Goal: Task Accomplishment & Management: Use online tool/utility

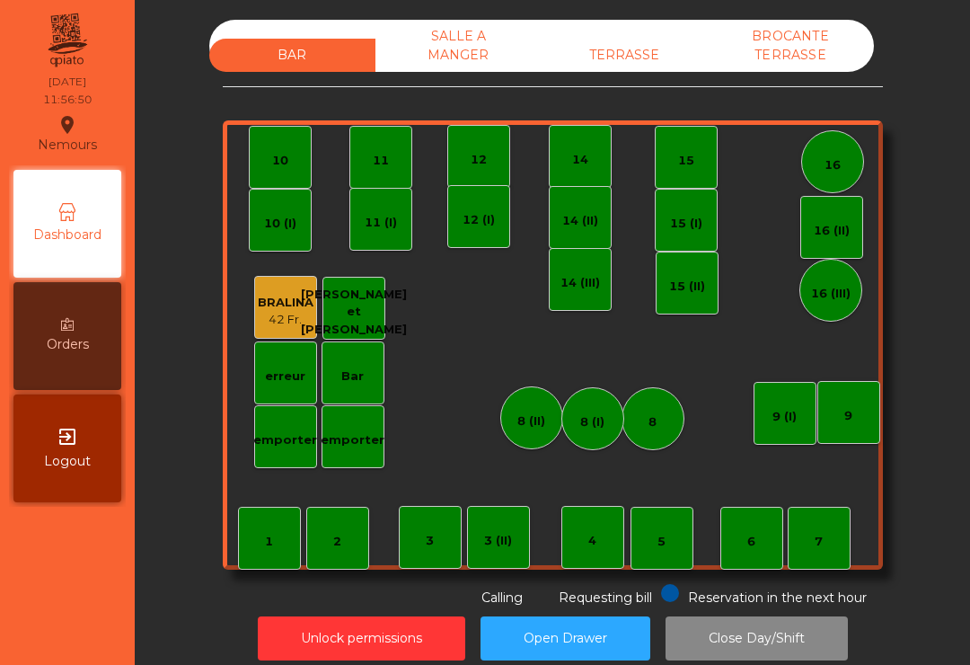
click at [877, 435] on div "9" at bounding box center [848, 412] width 63 height 63
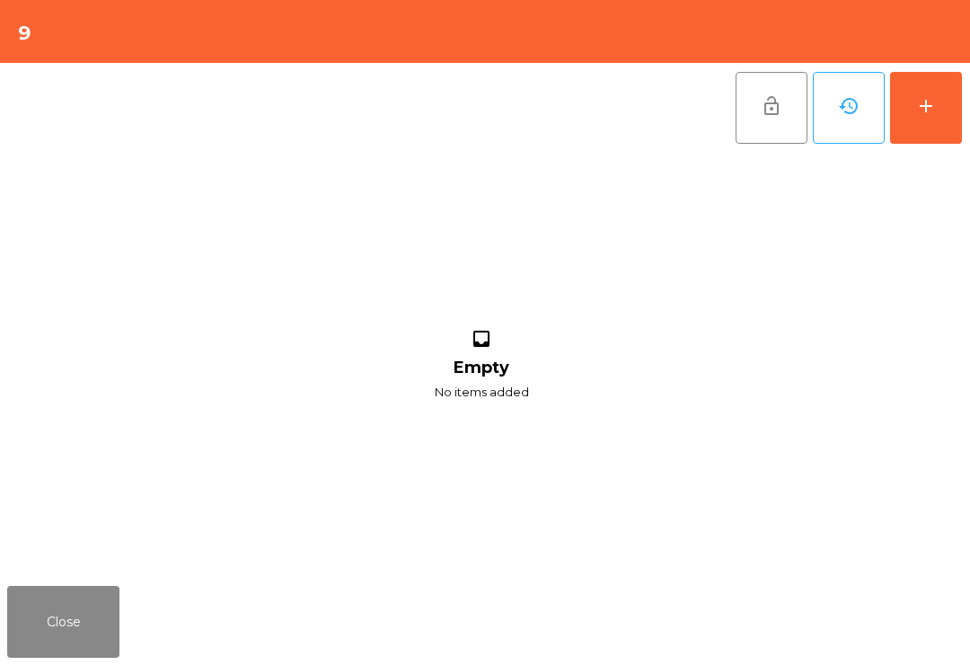
click at [958, 102] on button "add" at bounding box center [926, 108] width 72 height 72
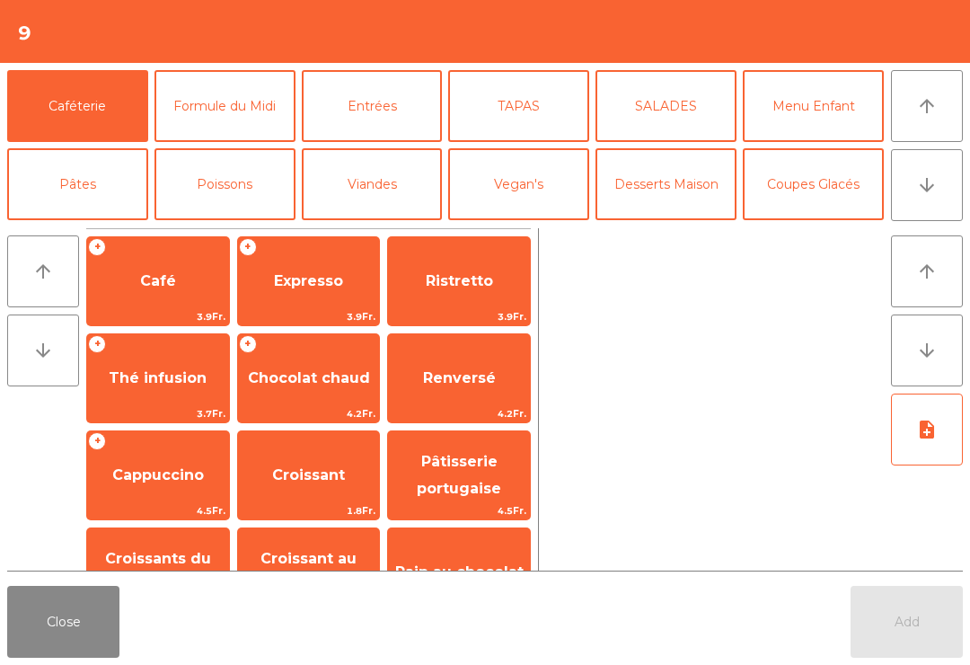
scroll to position [15, 0]
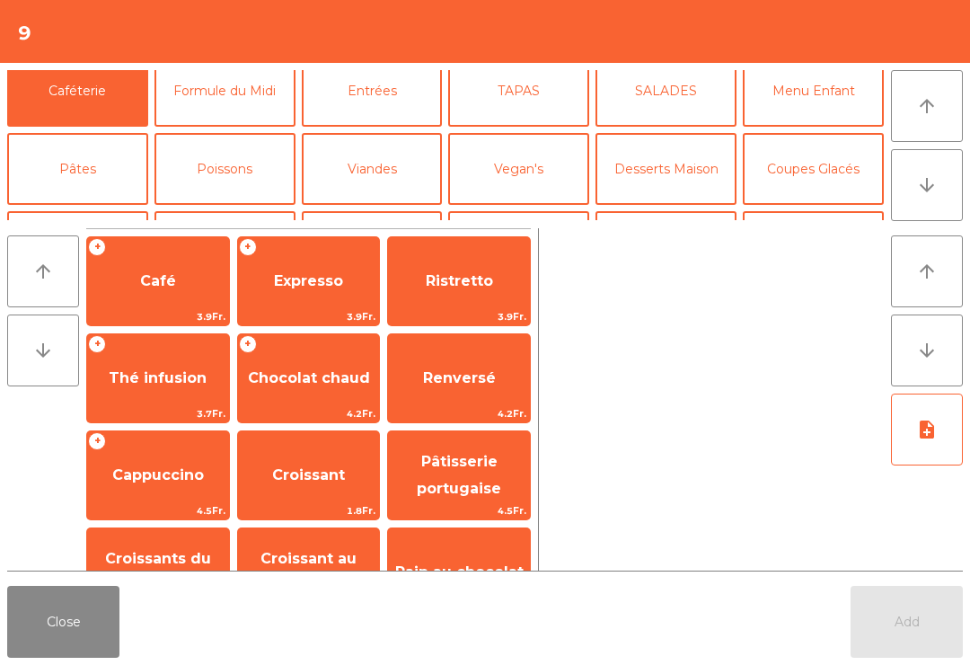
click at [233, 98] on button "Formule du Midi" at bounding box center [224, 91] width 141 height 72
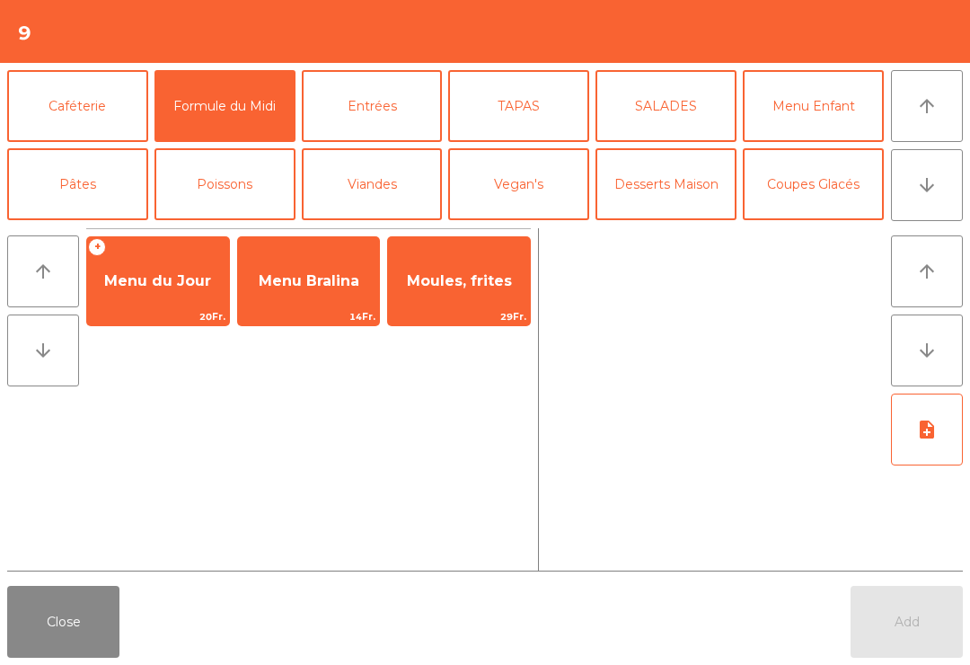
scroll to position [-1, 0]
click at [156, 286] on span "Menu du Jour" at bounding box center [157, 280] width 107 height 17
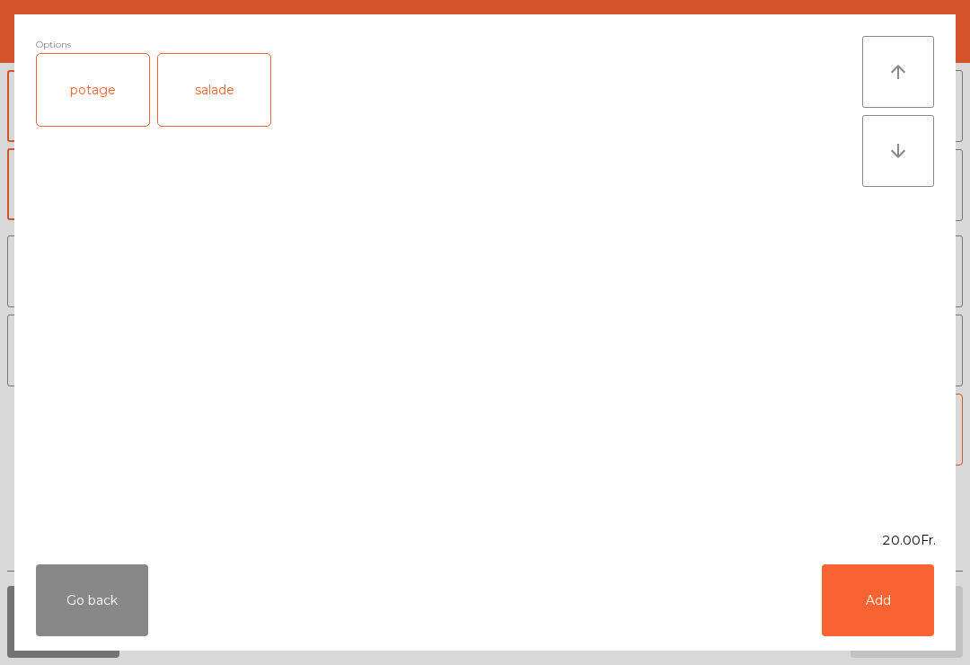
click at [212, 84] on div "salade" at bounding box center [214, 90] width 112 height 72
click at [859, 608] on button "Add" at bounding box center [878, 600] width 112 height 72
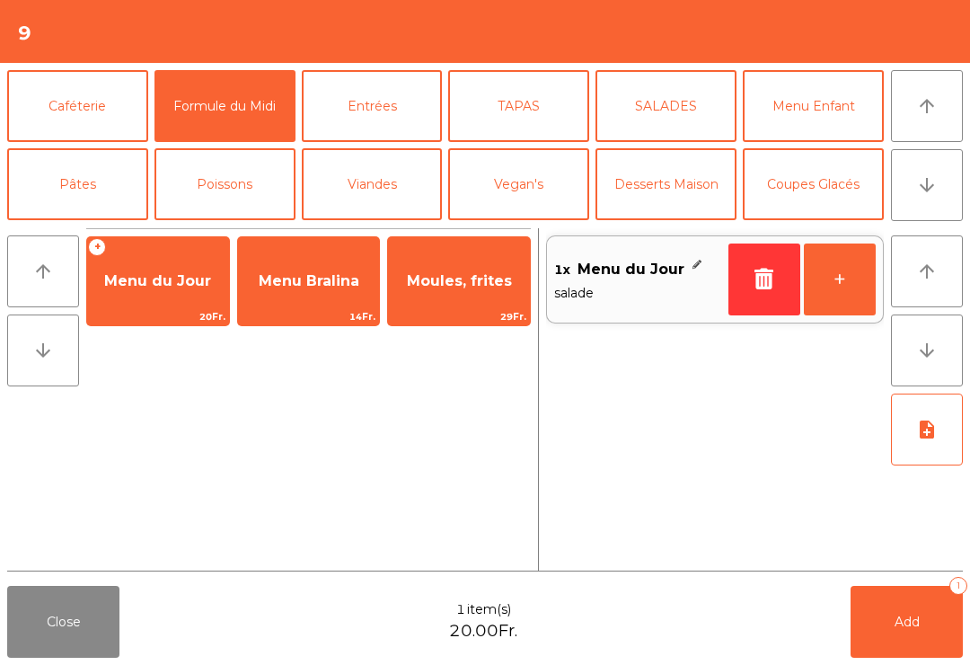
scroll to position [120, 0]
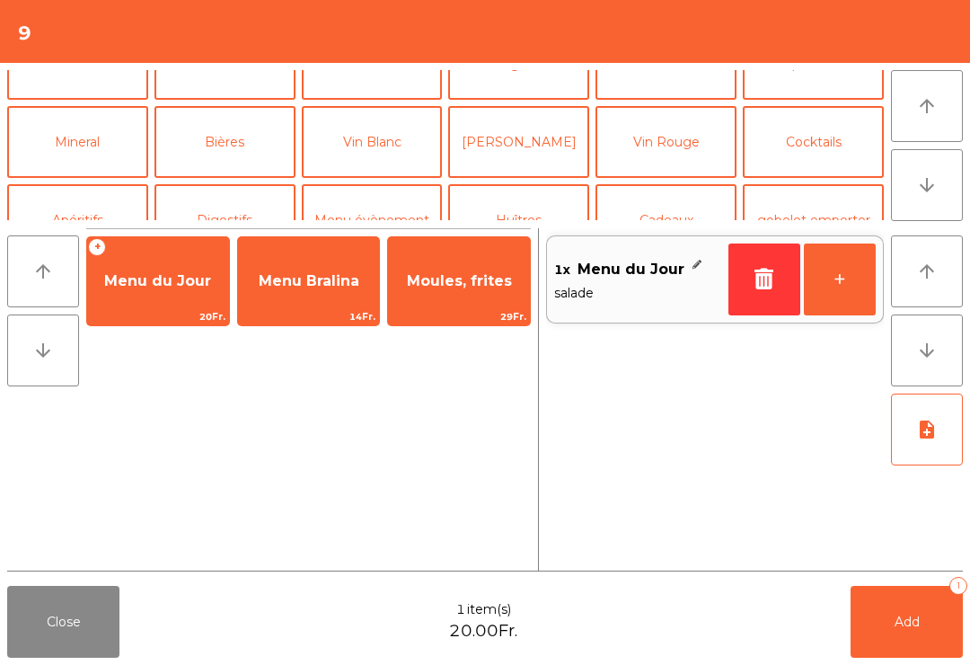
click at [101, 144] on button "Mineral" at bounding box center [77, 142] width 141 height 72
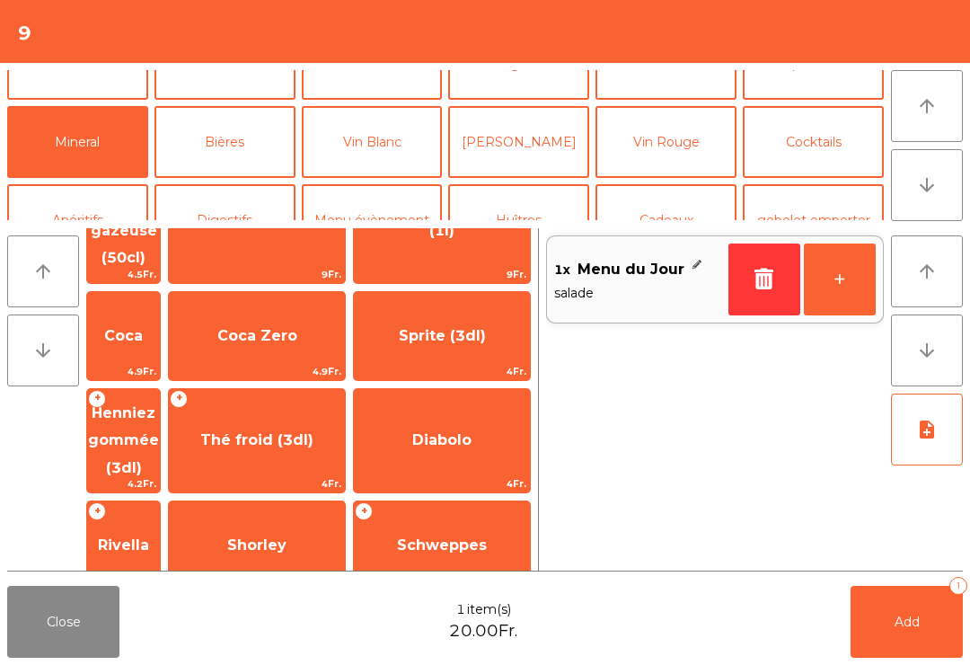
scroll to position [208, 0]
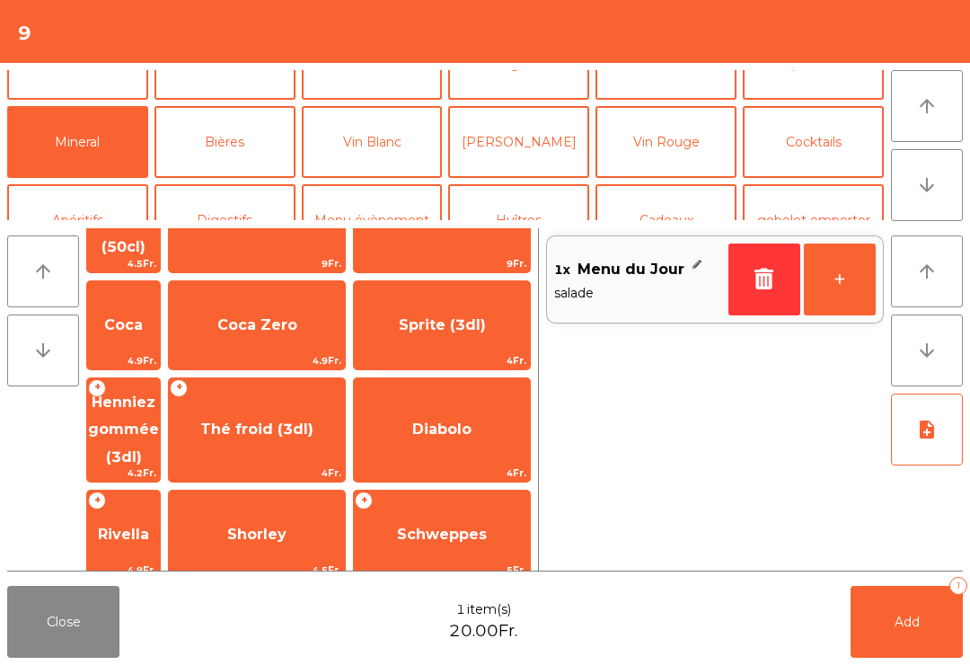
click at [313, 420] on span "Thé froid (3dl)" at bounding box center [256, 428] width 113 height 17
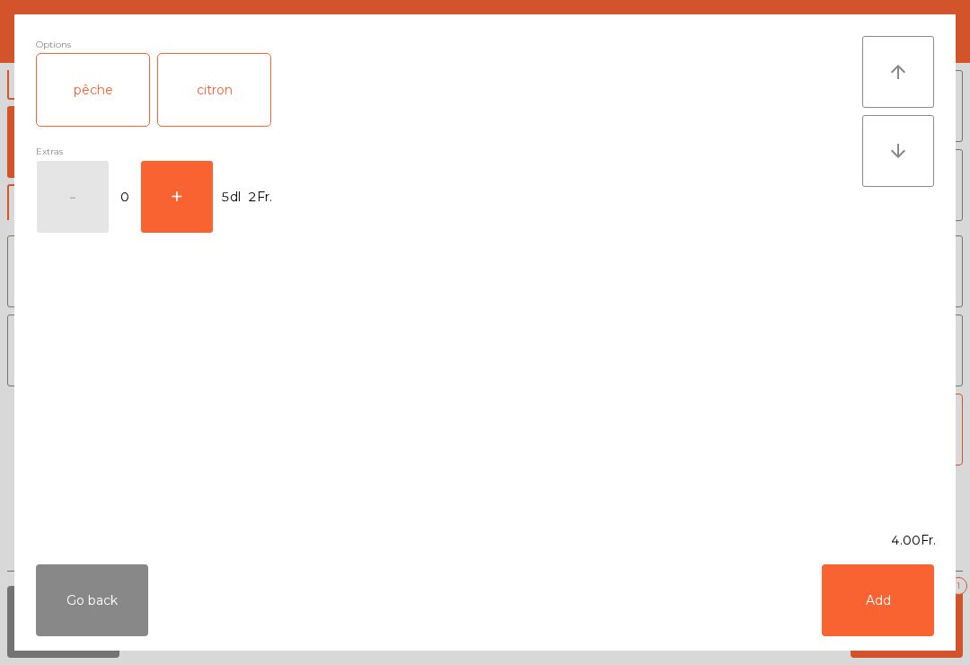
click at [179, 220] on button "+" at bounding box center [177, 197] width 72 height 72
click at [891, 620] on button "Add" at bounding box center [878, 600] width 112 height 72
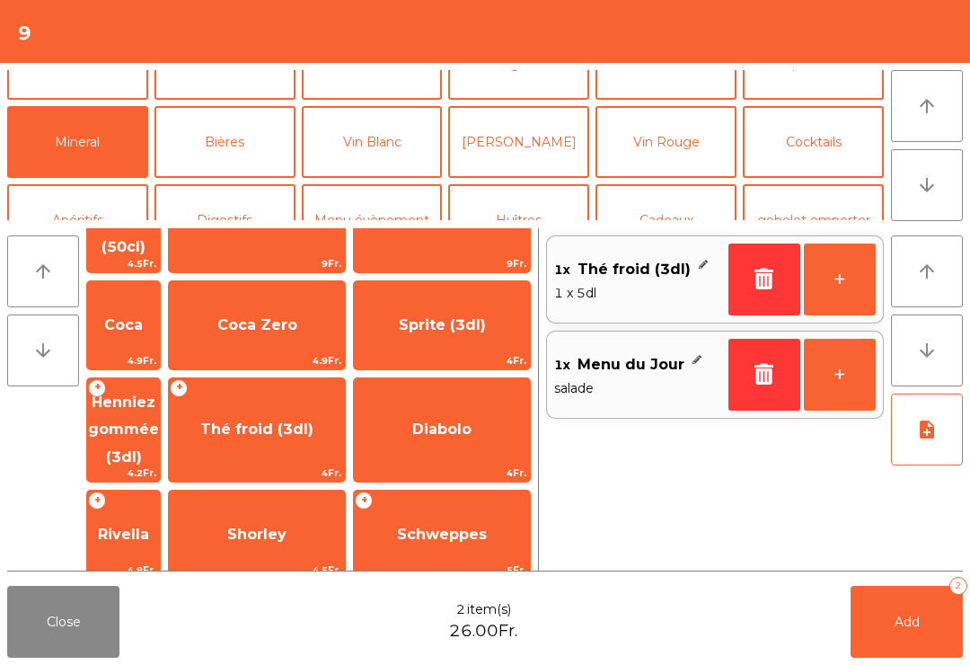
click at [916, 630] on button "Add 2" at bounding box center [906, 622] width 112 height 72
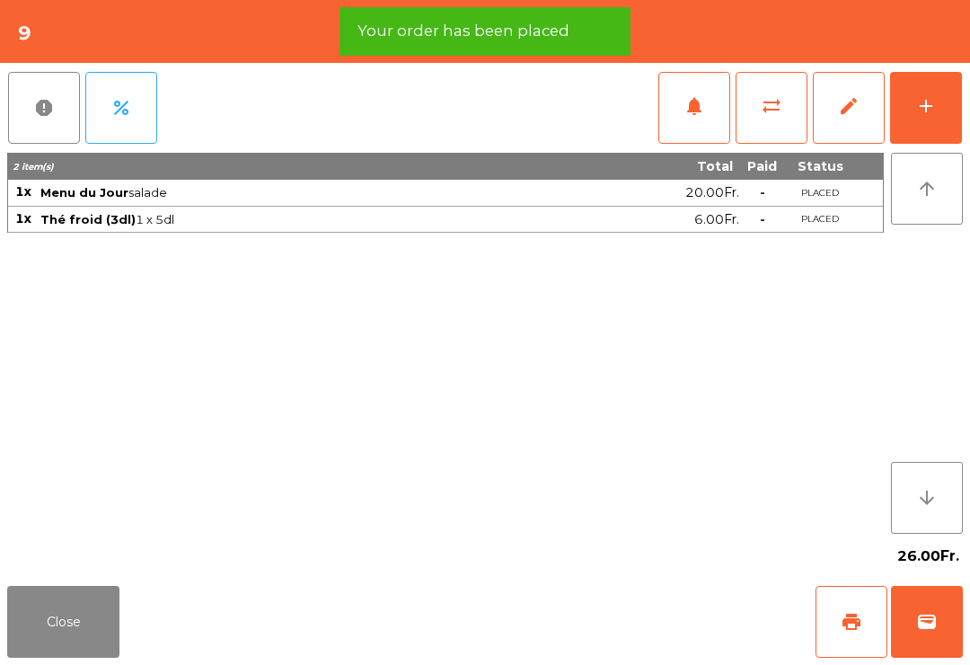
click at [41, 627] on button "Close" at bounding box center [63, 622] width 112 height 72
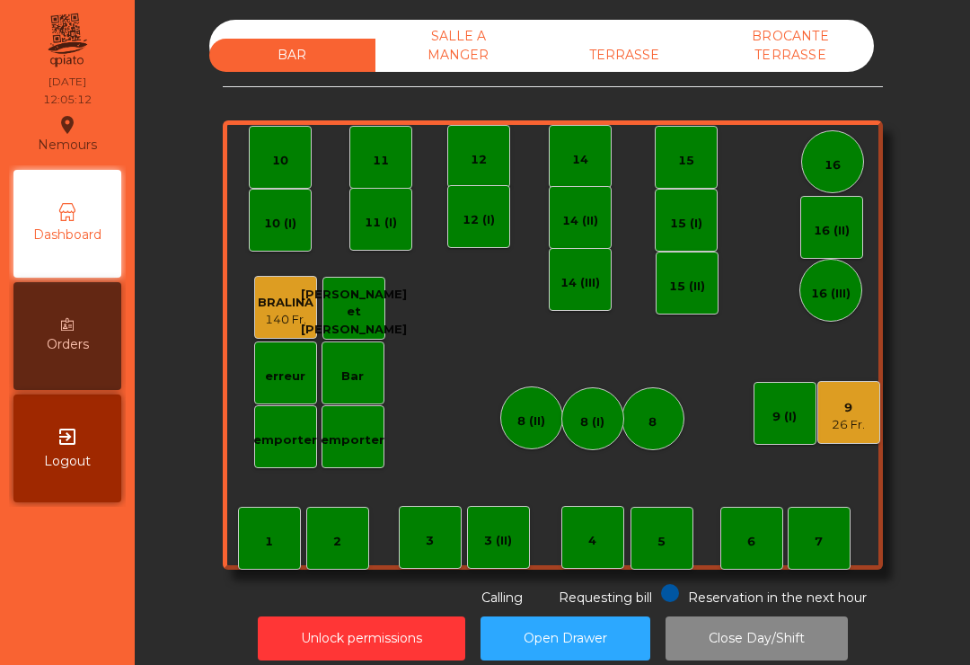
click at [854, 428] on div "26 Fr." at bounding box center [848, 425] width 33 height 18
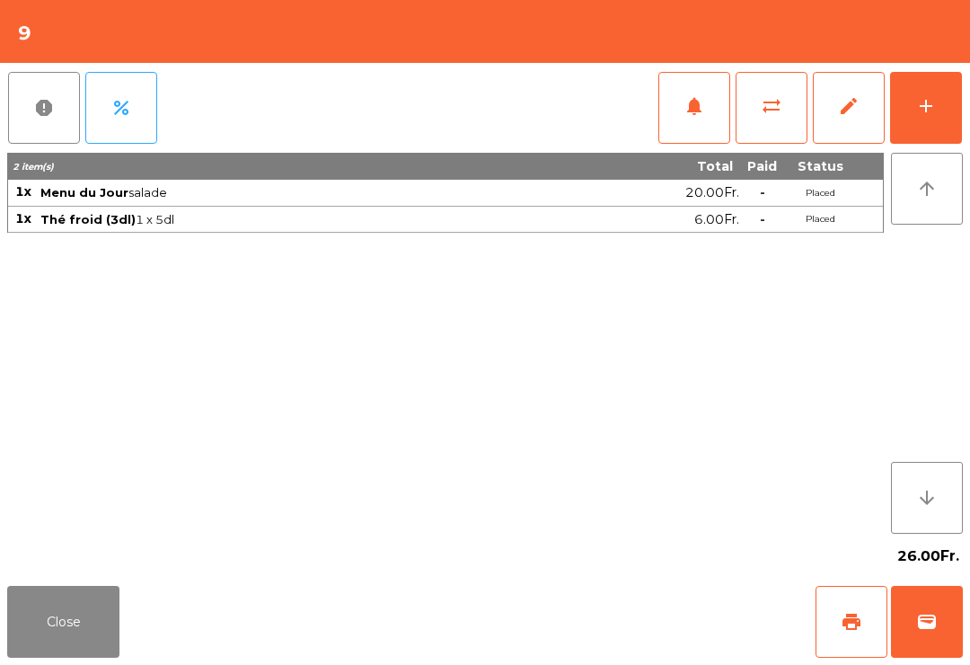
click at [690, 110] on span "notifications" at bounding box center [694, 106] width 22 height 22
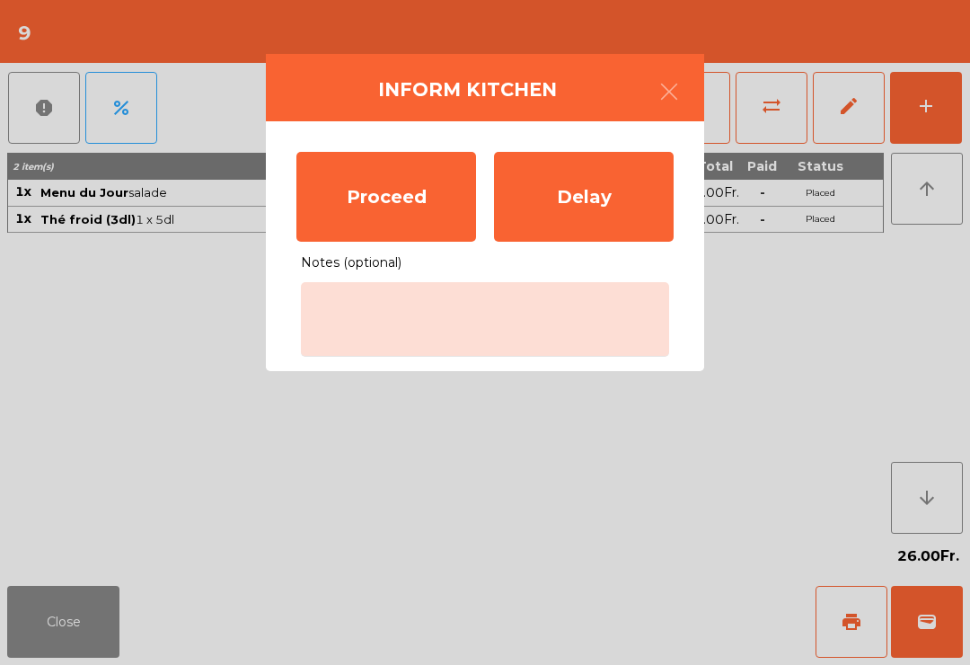
click at [419, 201] on div "Proceed" at bounding box center [386, 197] width 180 height 90
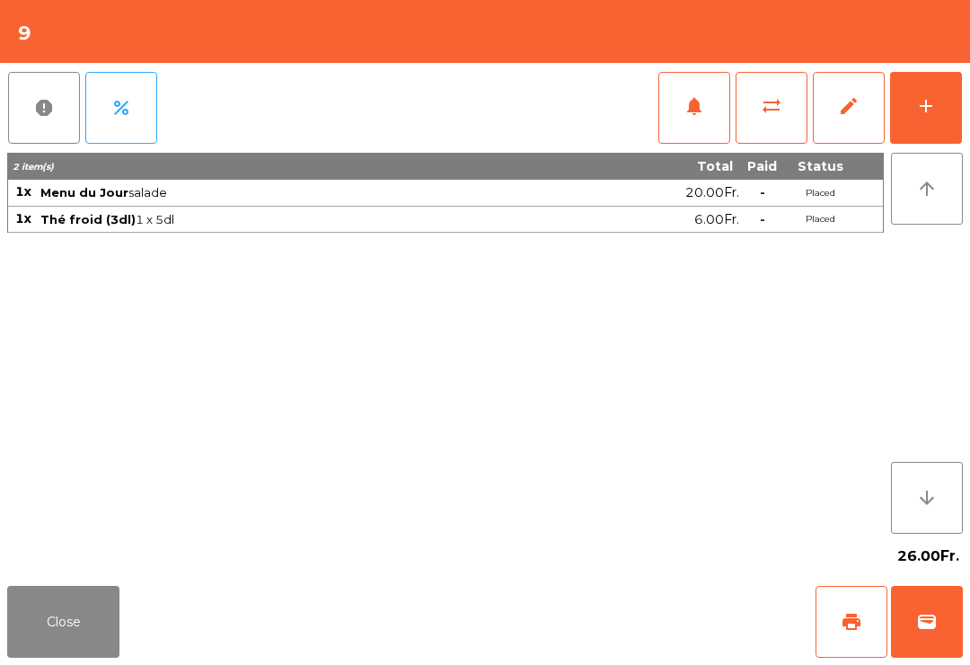
click at [852, 627] on span "print" at bounding box center [852, 622] width 22 height 22
click at [93, 588] on button "Close" at bounding box center [63, 622] width 112 height 72
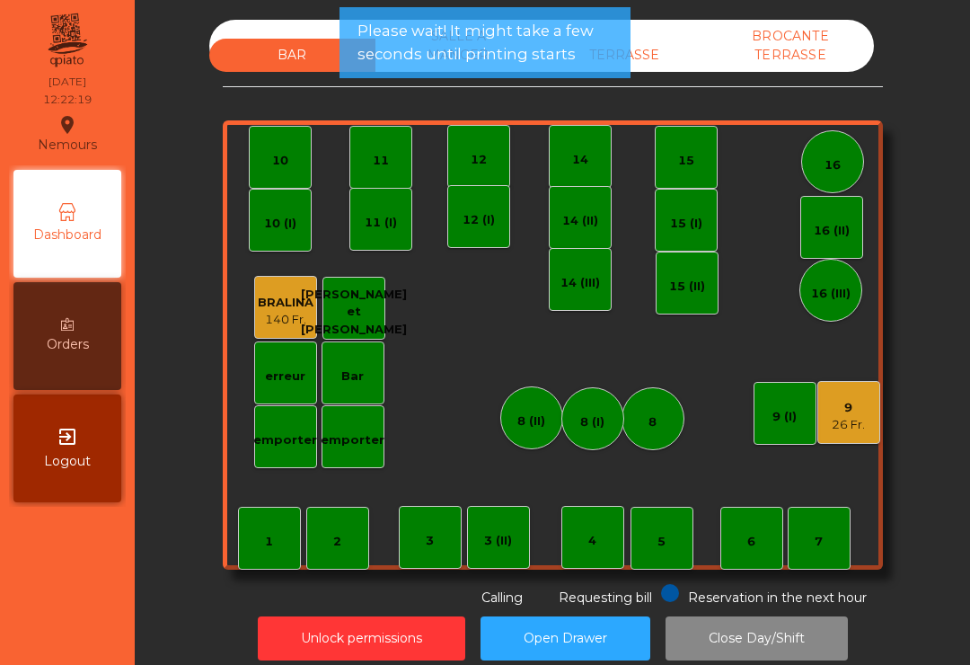
click at [818, 441] on div "9 26 Fr." at bounding box center [848, 412] width 63 height 63
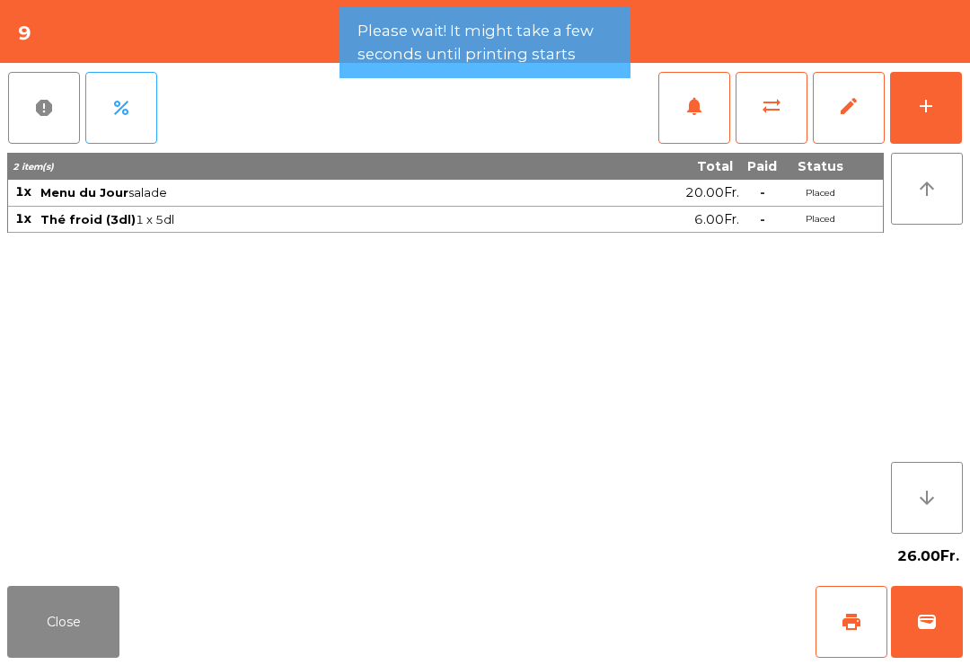
click at [938, 128] on button "add" at bounding box center [926, 108] width 72 height 72
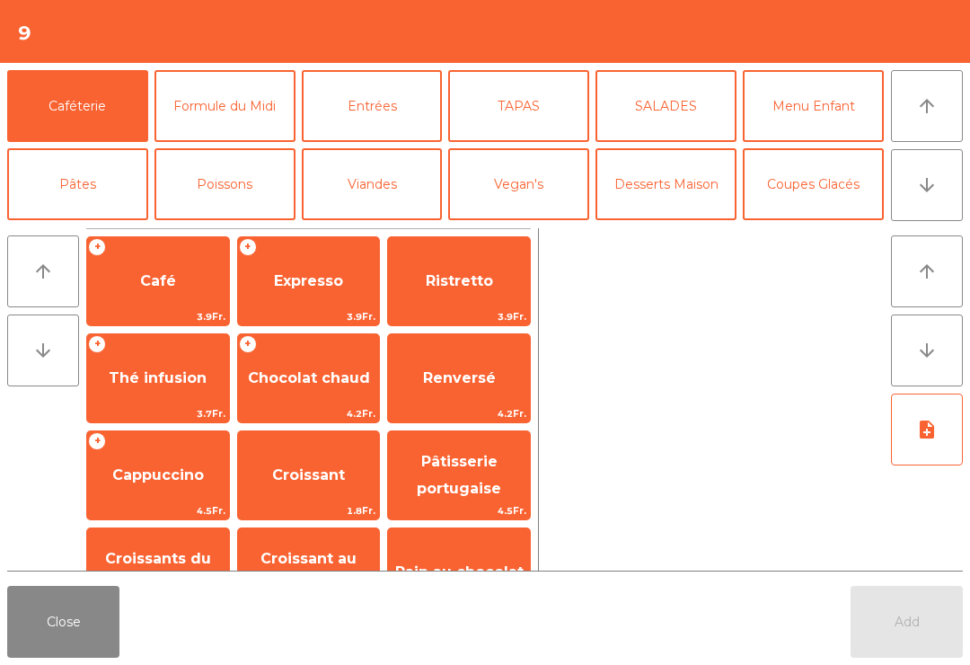
click at [914, 617] on div "Add" at bounding box center [906, 622] width 112 height 72
click at [179, 288] on span "Café" at bounding box center [158, 281] width 142 height 48
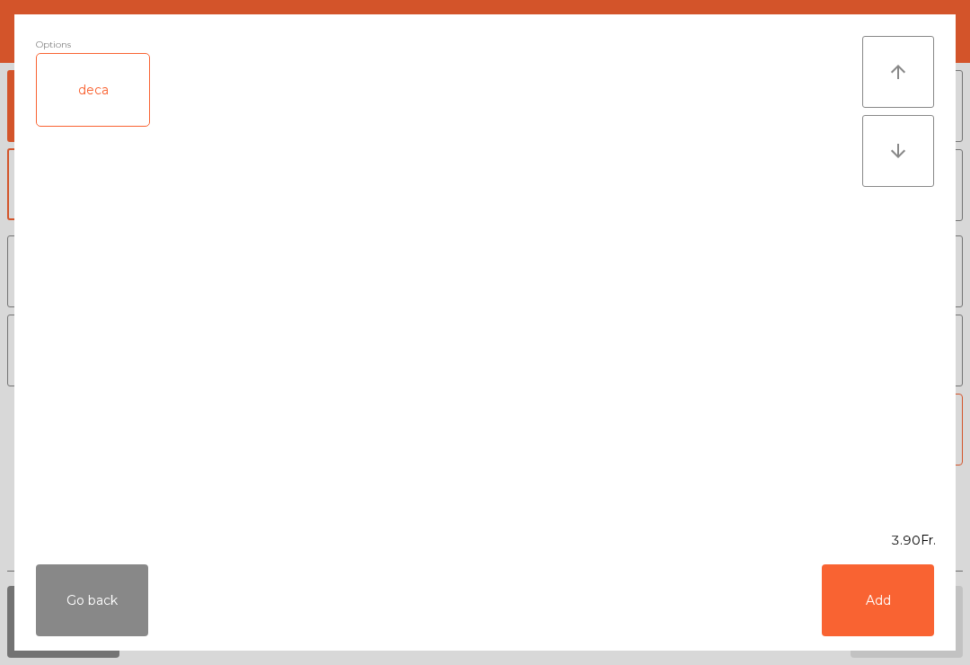
click at [886, 628] on button "Add" at bounding box center [878, 600] width 112 height 72
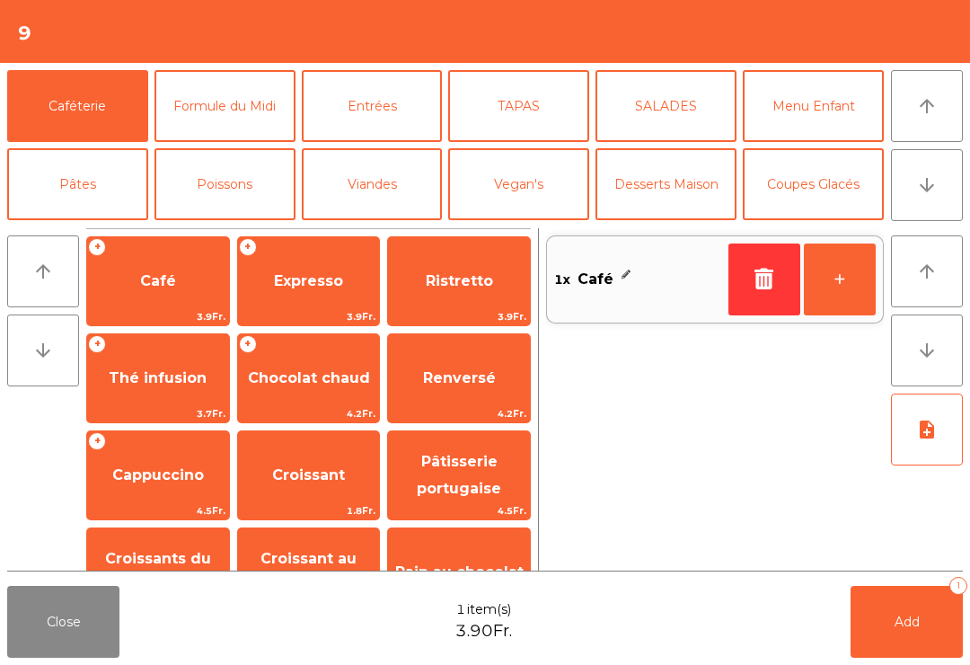
click at [885, 628] on button "Add 1" at bounding box center [906, 622] width 112 height 72
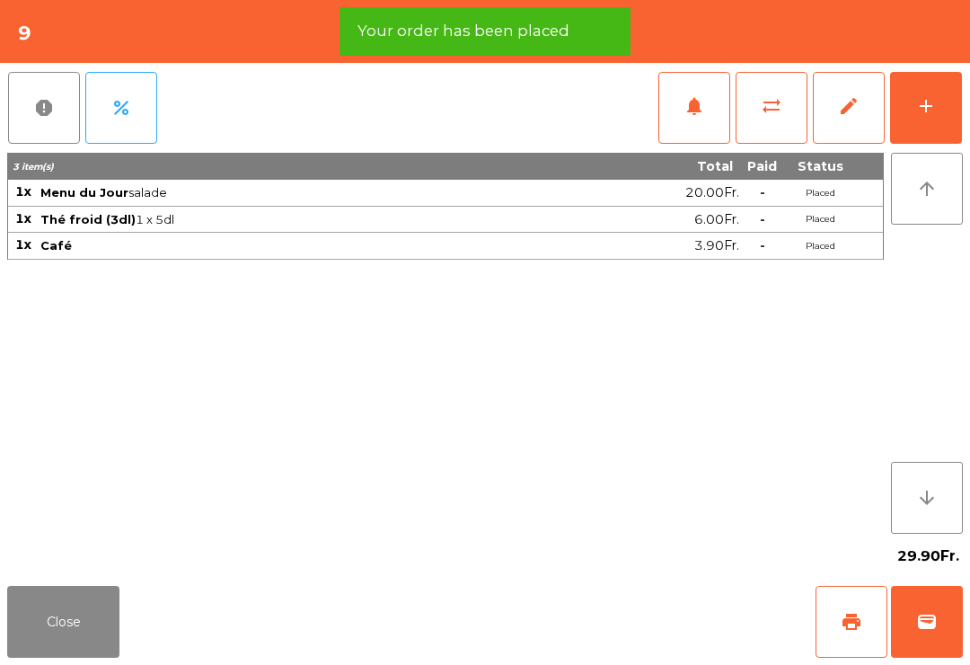
click at [843, 632] on button "print" at bounding box center [851, 622] width 72 height 72
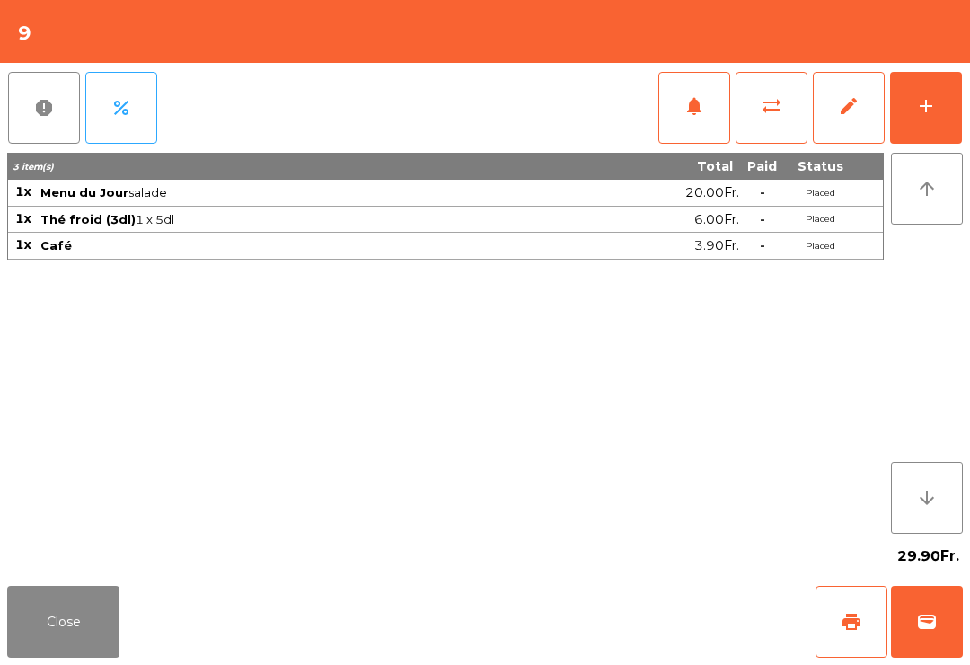
click at [32, 645] on button "Close" at bounding box center [63, 622] width 112 height 72
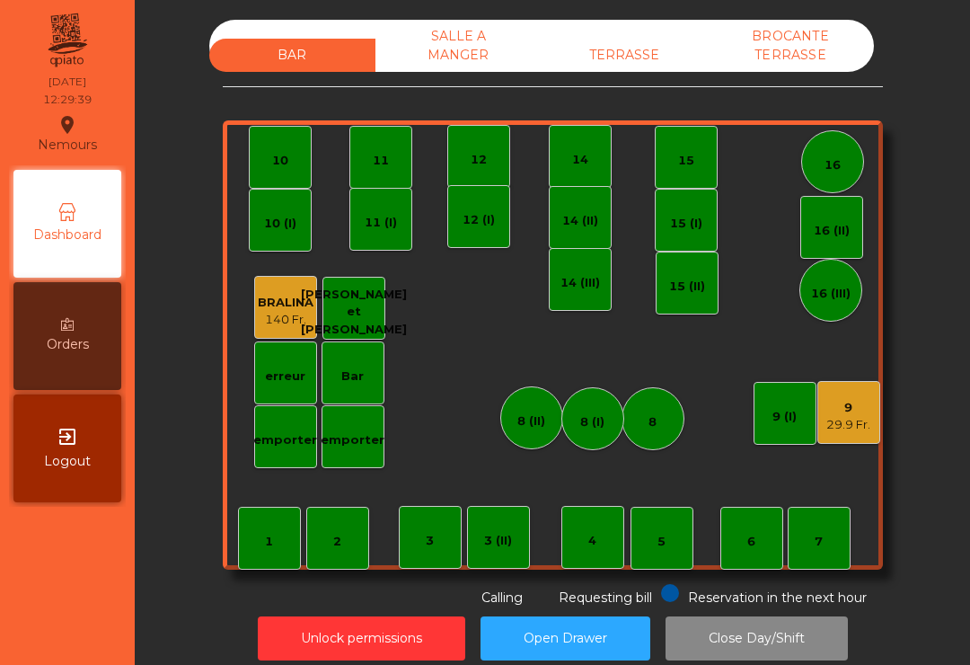
click at [689, 59] on div "TERRASSE" at bounding box center [625, 55] width 166 height 33
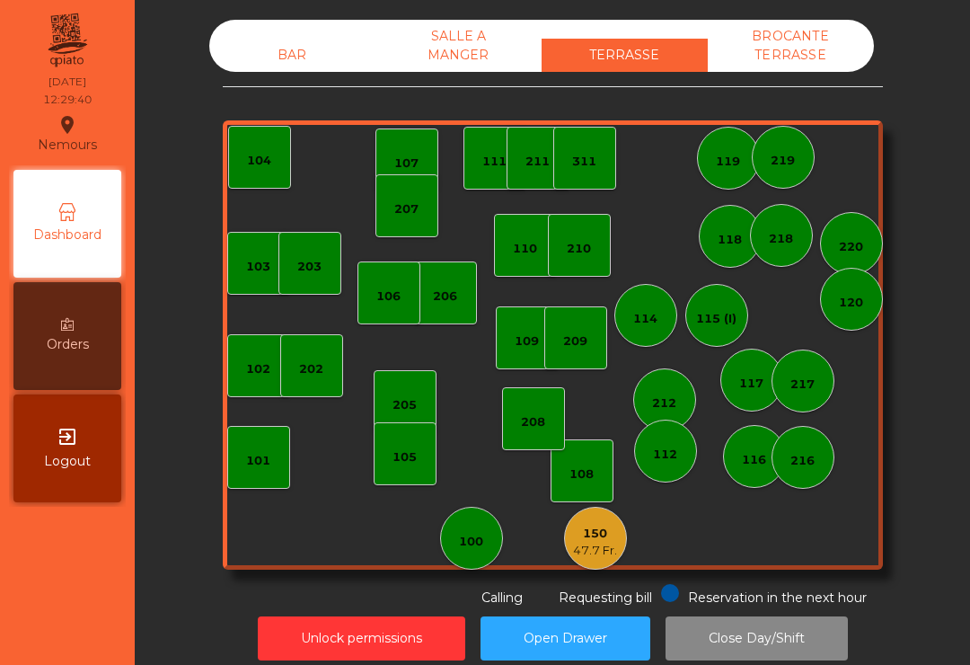
click at [592, 526] on div "150" at bounding box center [595, 533] width 44 height 18
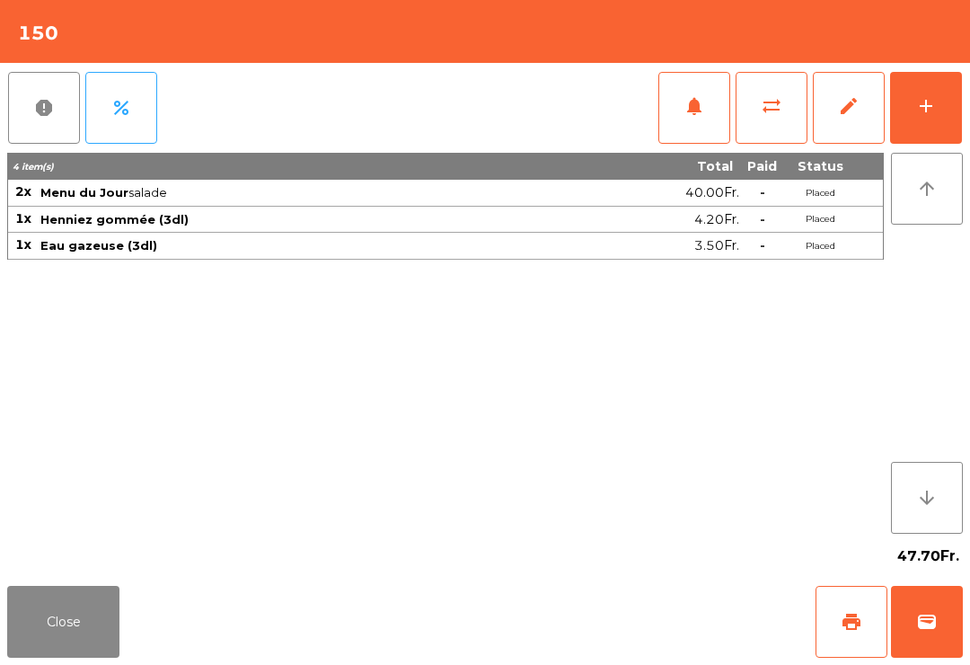
click at [689, 111] on span "notifications" at bounding box center [694, 106] width 22 height 22
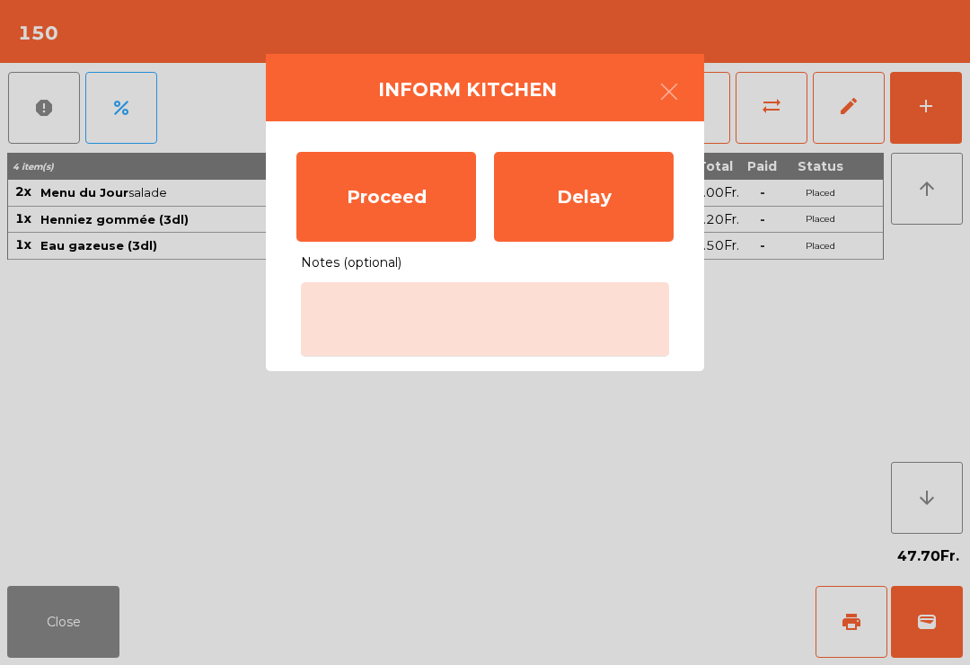
click at [444, 227] on div "Proceed" at bounding box center [386, 197] width 180 height 90
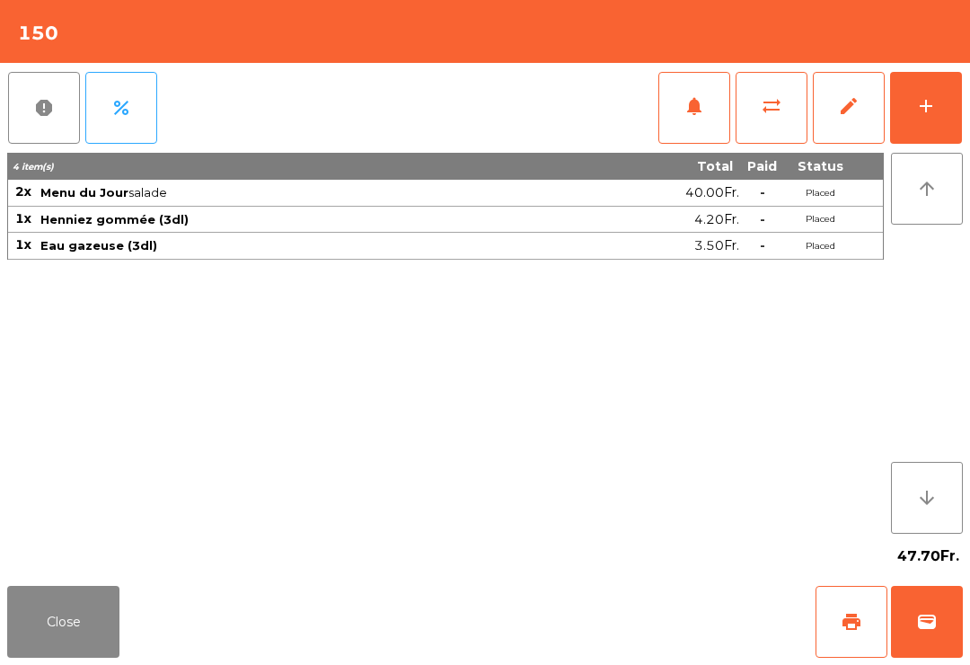
click at [118, 639] on button "Close" at bounding box center [63, 622] width 112 height 72
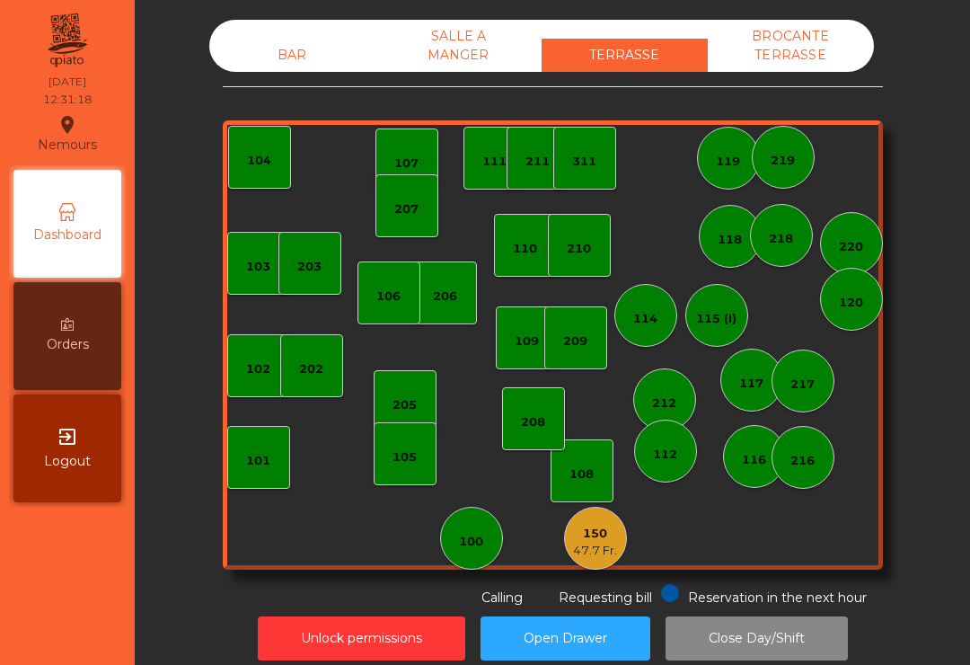
click at [480, 548] on div "100" at bounding box center [471, 542] width 24 height 18
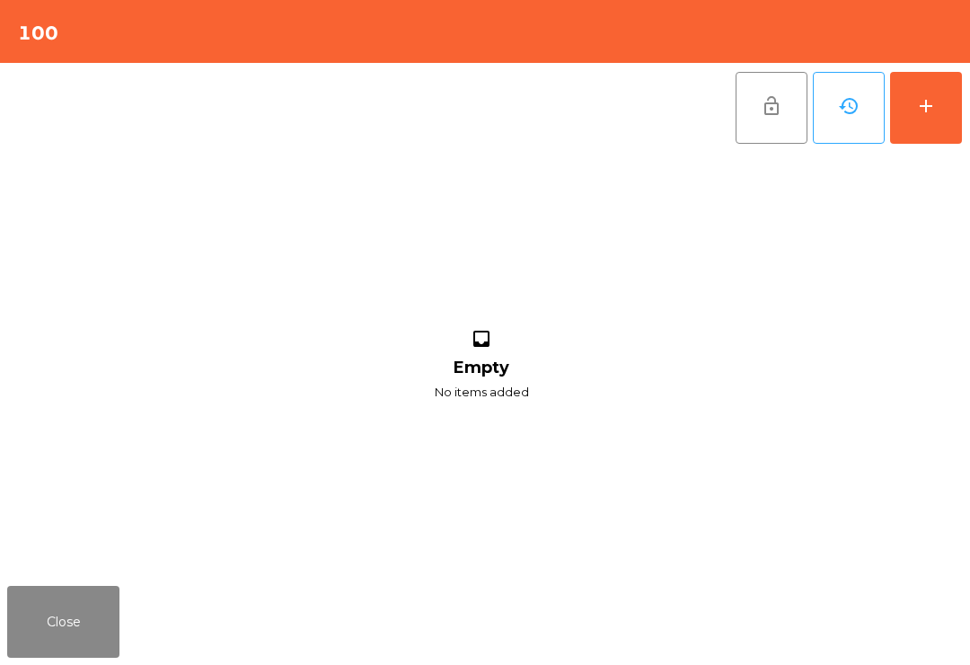
click at [932, 119] on button "add" at bounding box center [926, 108] width 72 height 72
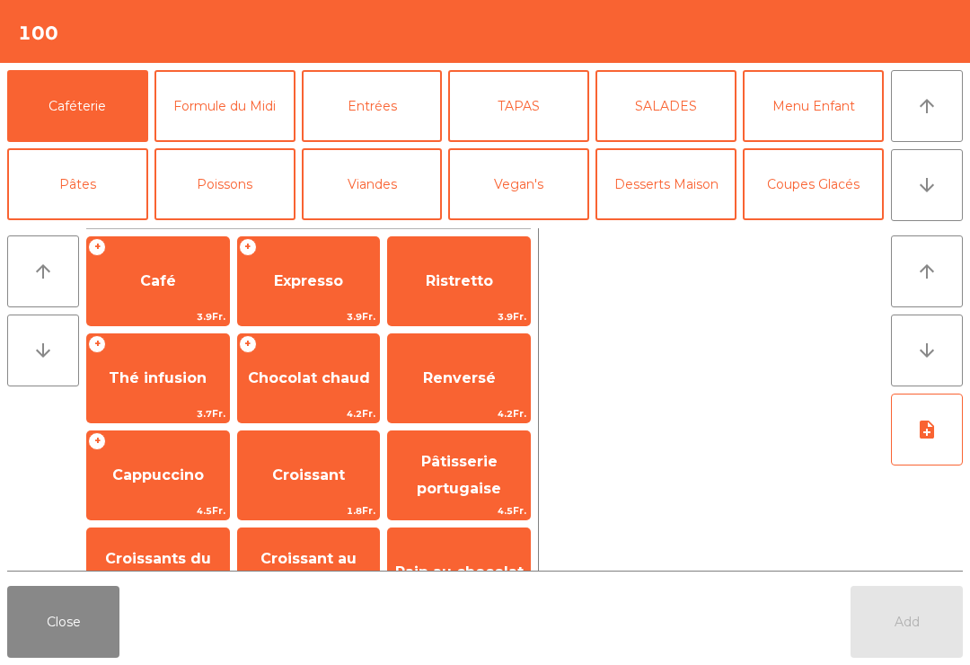
scroll to position [145, 0]
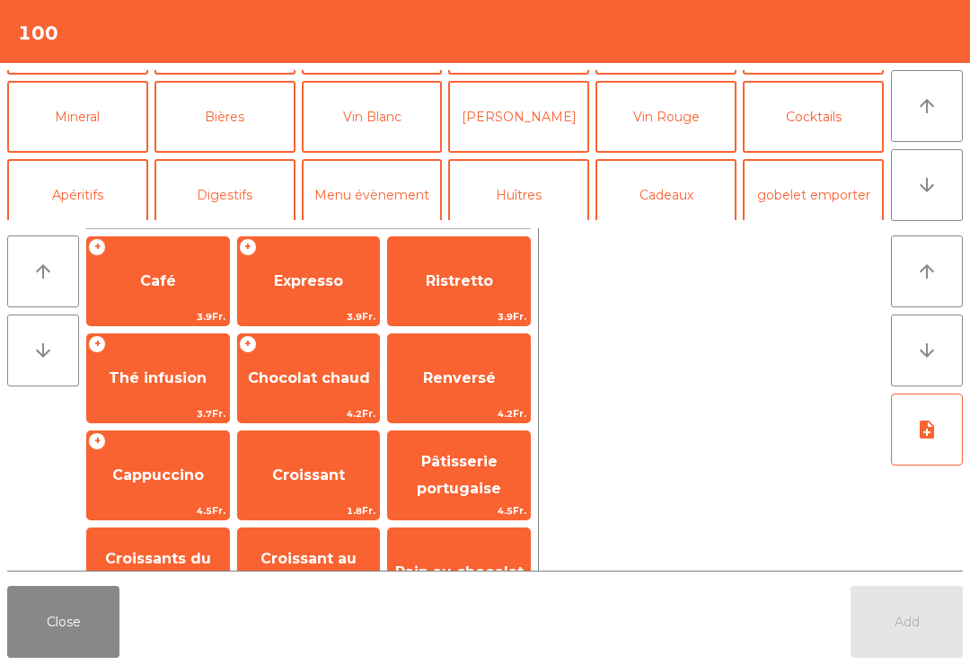
click at [98, 197] on button "Apéritifs" at bounding box center [77, 195] width 141 height 72
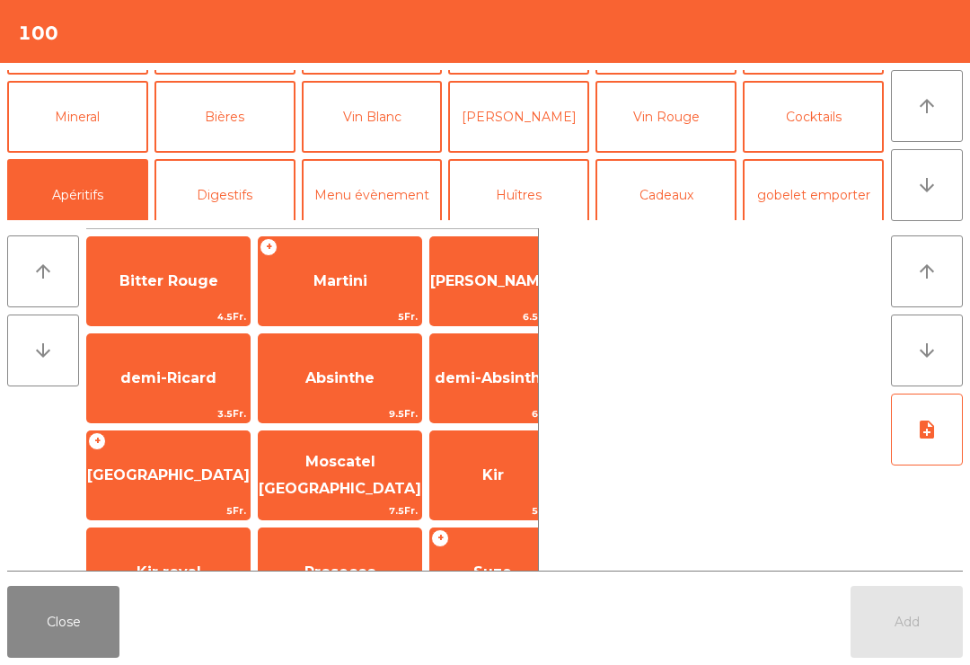
scroll to position [-26, 0]
click at [466, 294] on span "[PERSON_NAME]" at bounding box center [492, 281] width 125 height 48
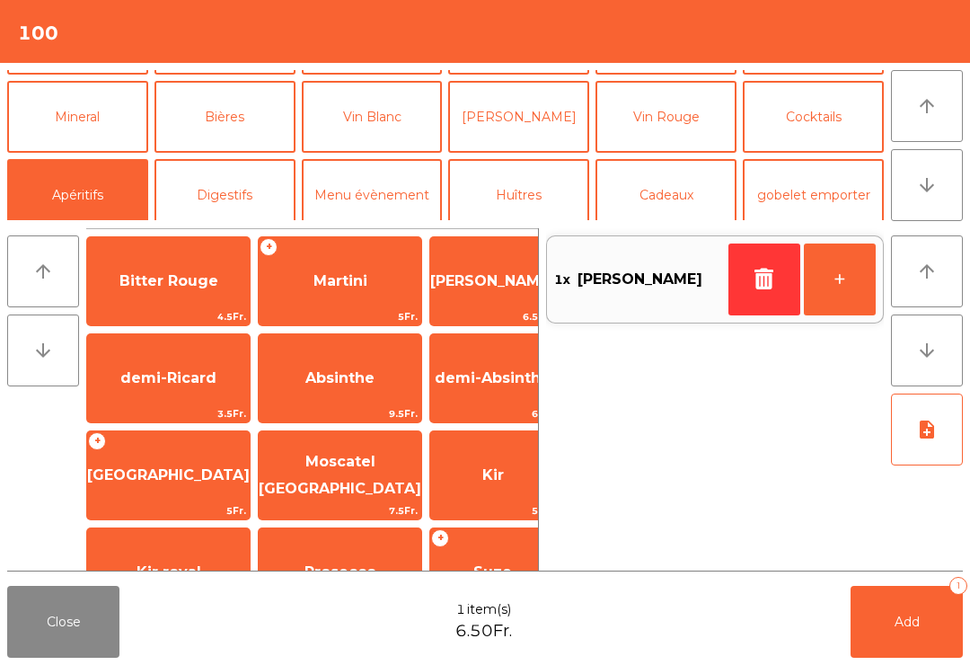
scroll to position [0, 0]
click at [246, 131] on button "Bières" at bounding box center [224, 117] width 141 height 72
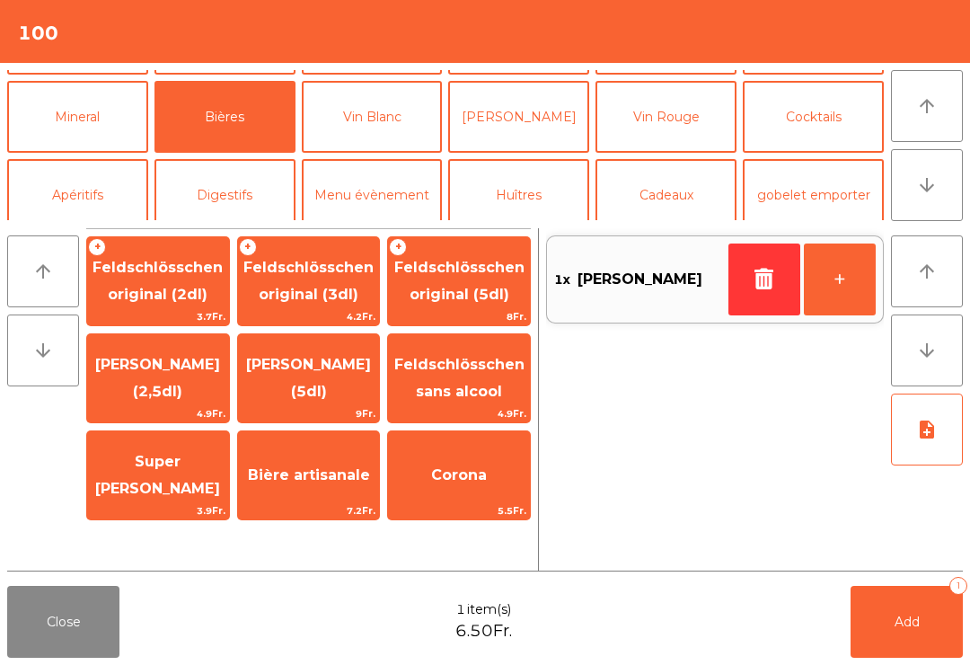
click at [304, 300] on span "Feldschlösschen original (3dl)" at bounding box center [308, 281] width 130 height 44
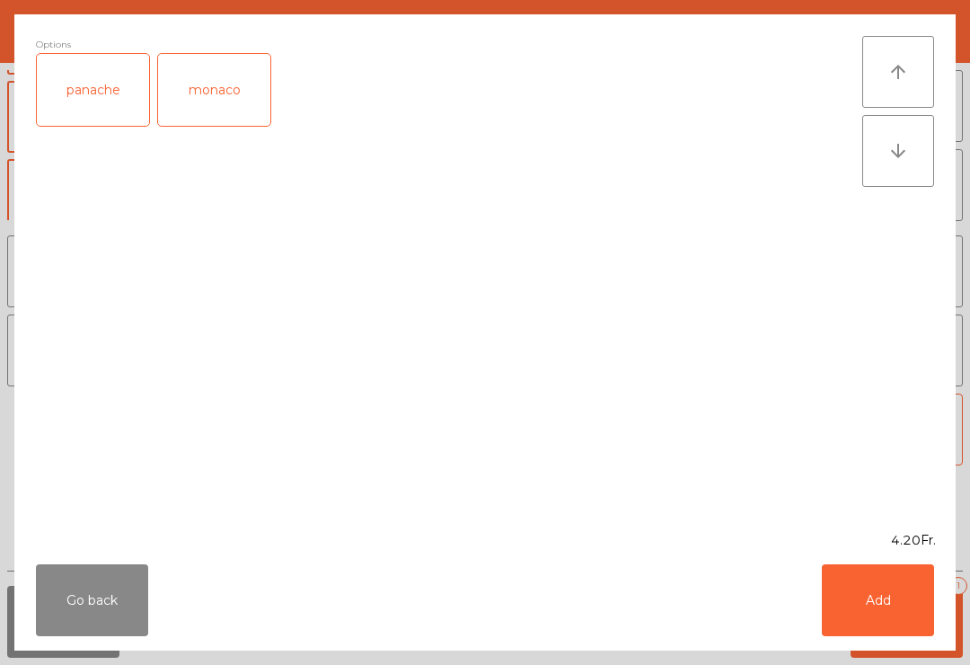
click at [893, 630] on button "Add" at bounding box center [878, 600] width 112 height 72
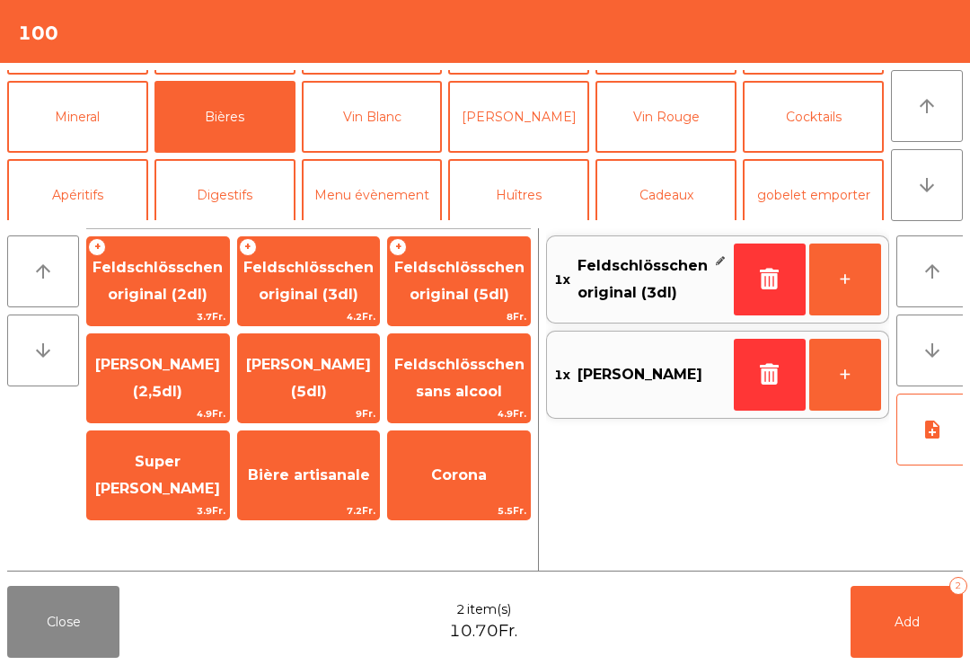
click at [940, 630] on button "Add 2" at bounding box center [906, 622] width 112 height 72
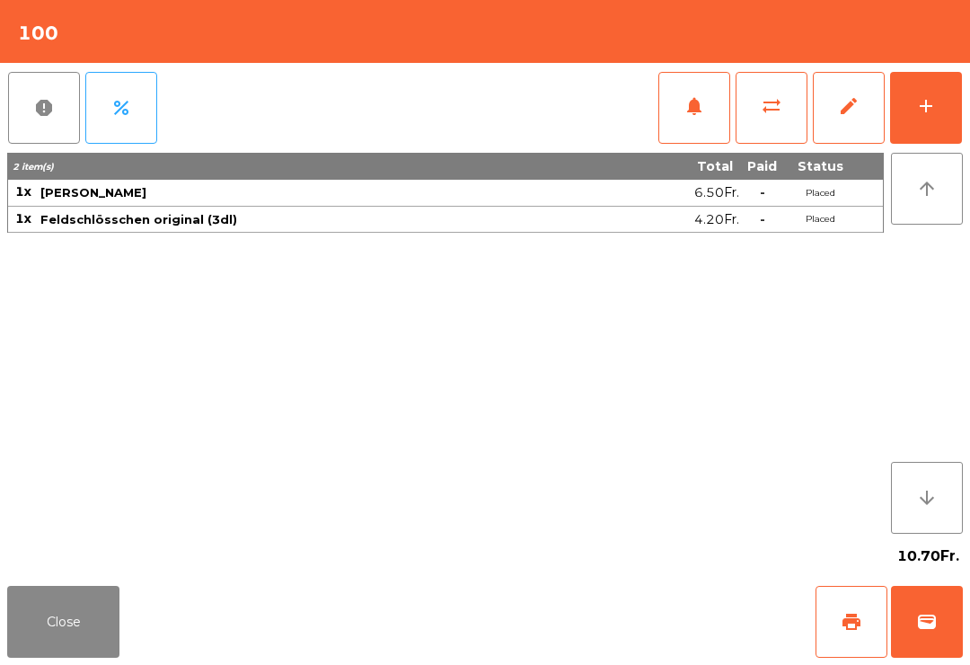
click at [103, 643] on button "Close" at bounding box center [63, 622] width 112 height 72
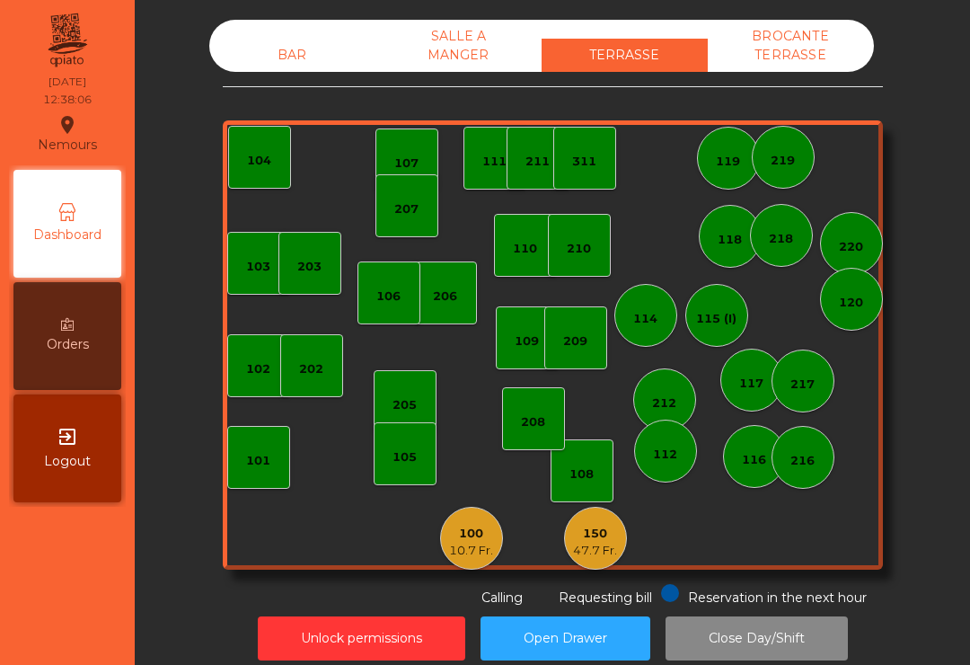
click at [464, 540] on div "100" at bounding box center [471, 533] width 44 height 18
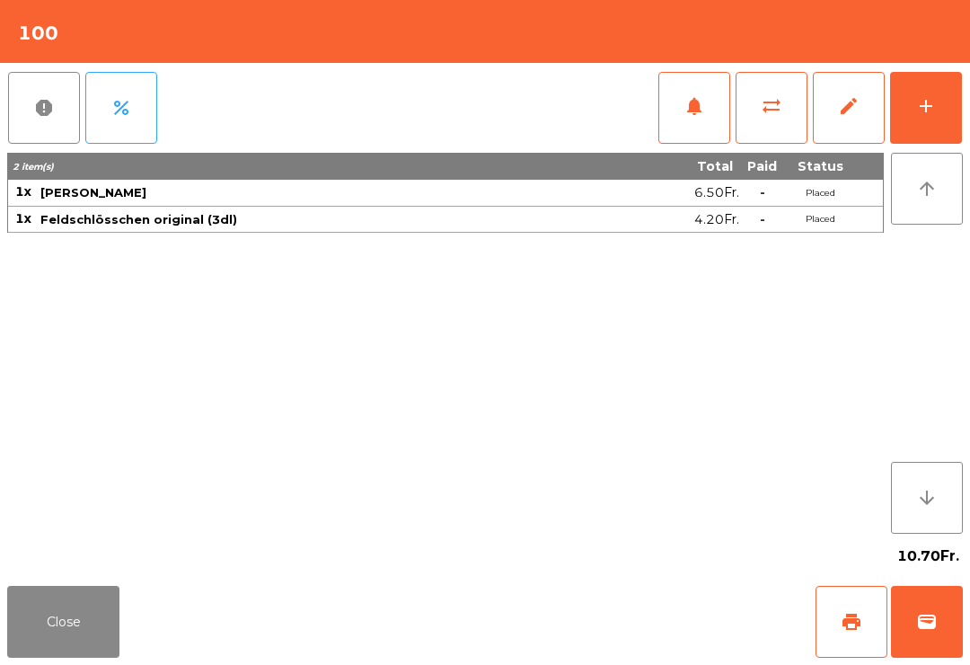
click at [764, 107] on span "sync_alt" at bounding box center [772, 106] width 22 height 22
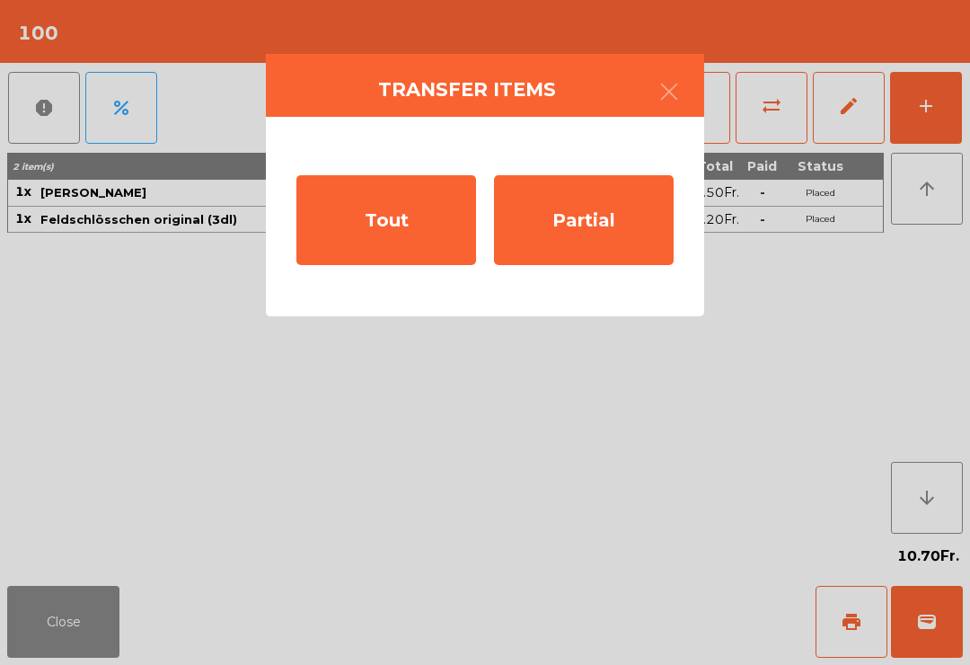
click at [662, 96] on icon "button" at bounding box center [669, 92] width 22 height 22
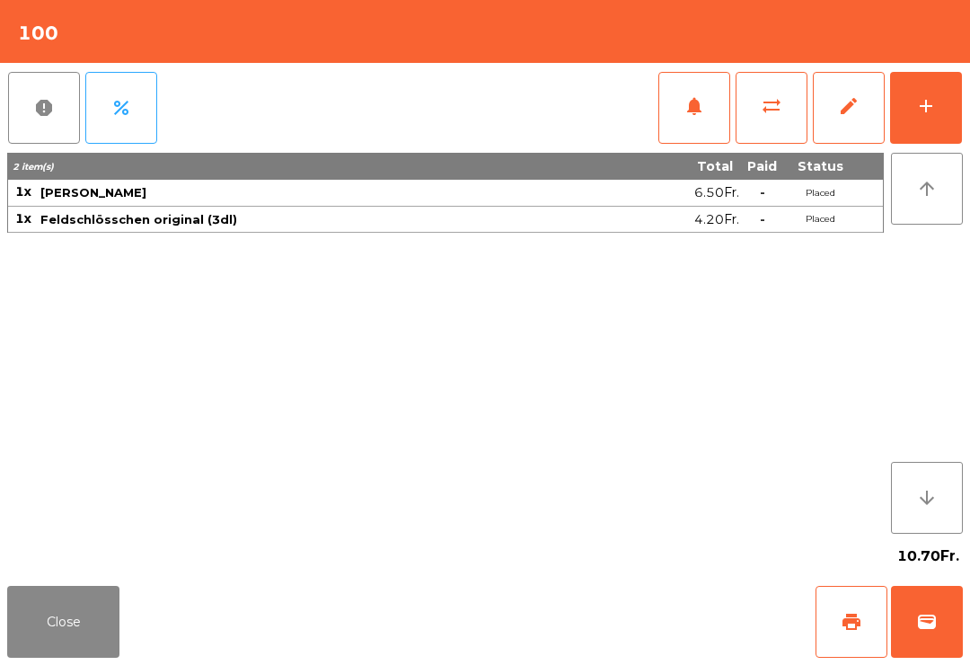
click at [944, 116] on button "add" at bounding box center [926, 108] width 72 height 72
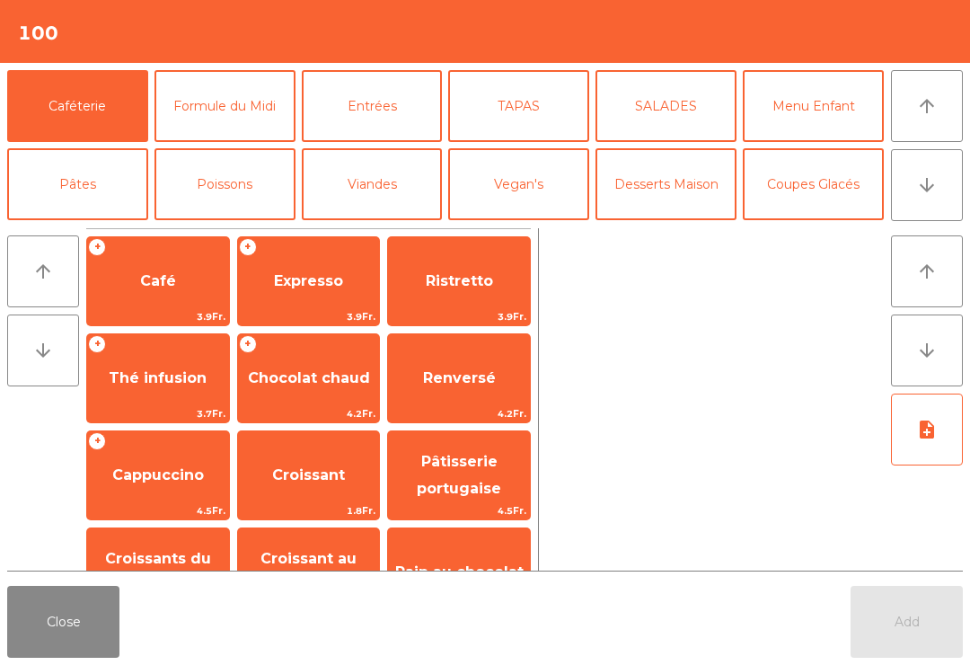
click at [247, 127] on button "Formule du Midi" at bounding box center [224, 106] width 141 height 72
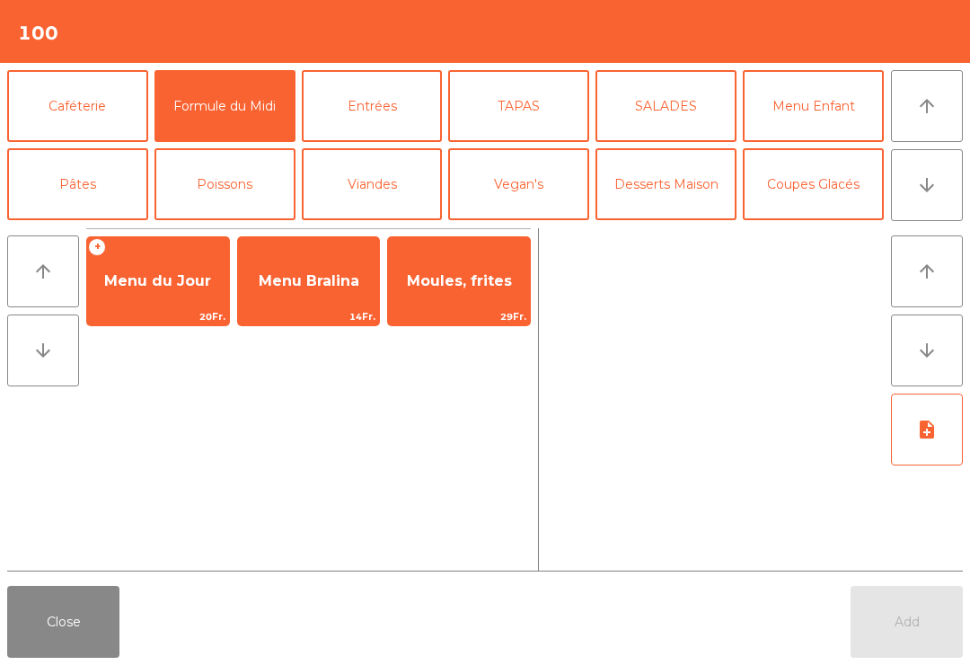
click at [181, 285] on span "Menu du Jour" at bounding box center [157, 280] width 107 height 17
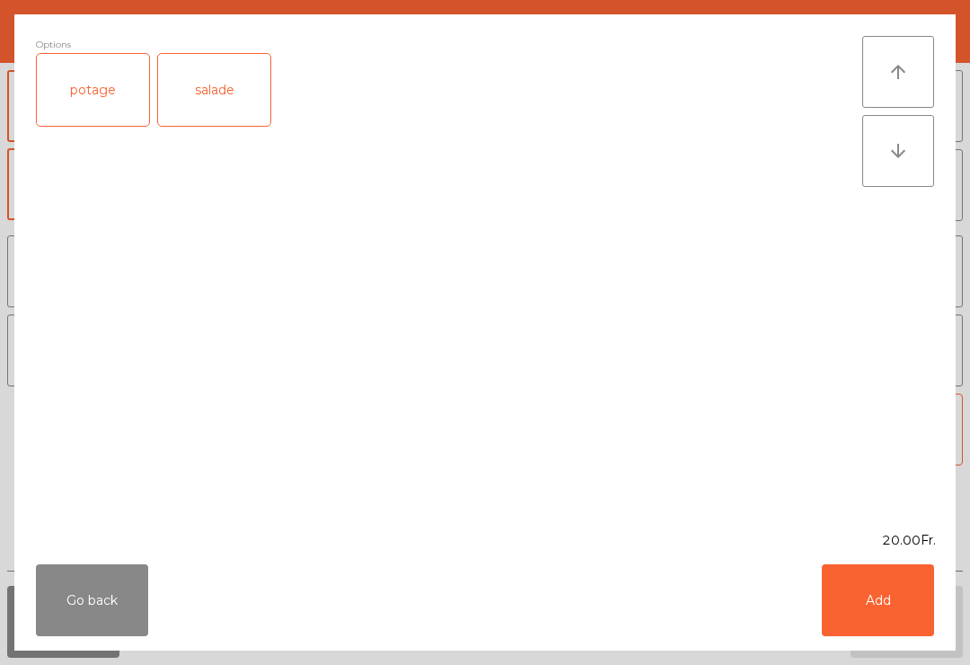
click at [228, 96] on div "salade" at bounding box center [214, 90] width 112 height 72
click at [870, 557] on div "Go back Add" at bounding box center [484, 600] width 941 height 101
click at [882, 610] on button "Add" at bounding box center [878, 600] width 112 height 72
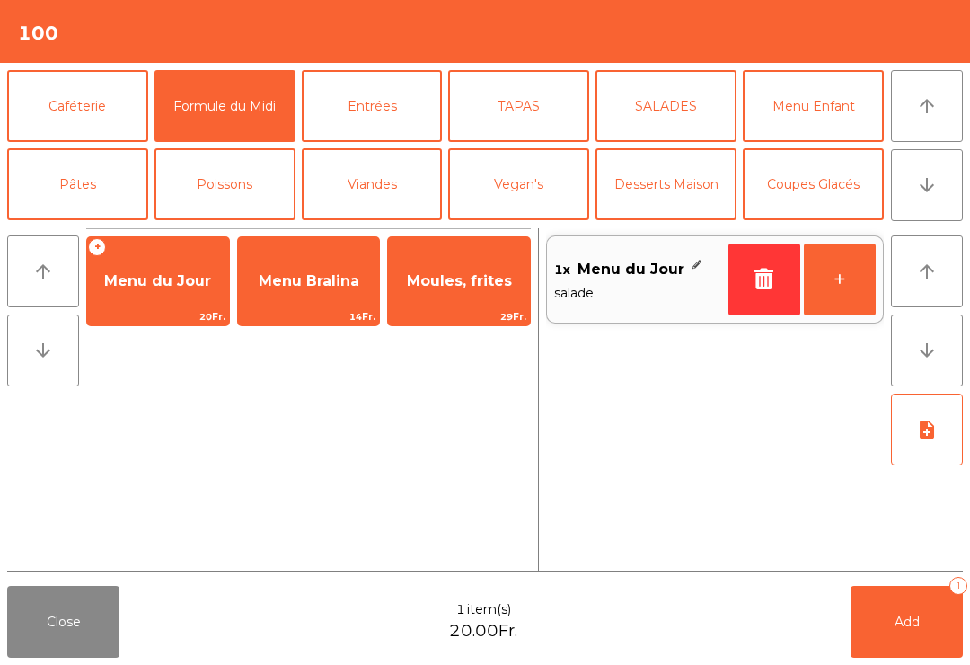
click at [858, 287] on button "+" at bounding box center [840, 279] width 72 height 72
click at [100, 226] on button "Mineral" at bounding box center [77, 262] width 141 height 72
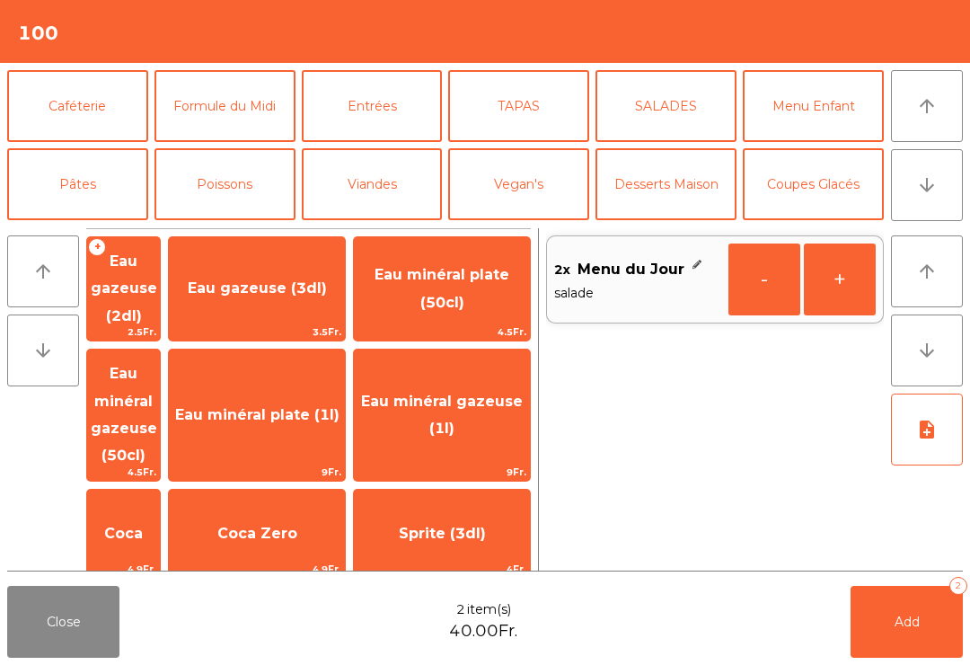
scroll to position [98, 0]
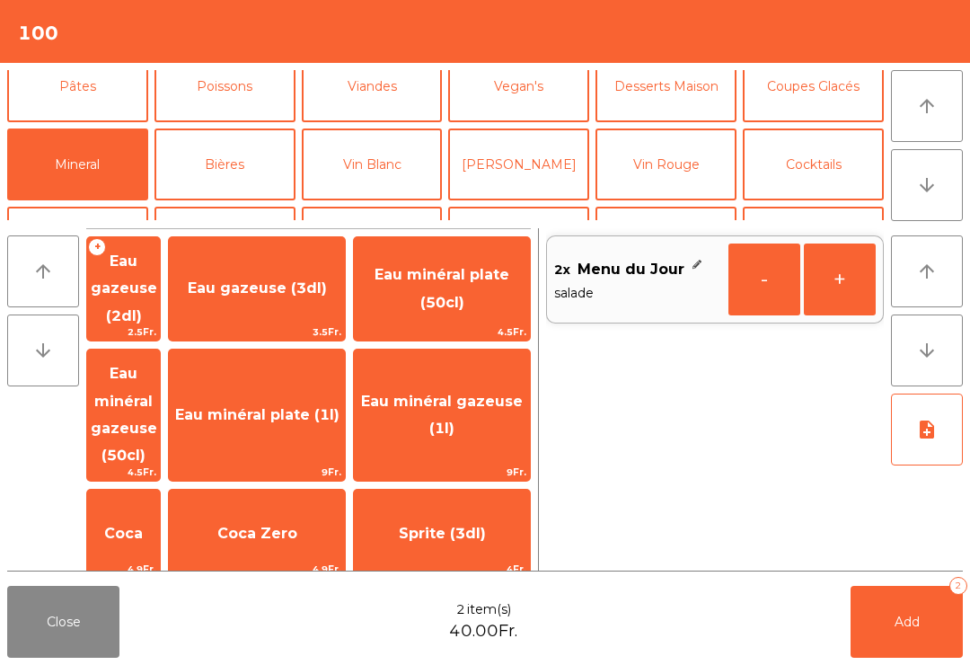
click at [160, 374] on span "Eau minéral gazeuse (50cl)" at bounding box center [123, 414] width 73 height 131
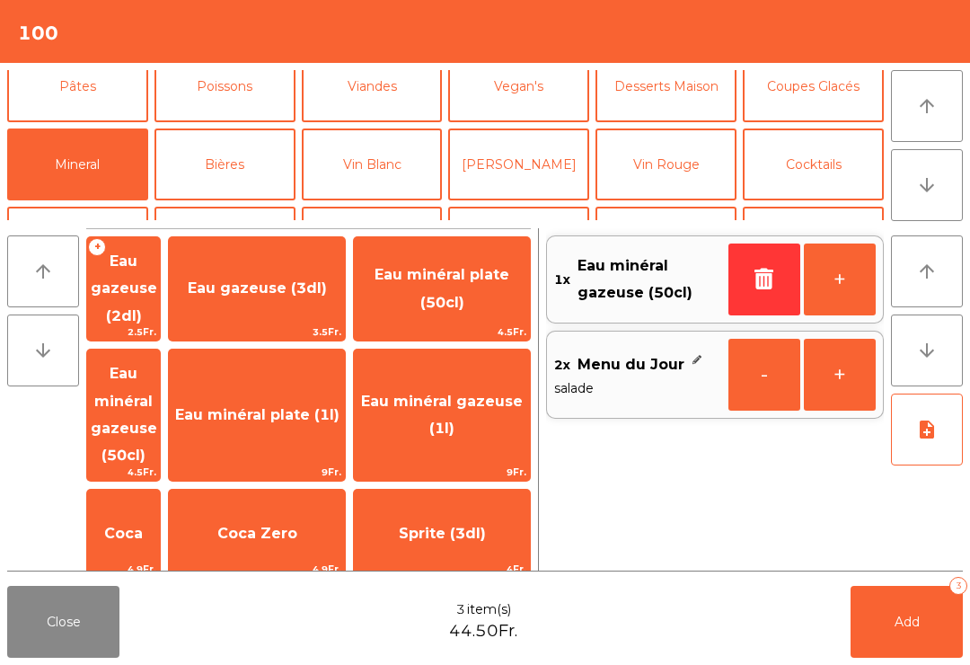
click at [530, 173] on button "[PERSON_NAME]" at bounding box center [518, 164] width 141 height 72
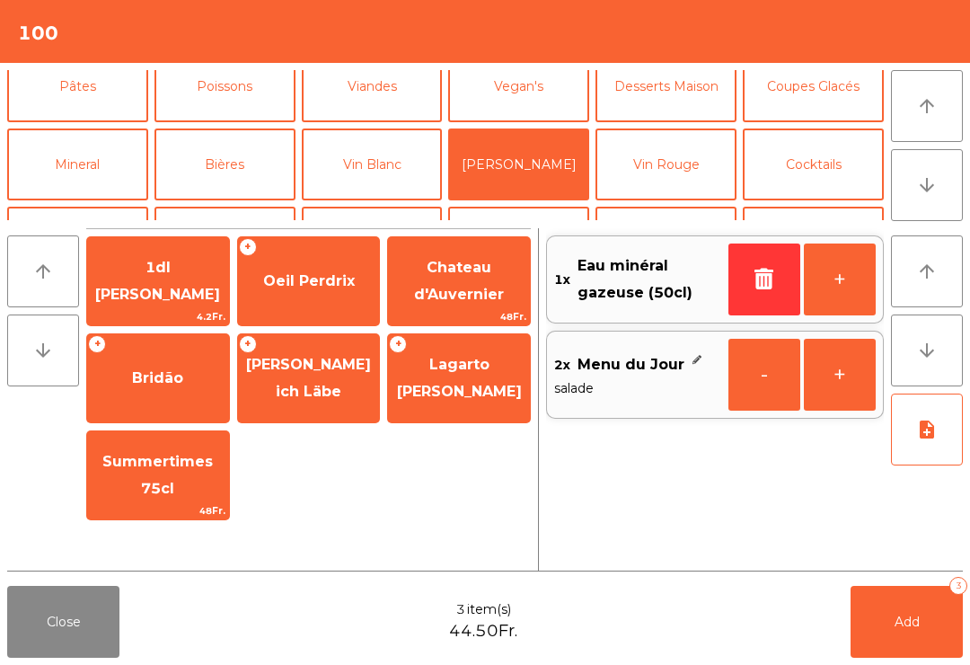
click at [292, 267] on span "Oeil Perdrix" at bounding box center [309, 281] width 142 height 48
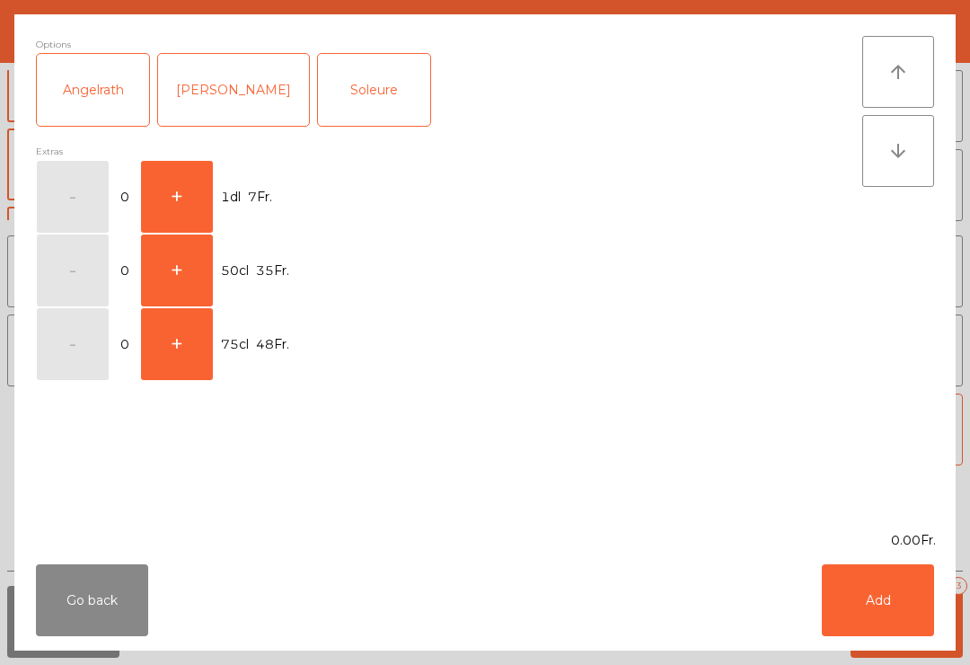
click at [194, 183] on button "+" at bounding box center [177, 197] width 72 height 72
click at [903, 647] on div "Go back Add" at bounding box center [484, 600] width 941 height 101
click at [903, 603] on button "Add" at bounding box center [878, 600] width 112 height 72
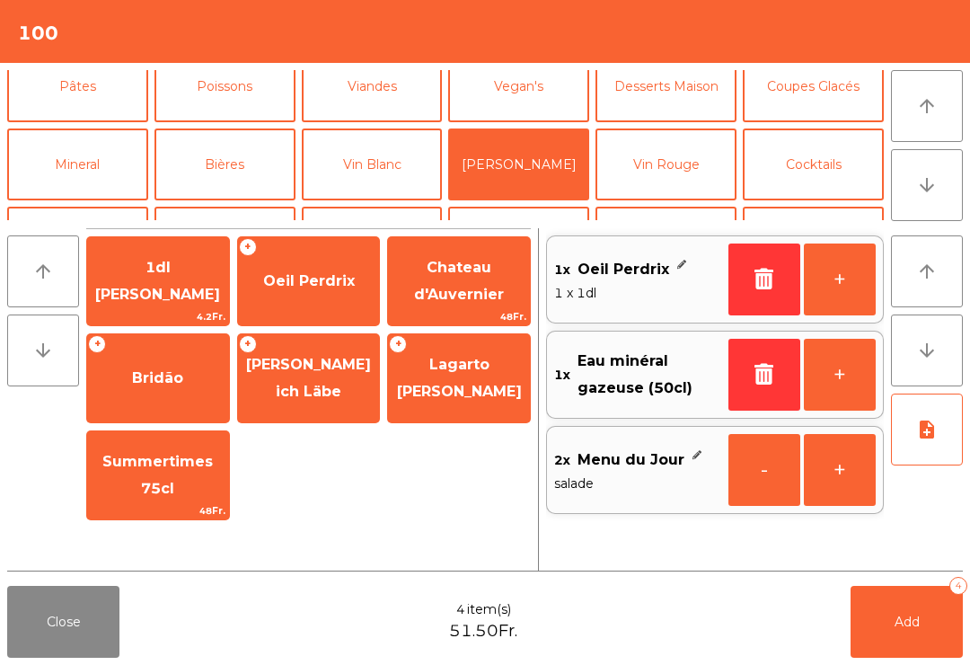
click at [935, 648] on button "Add 4" at bounding box center [906, 622] width 112 height 72
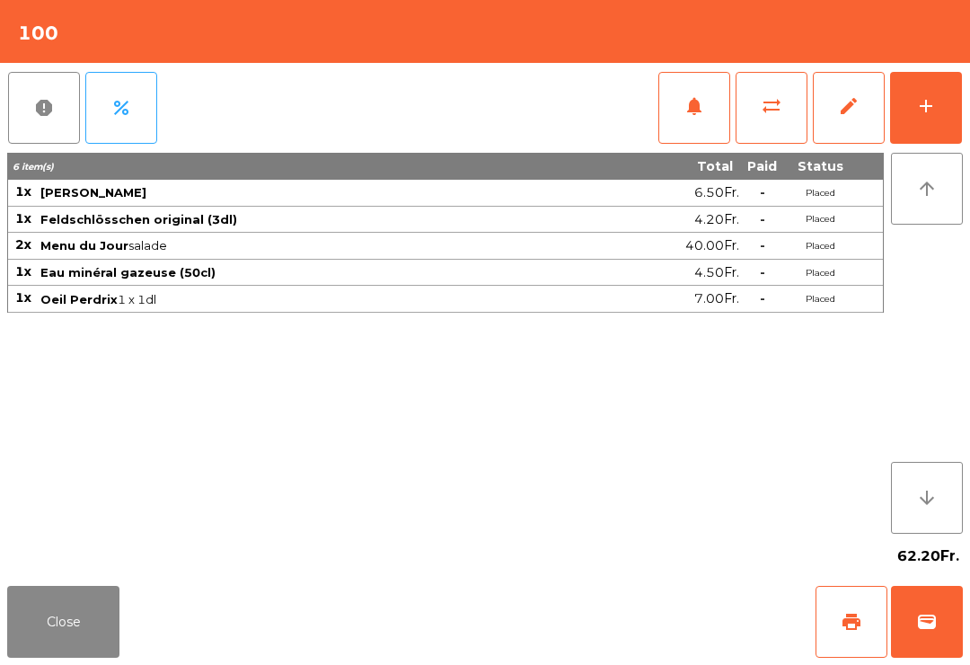
click at [700, 119] on button "notifications" at bounding box center [694, 108] width 72 height 72
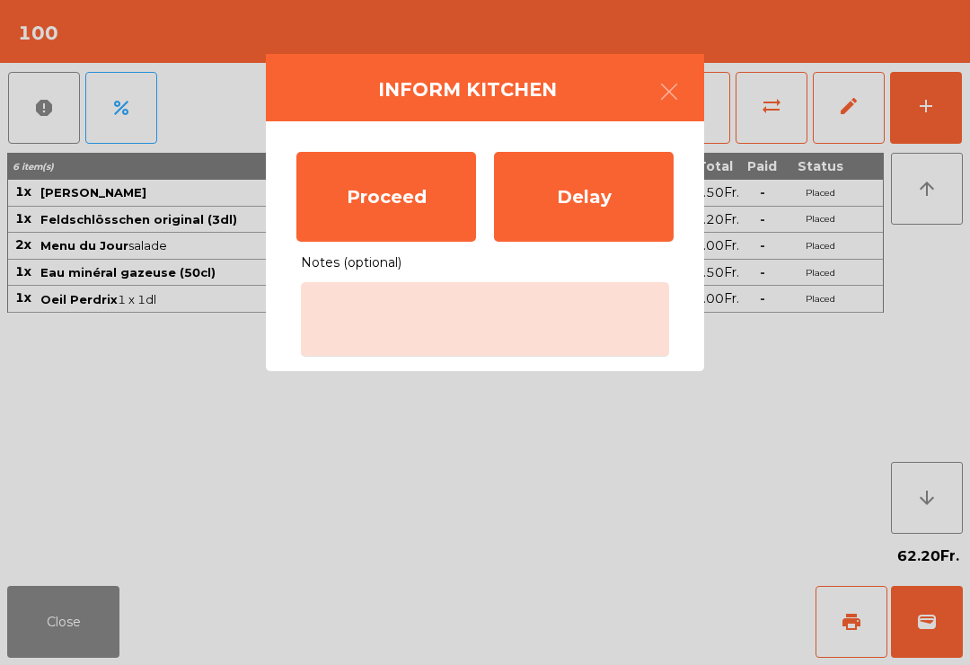
click at [415, 184] on div "Proceed" at bounding box center [386, 197] width 180 height 90
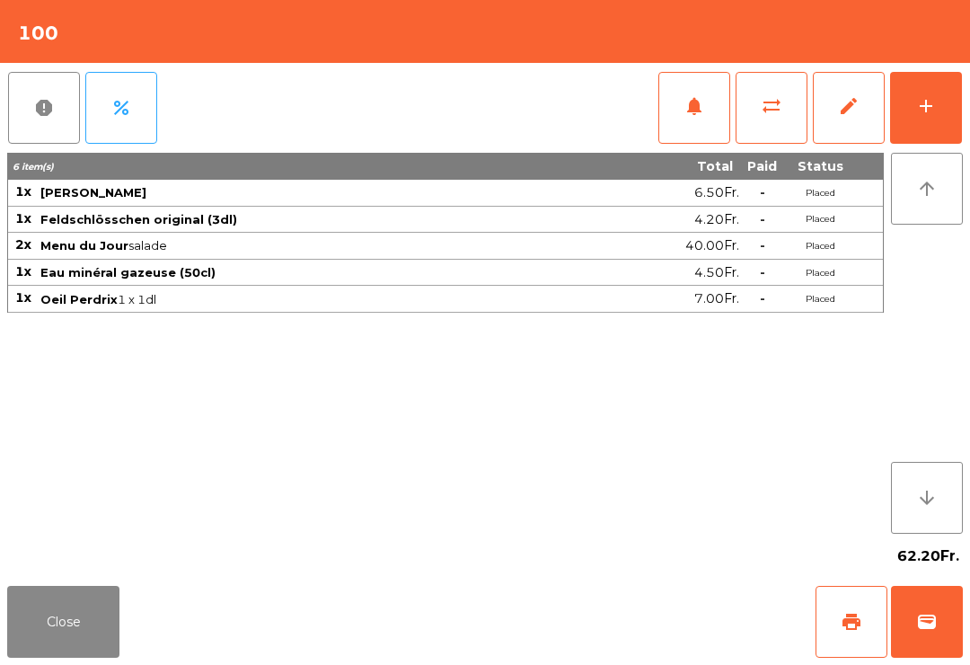
click at [777, 120] on button "sync_alt" at bounding box center [771, 108] width 72 height 72
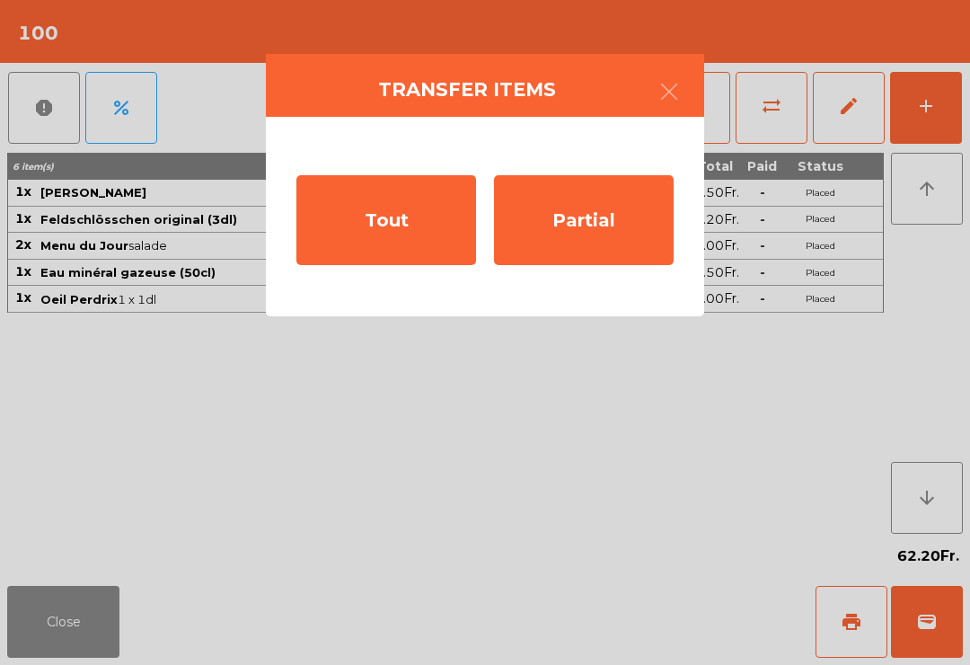
click at [605, 215] on div "Partial" at bounding box center [584, 220] width 180 height 90
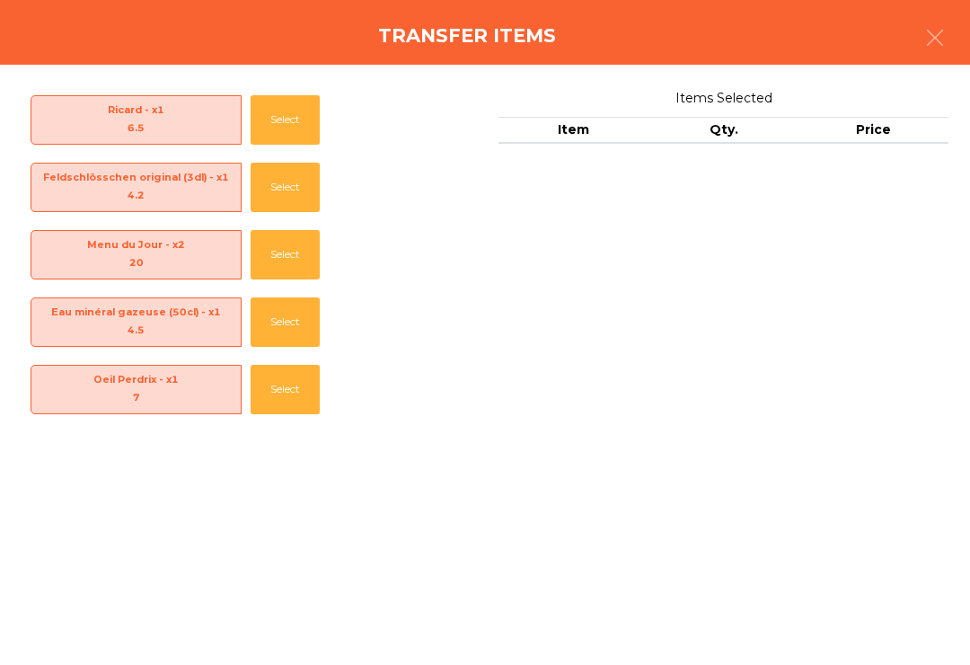
click at [282, 192] on button "Select" at bounding box center [285, 187] width 69 height 49
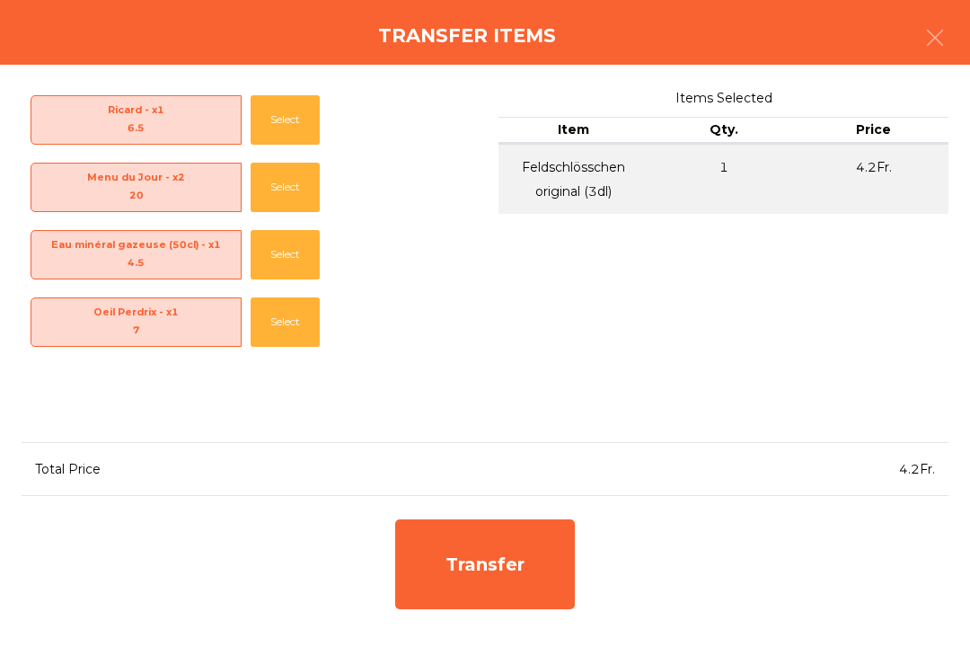
click at [275, 102] on button "Select" at bounding box center [285, 119] width 69 height 49
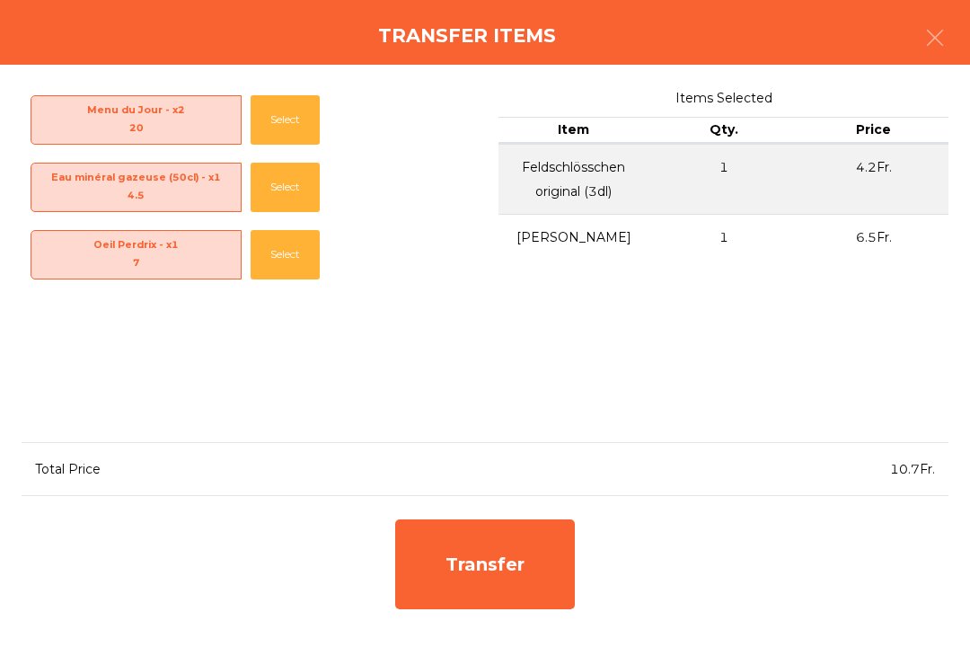
click at [542, 549] on div "Transfer" at bounding box center [485, 564] width 180 height 90
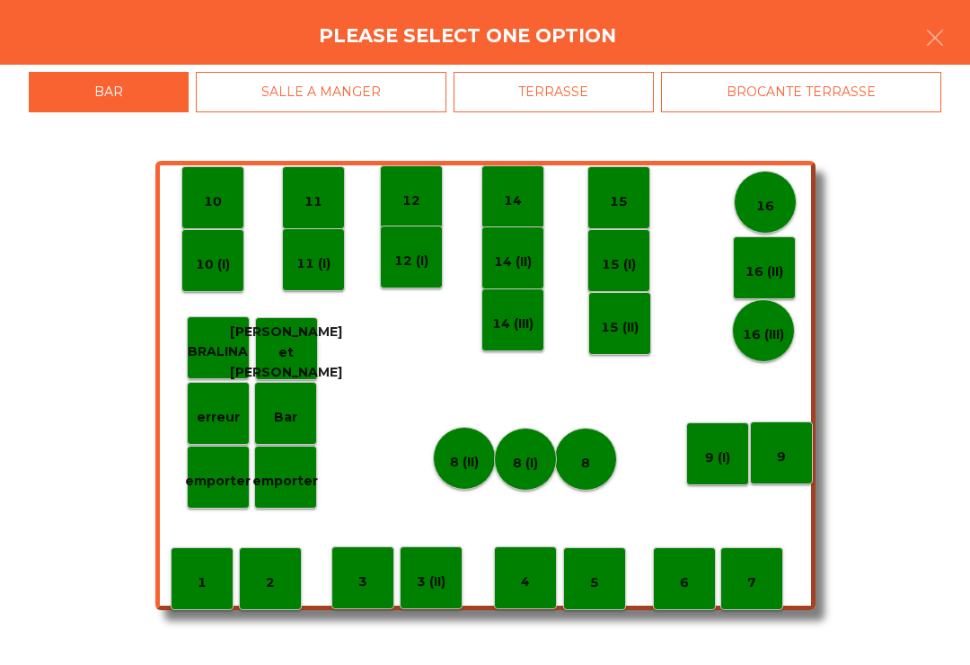
click at [533, 460] on p "8 (I)" at bounding box center [525, 463] width 25 height 21
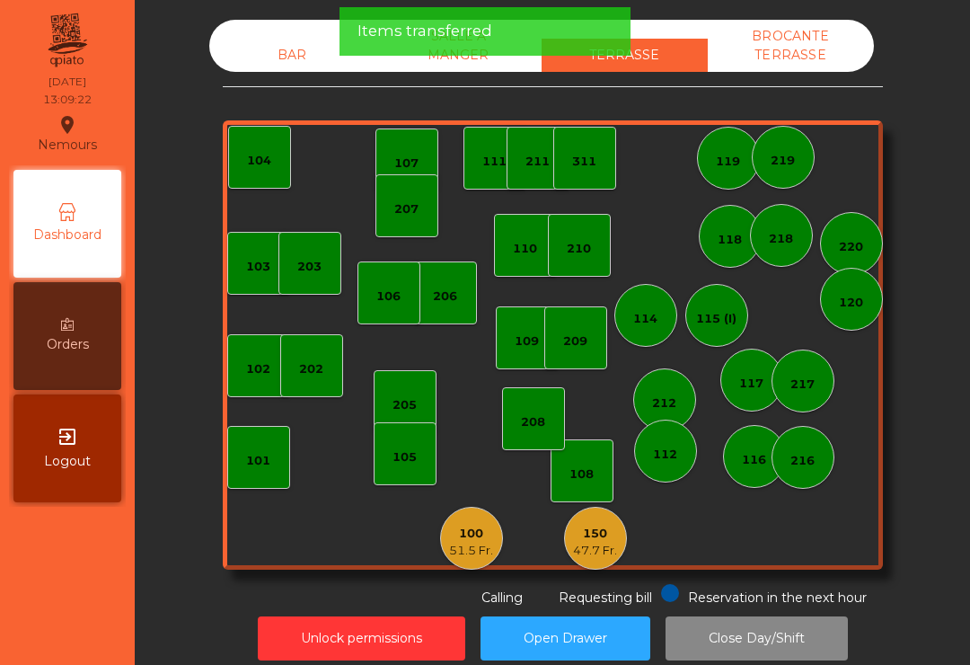
click at [270, 59] on div "BAR" at bounding box center [292, 55] width 166 height 33
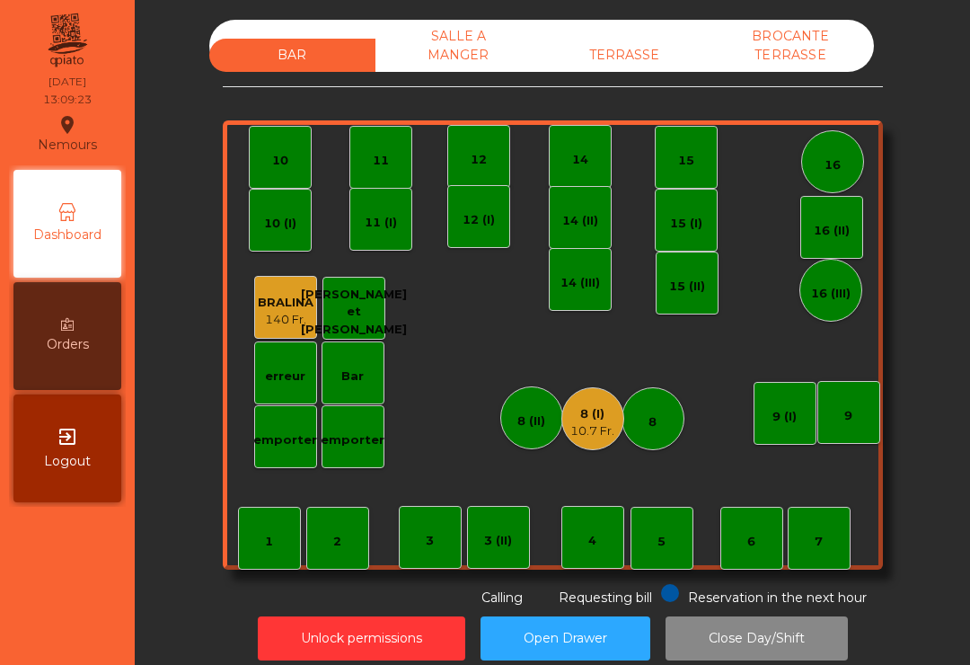
click at [592, 419] on div "8 (I)" at bounding box center [592, 414] width 44 height 18
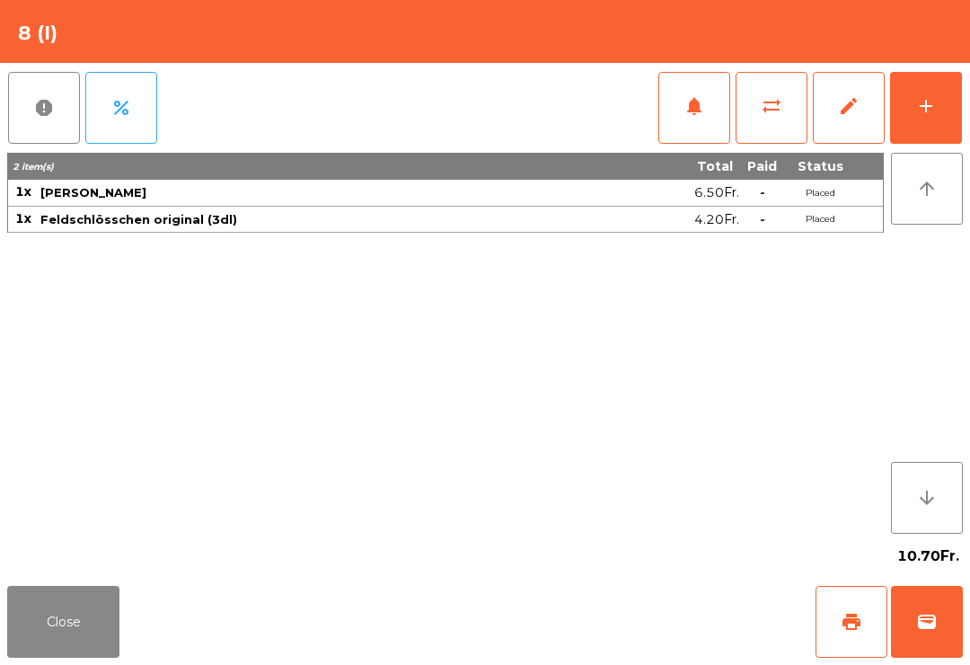
click at [924, 645] on button "wallet" at bounding box center [927, 622] width 72 height 72
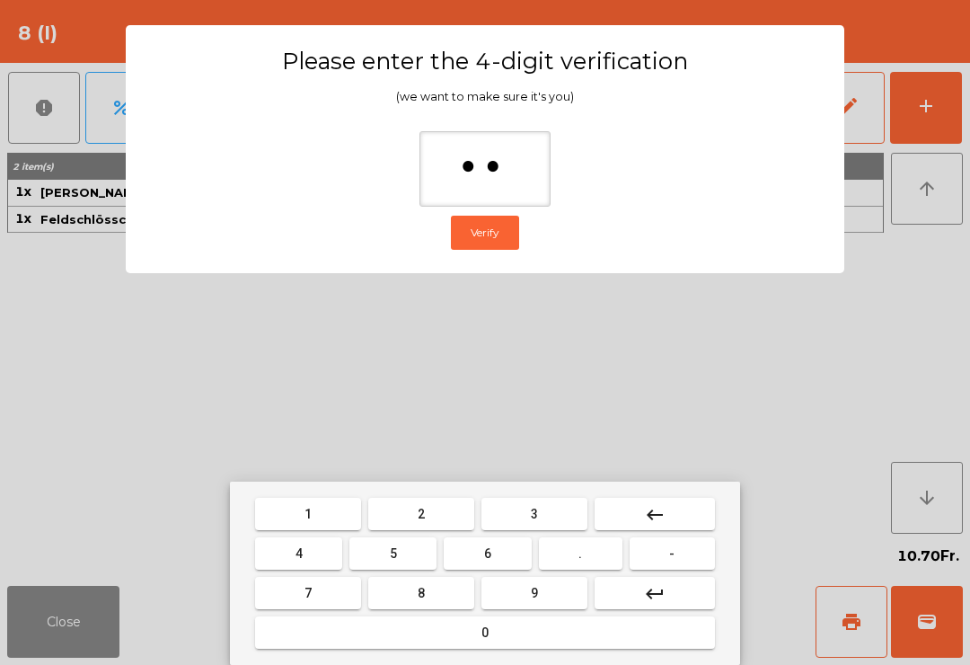
type input "***"
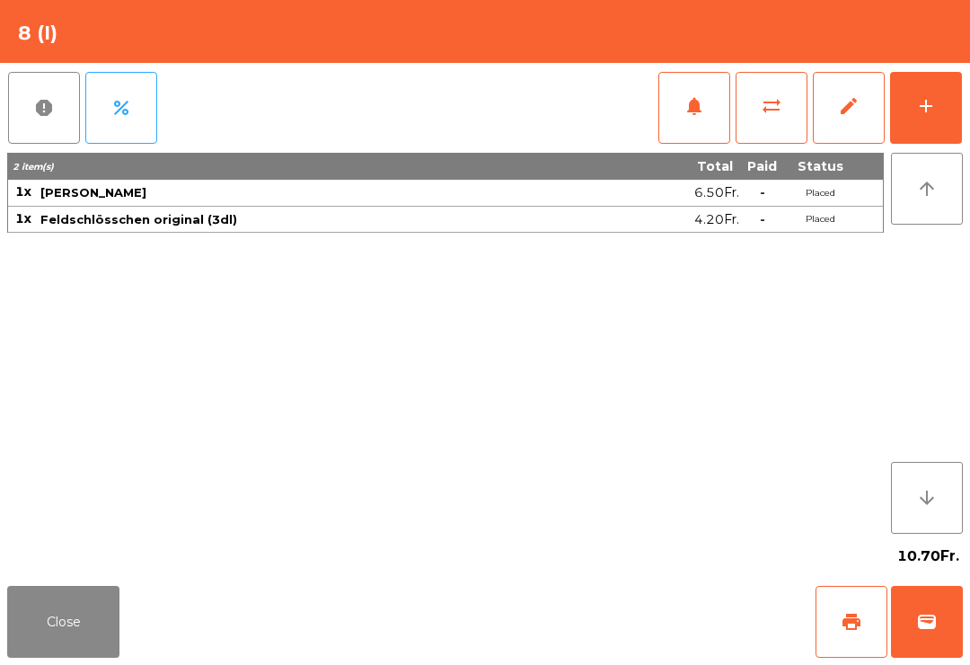
click at [550, 637] on div "Close print wallet" at bounding box center [485, 621] width 970 height 86
click at [550, 636] on div "Close print wallet" at bounding box center [485, 621] width 970 height 86
click at [521, 636] on div "Close print wallet" at bounding box center [485, 621] width 970 height 86
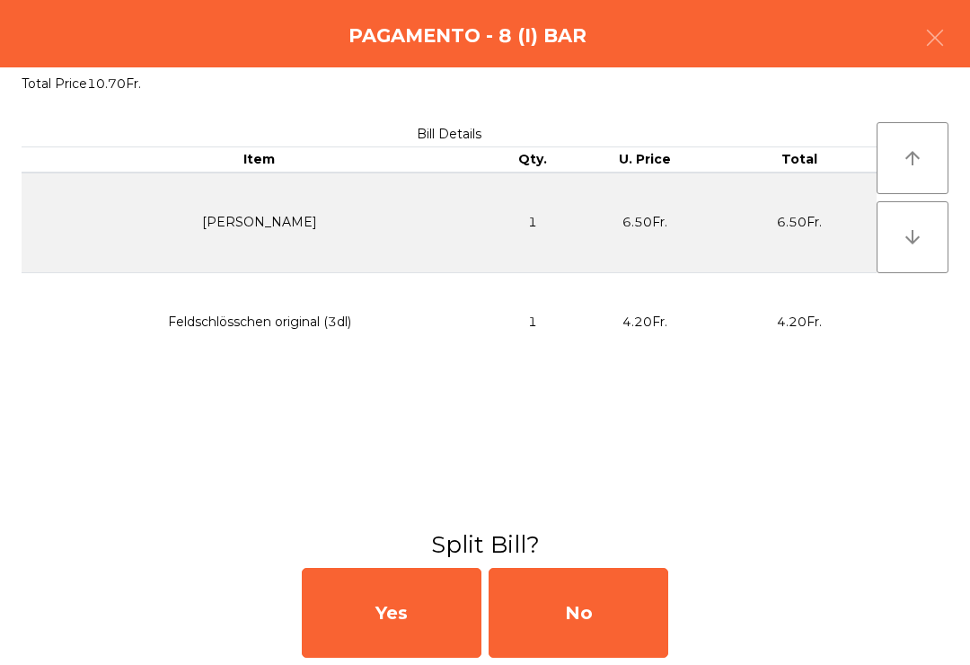
click at [512, 604] on div "No" at bounding box center [579, 613] width 180 height 90
click at [524, 636] on div "MB" at bounding box center [579, 613] width 180 height 90
click at [582, 621] on div "No" at bounding box center [579, 613] width 180 height 90
click at [594, 612] on div "No" at bounding box center [579, 613] width 180 height 90
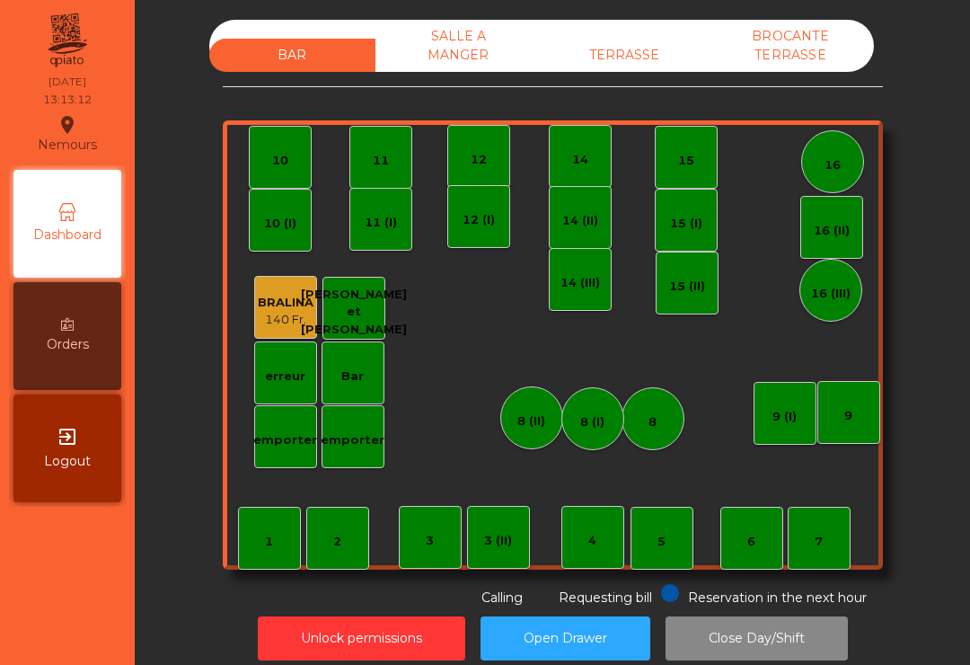
click at [622, 66] on div "TERRASSE" at bounding box center [625, 55] width 166 height 33
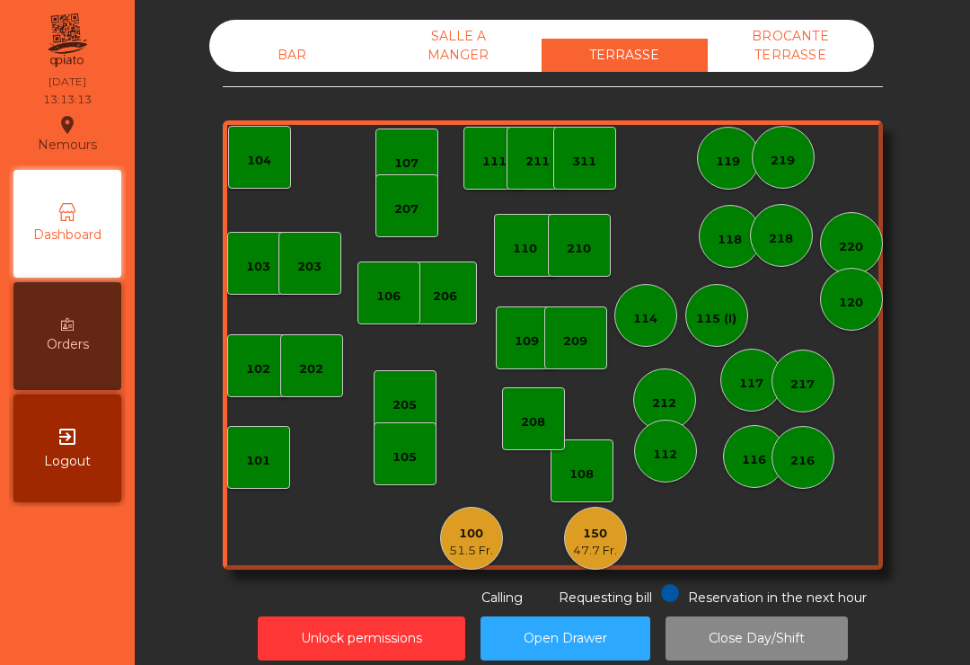
click at [629, 65] on div "TERRASSE" at bounding box center [625, 55] width 166 height 33
click at [394, 481] on div "105" at bounding box center [405, 453] width 63 height 63
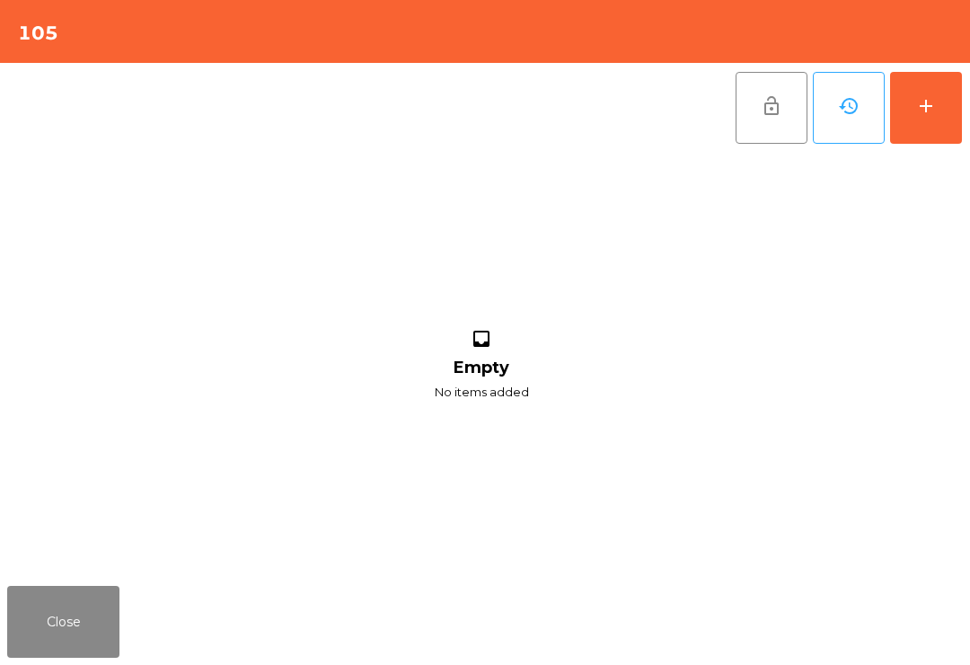
click at [955, 128] on button "add" at bounding box center [926, 108] width 72 height 72
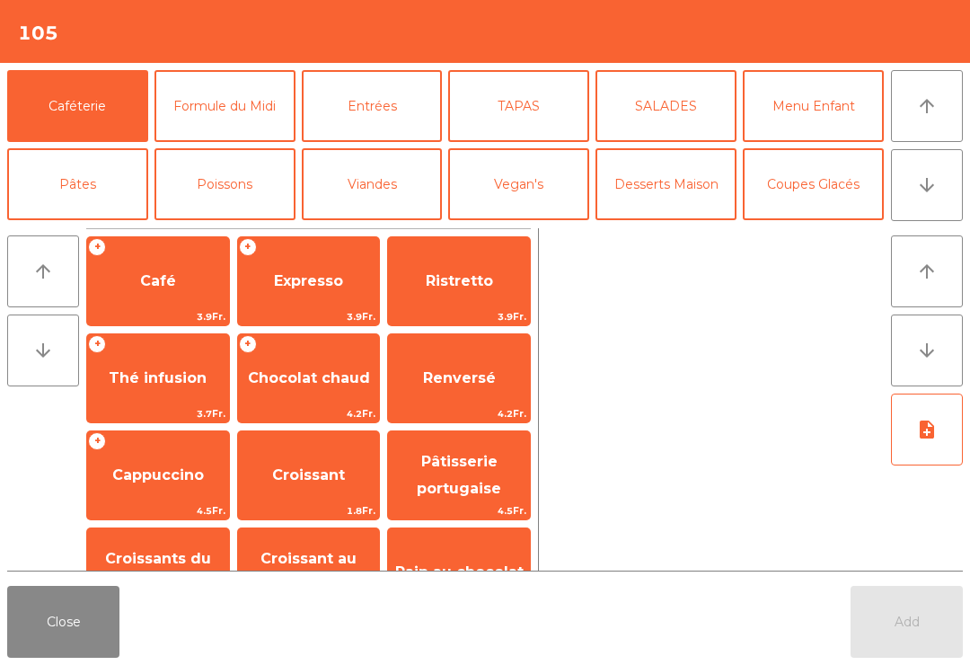
scroll to position [83, 0]
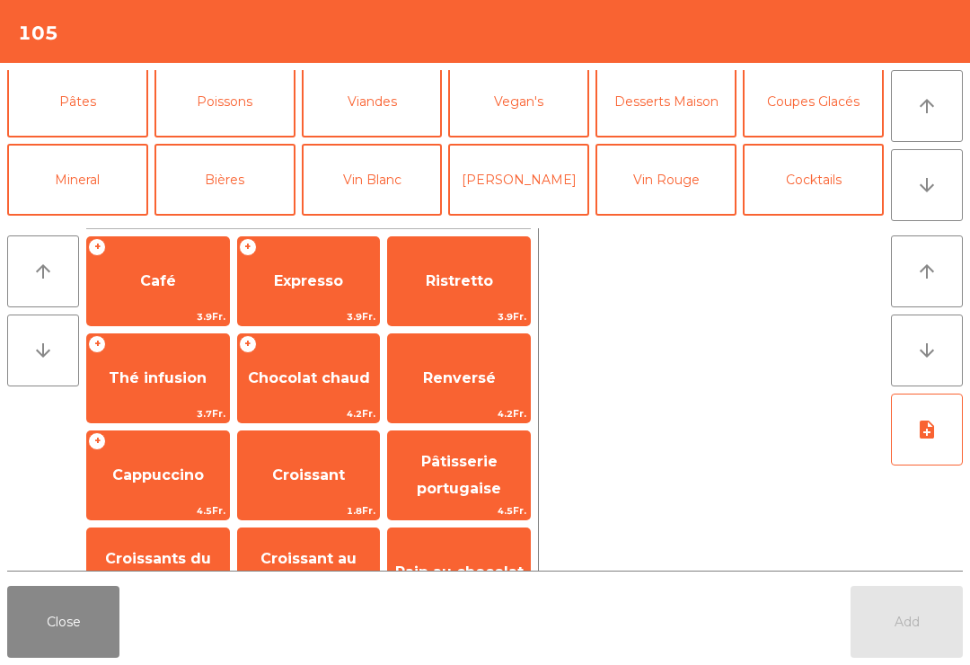
click at [513, 165] on button "[PERSON_NAME]" at bounding box center [518, 180] width 141 height 72
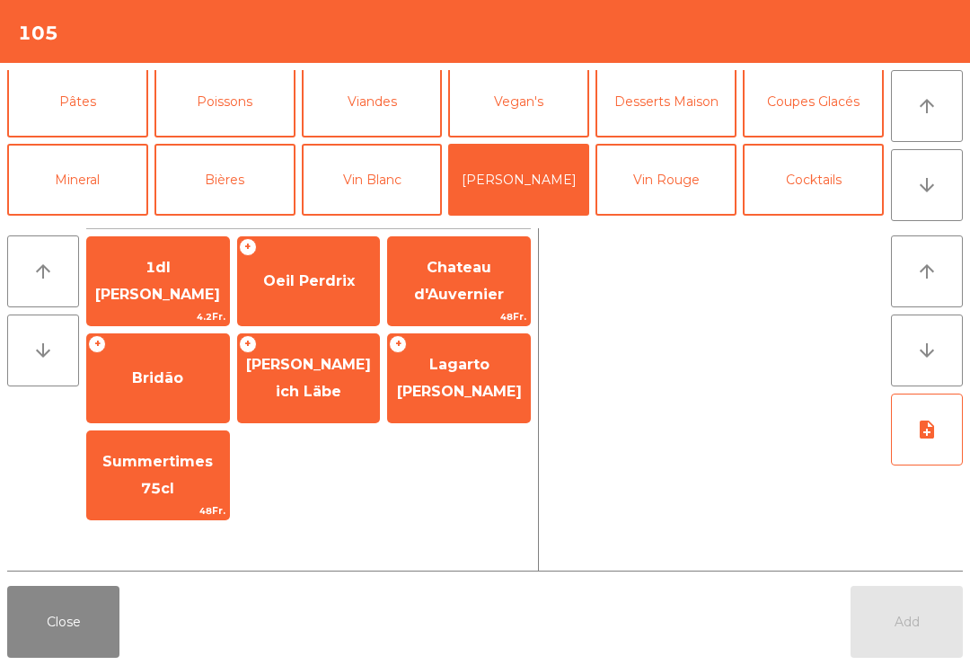
click at [647, 161] on button "Vin Rouge" at bounding box center [665, 180] width 141 height 72
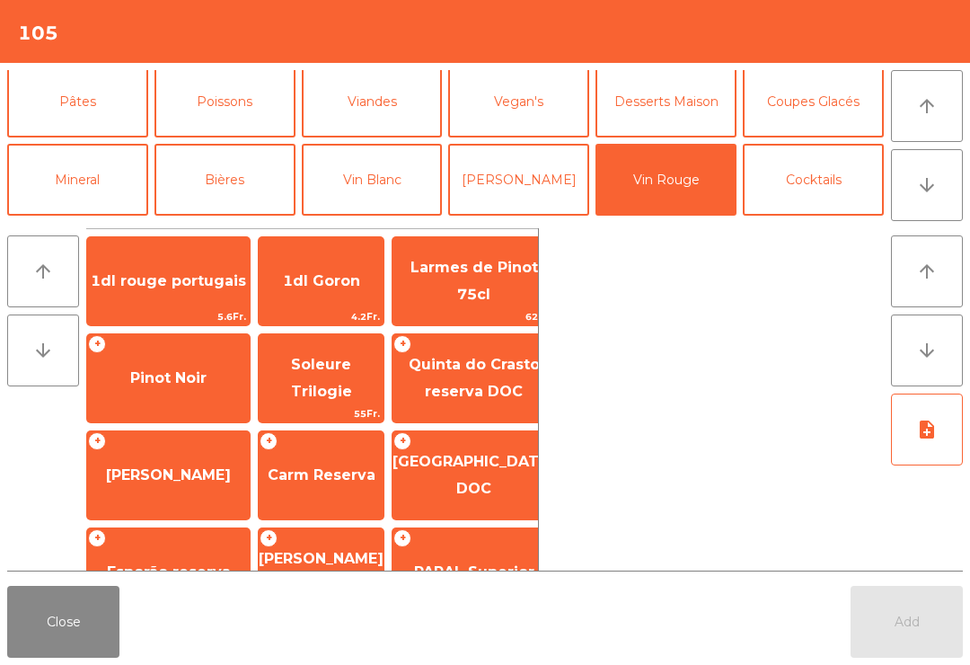
click at [401, 153] on button "Vin Blanc" at bounding box center [372, 180] width 141 height 72
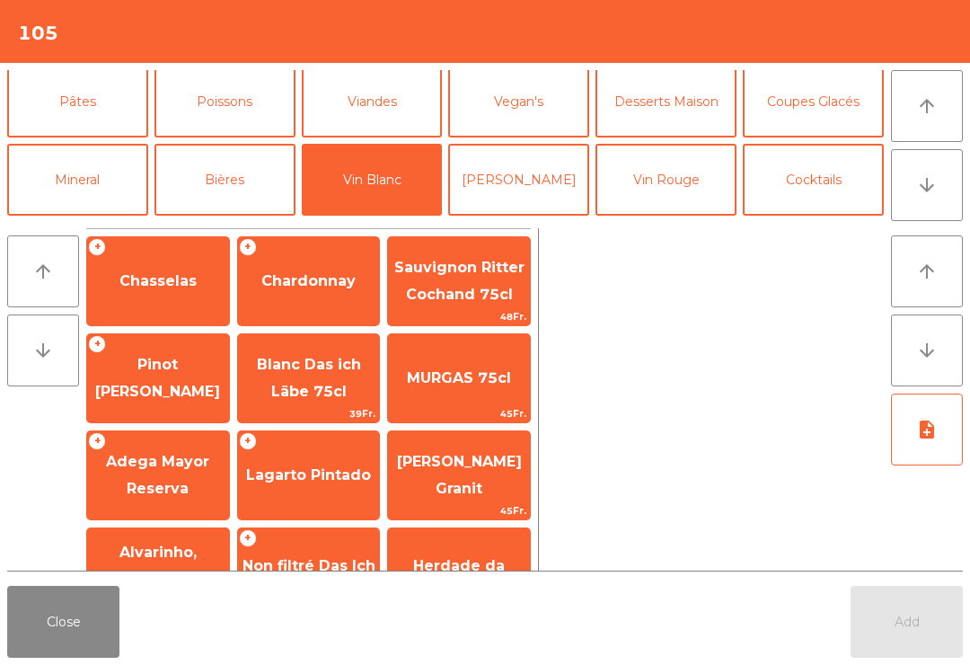
scroll to position [110, 0]
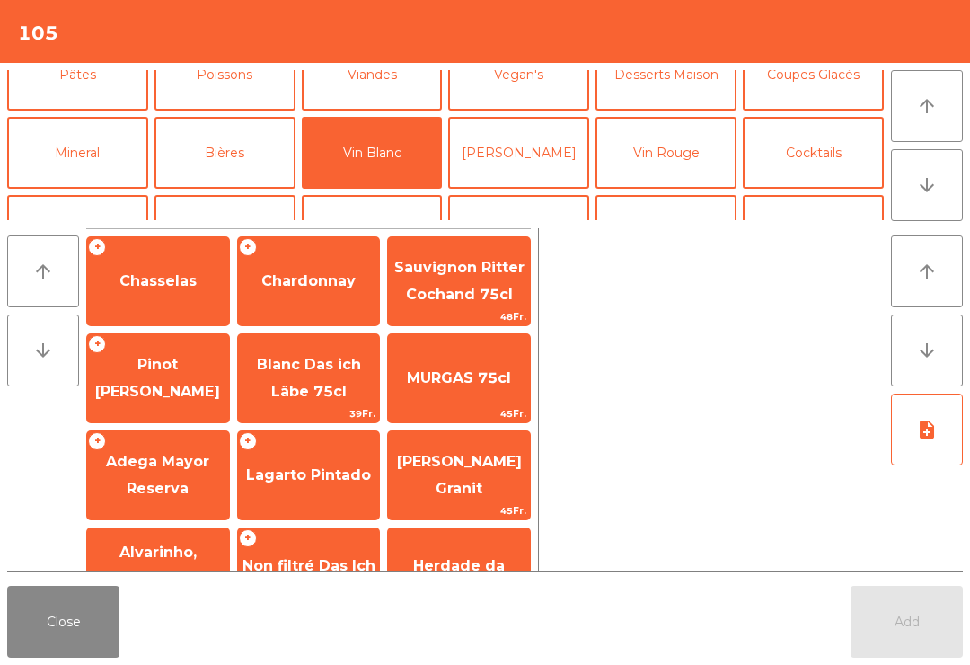
click at [178, 379] on span "Pinot [PERSON_NAME]" at bounding box center [158, 378] width 142 height 76
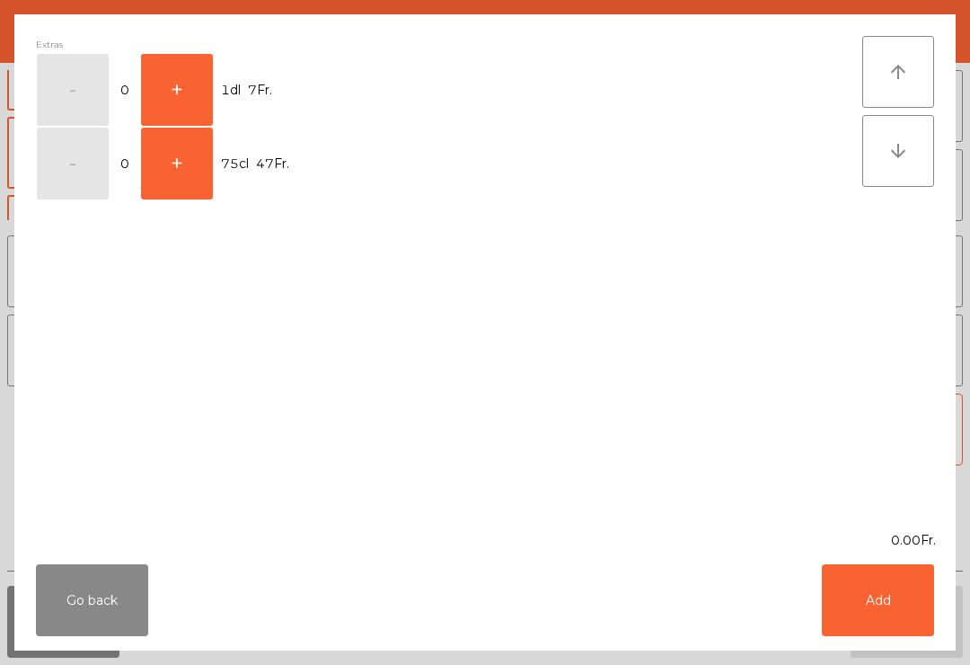
click at [185, 73] on button "+" at bounding box center [177, 90] width 72 height 72
click at [916, 589] on button "Add" at bounding box center [878, 600] width 112 height 72
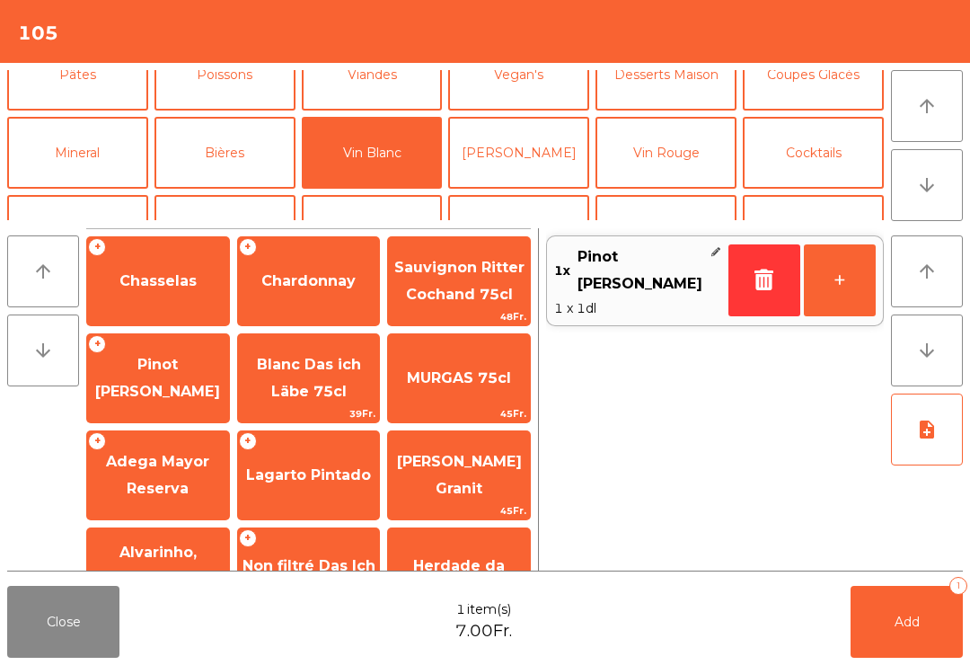
click at [848, 276] on button "+" at bounding box center [840, 280] width 72 height 72
click at [899, 595] on button "Add 2" at bounding box center [906, 622] width 112 height 72
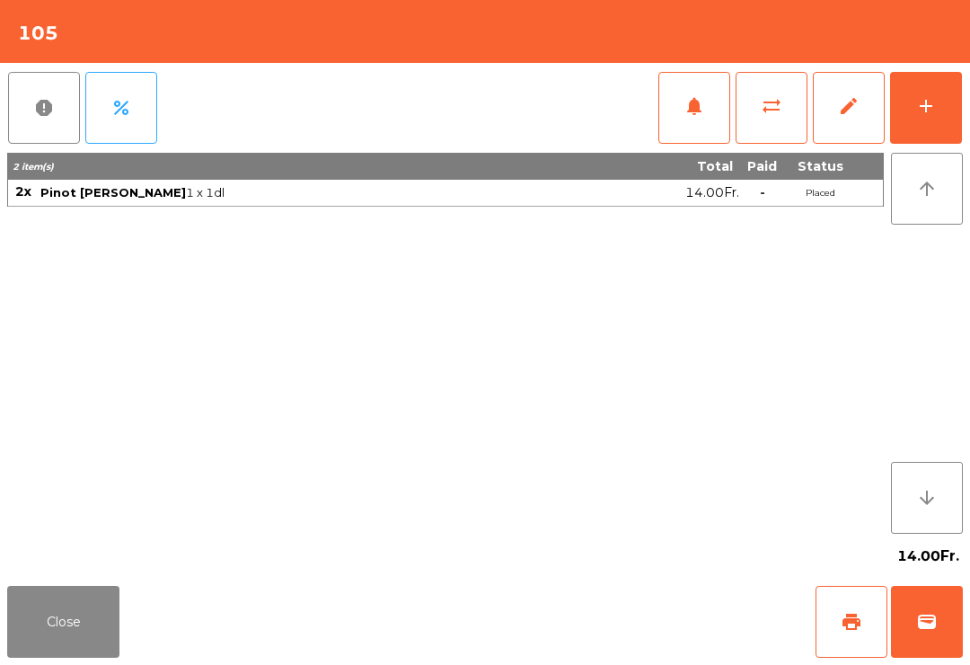
click at [928, 620] on span "wallet" at bounding box center [927, 622] width 22 height 22
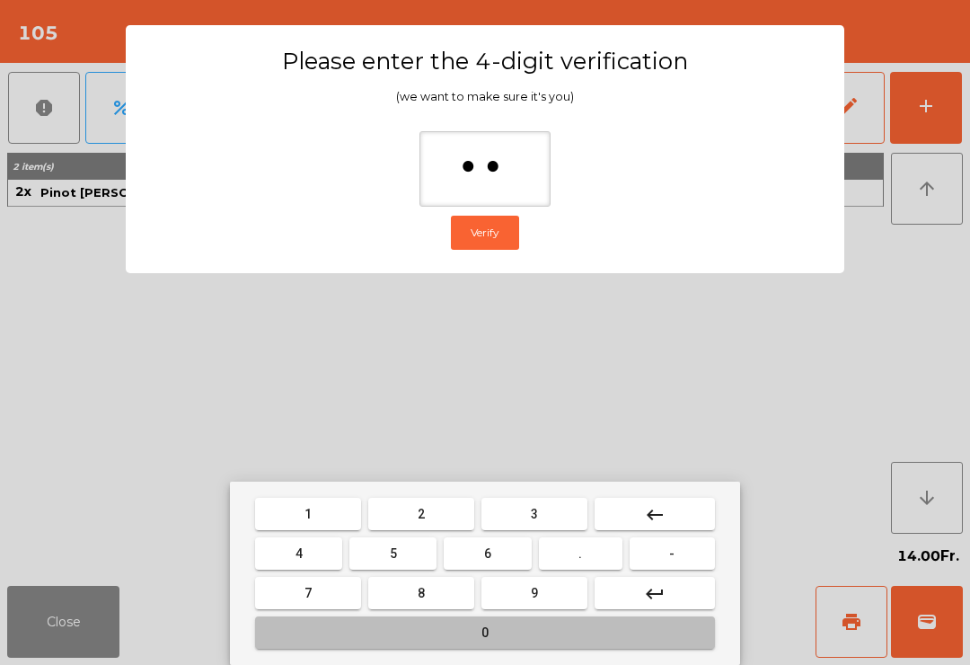
type input "***"
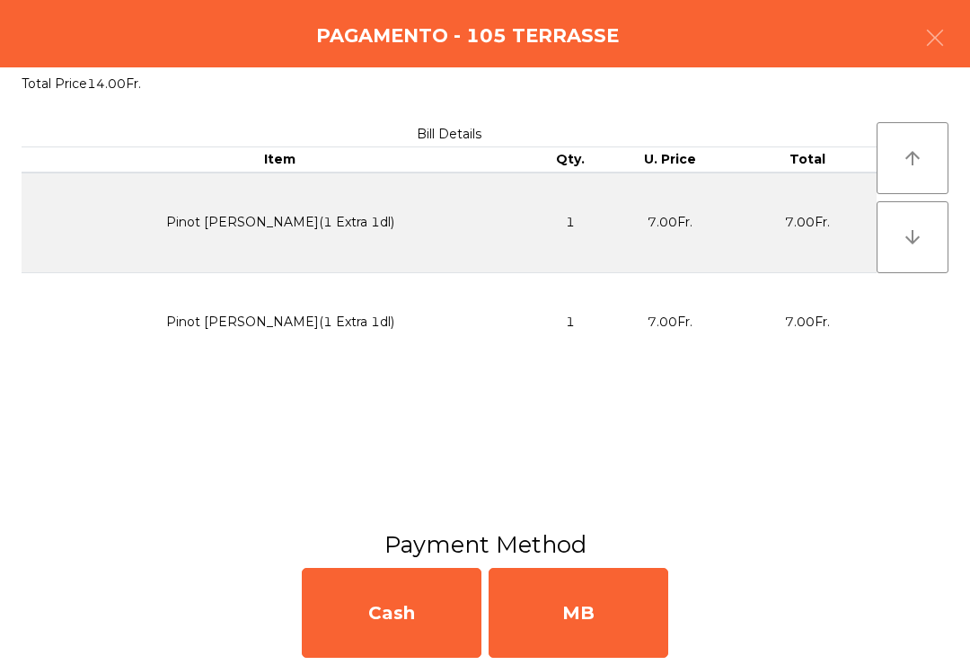
click at [586, 615] on div "MB" at bounding box center [579, 613] width 180 height 90
click at [554, 634] on div "No" at bounding box center [579, 613] width 180 height 90
click at [635, 656] on div "No" at bounding box center [579, 613] width 180 height 90
click at [592, 604] on div "No" at bounding box center [579, 613] width 180 height 90
click at [591, 604] on div "No" at bounding box center [579, 613] width 180 height 90
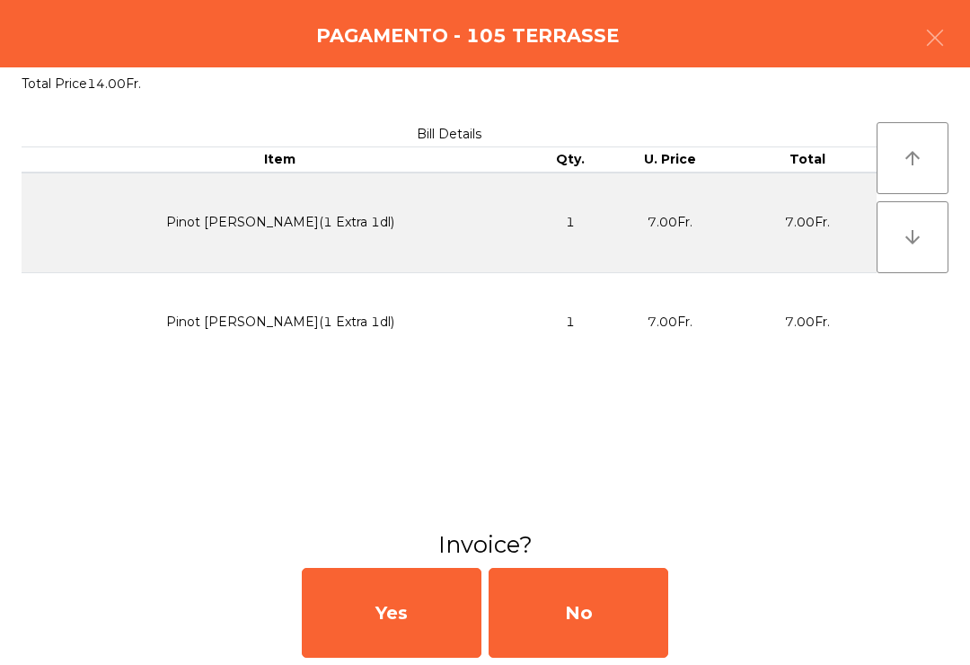
click at [597, 600] on div "No" at bounding box center [579, 613] width 180 height 90
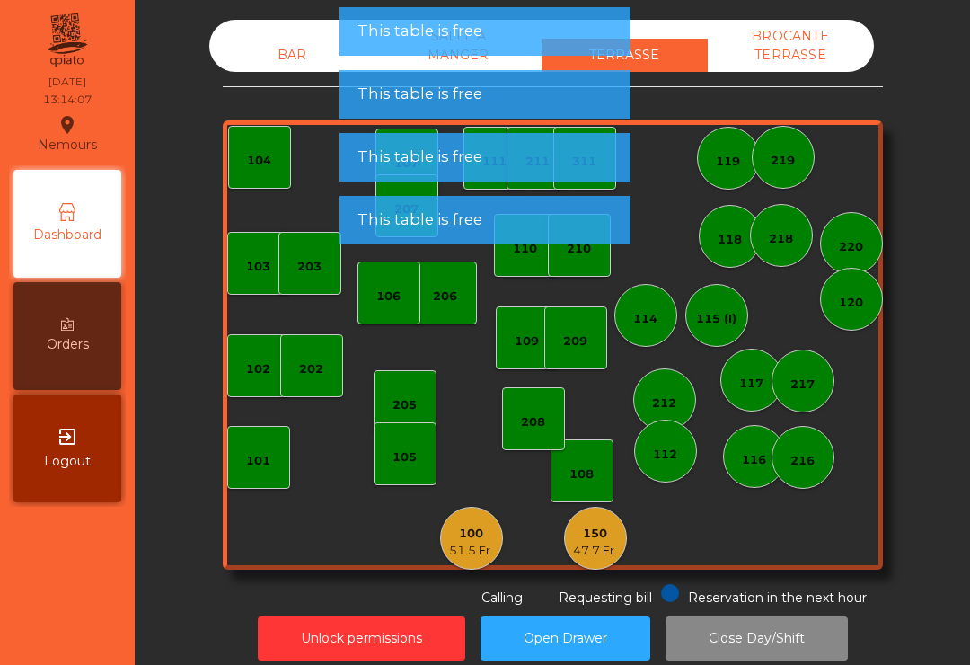
click at [582, 544] on div "47.7 Fr." at bounding box center [595, 551] width 44 height 18
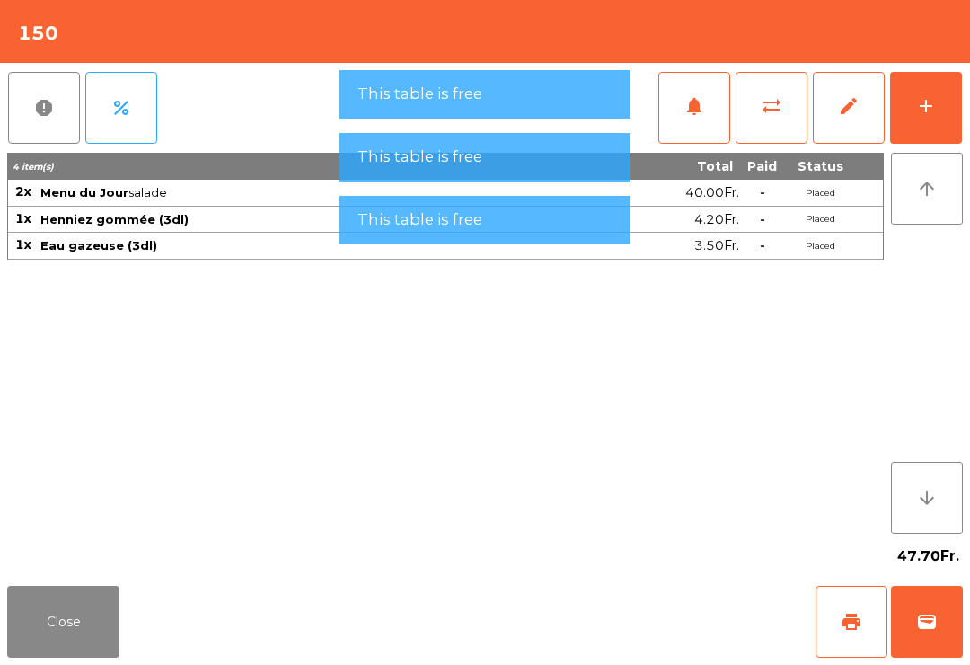
click at [851, 628] on span "print" at bounding box center [852, 622] width 22 height 22
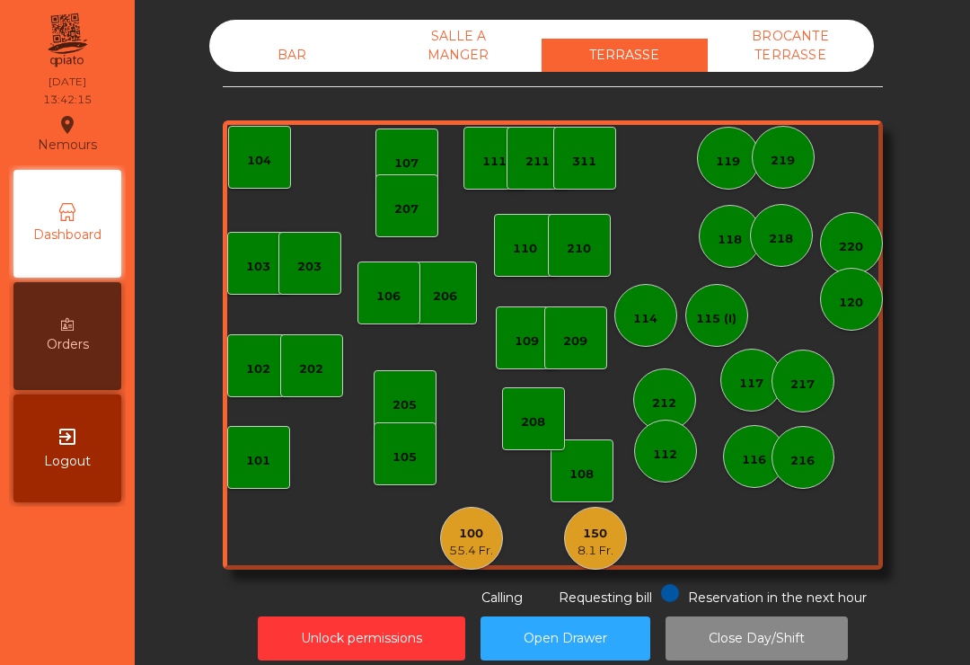
click at [571, 538] on div "150 8.1 Fr." at bounding box center [595, 537] width 63 height 63
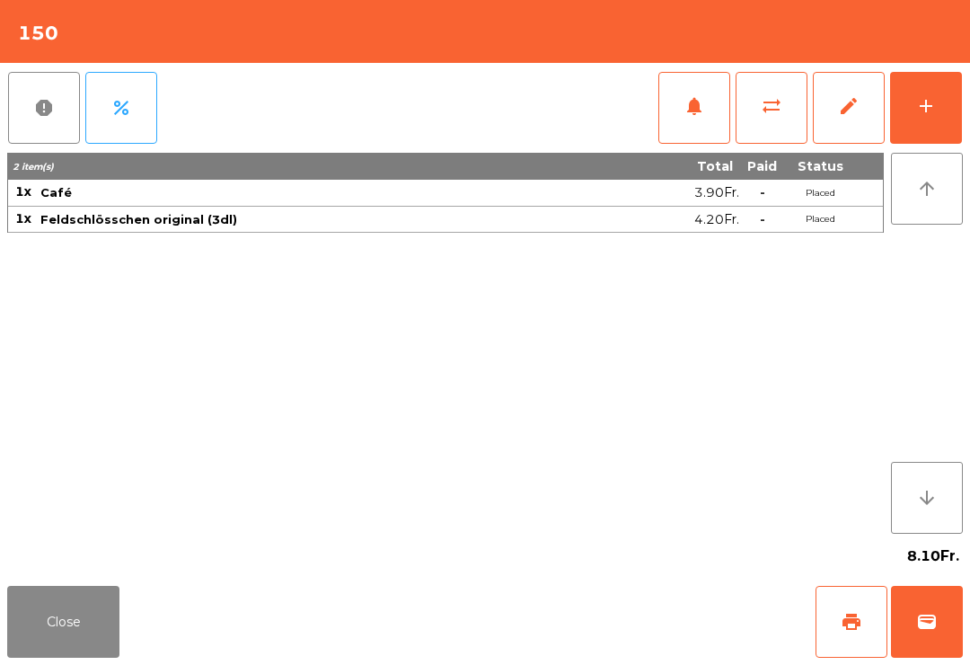
click at [909, 85] on button "add" at bounding box center [926, 108] width 72 height 72
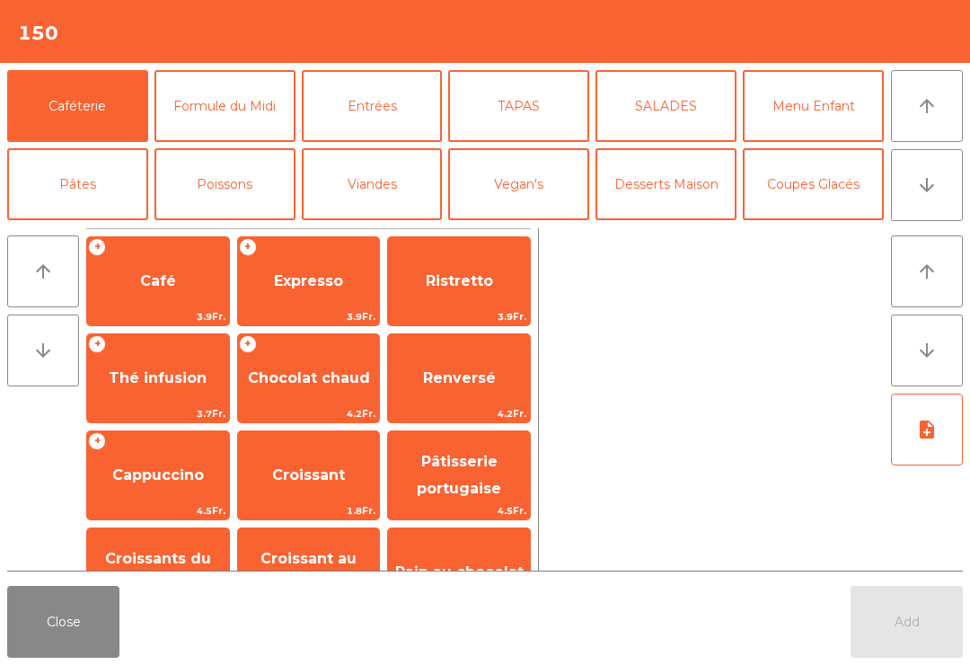
scroll to position [23, 0]
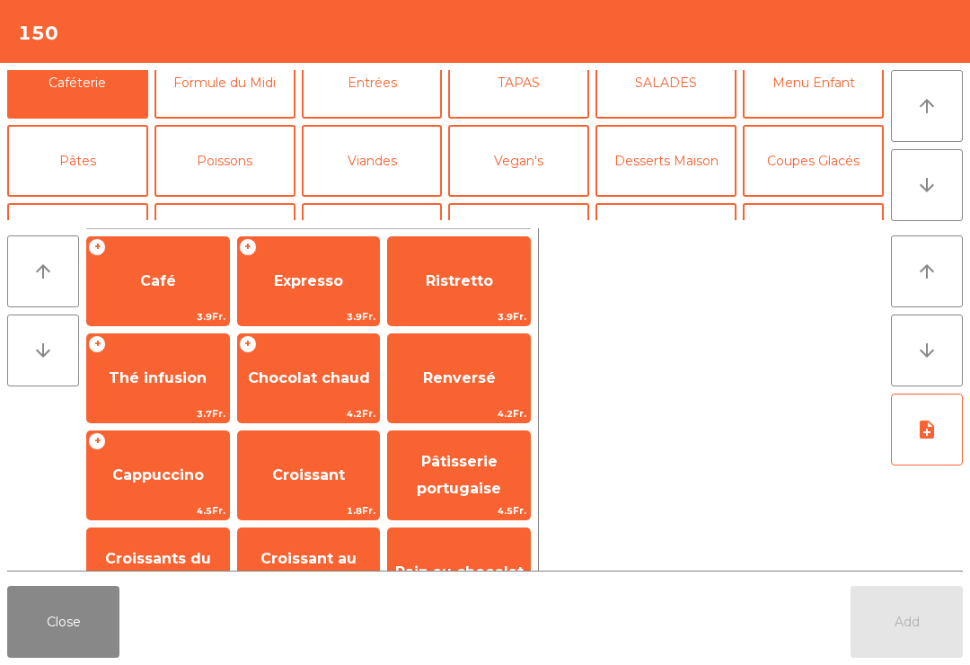
click at [225, 203] on button "Bières" at bounding box center [224, 239] width 141 height 72
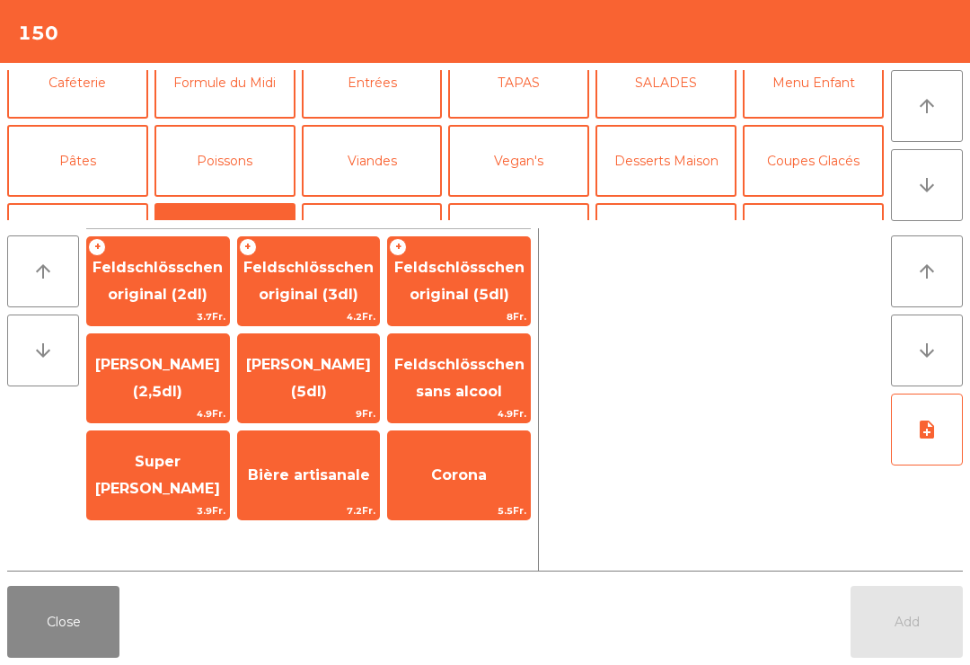
click at [323, 287] on span "Feldschlösschen original (3dl)" at bounding box center [308, 281] width 130 height 44
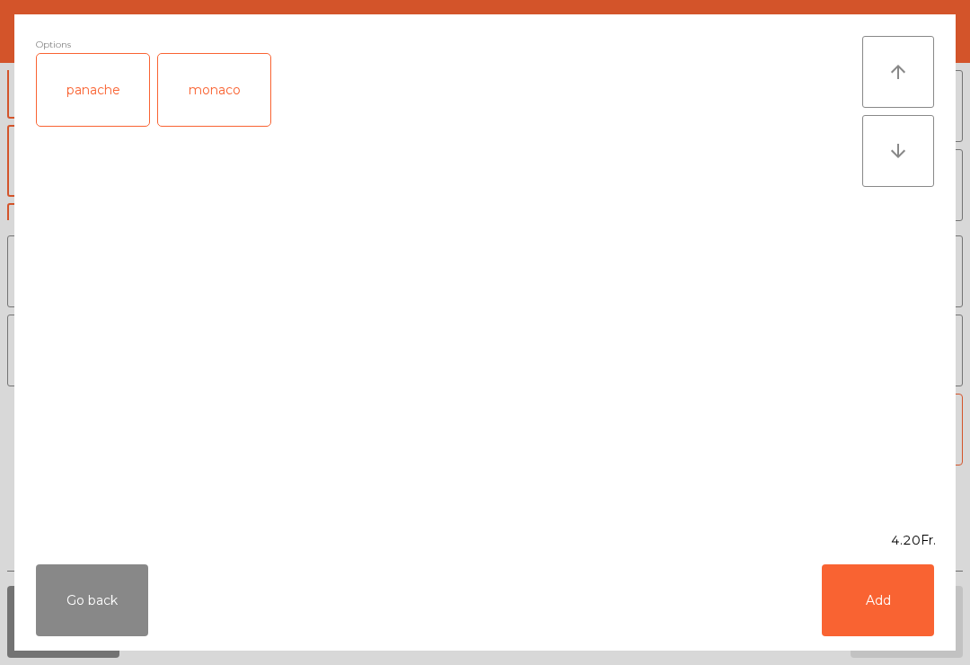
click at [870, 622] on button "Add" at bounding box center [878, 600] width 112 height 72
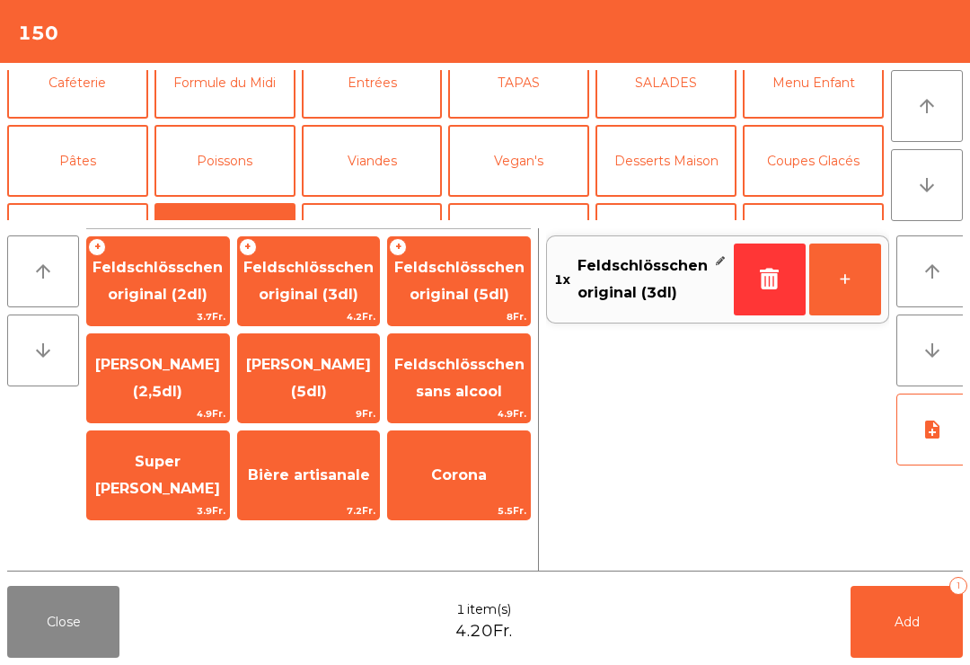
click at [879, 622] on button "Add 1" at bounding box center [906, 622] width 112 height 72
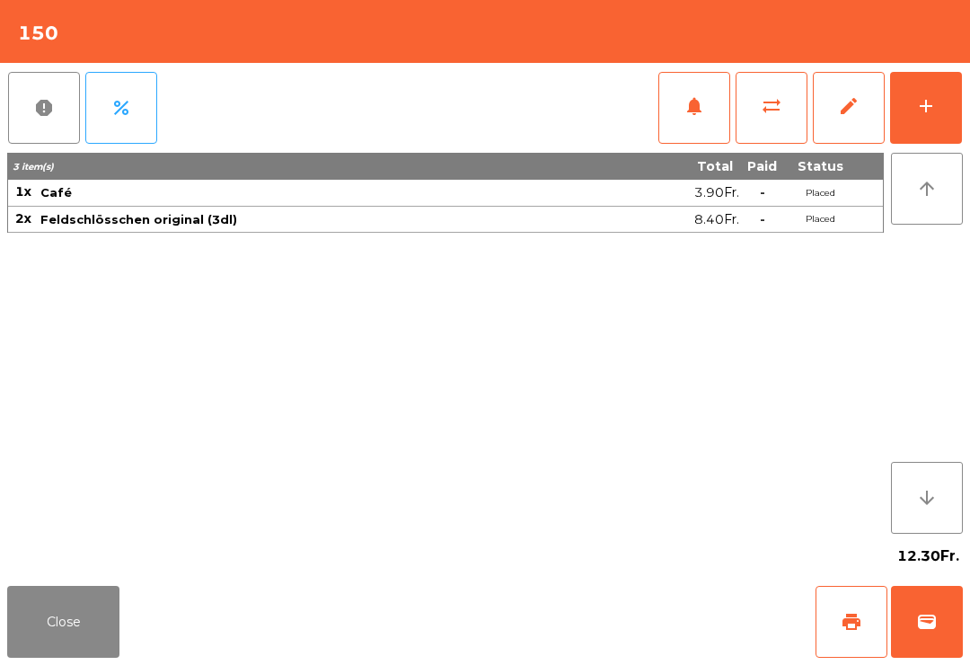
click at [71, 647] on button "Close" at bounding box center [63, 622] width 112 height 72
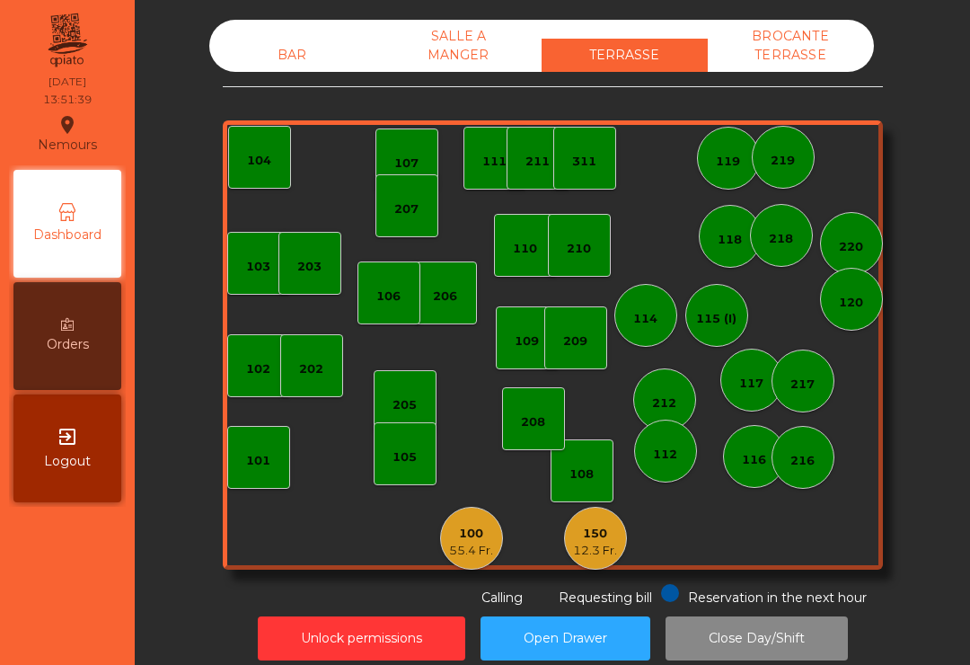
click at [620, 523] on div "150 12.3 Fr." at bounding box center [595, 537] width 63 height 63
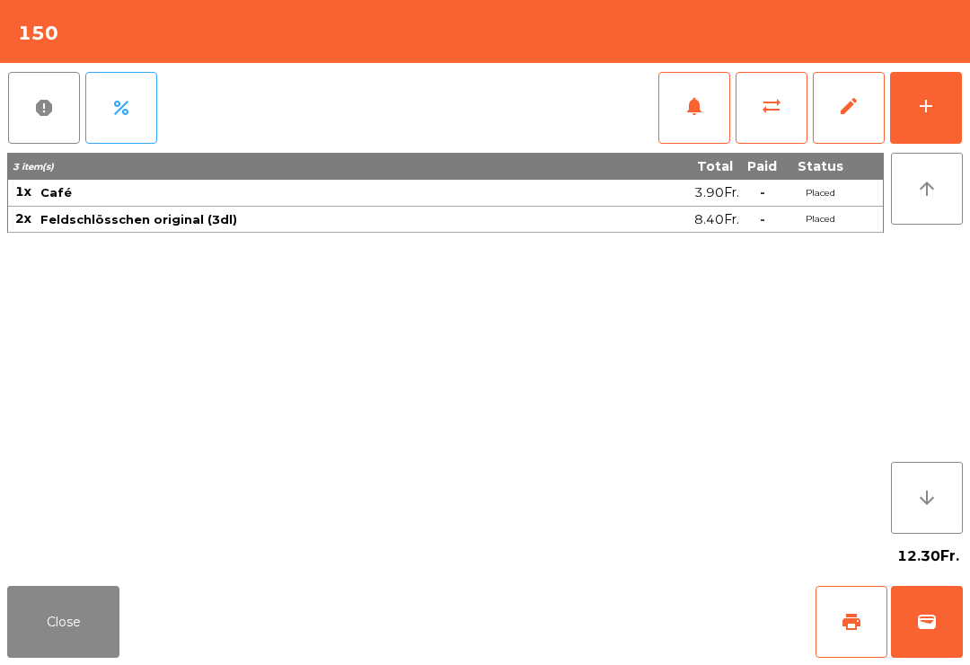
click at [857, 630] on span "print" at bounding box center [852, 622] width 22 height 22
click at [910, 650] on button "wallet" at bounding box center [927, 622] width 72 height 72
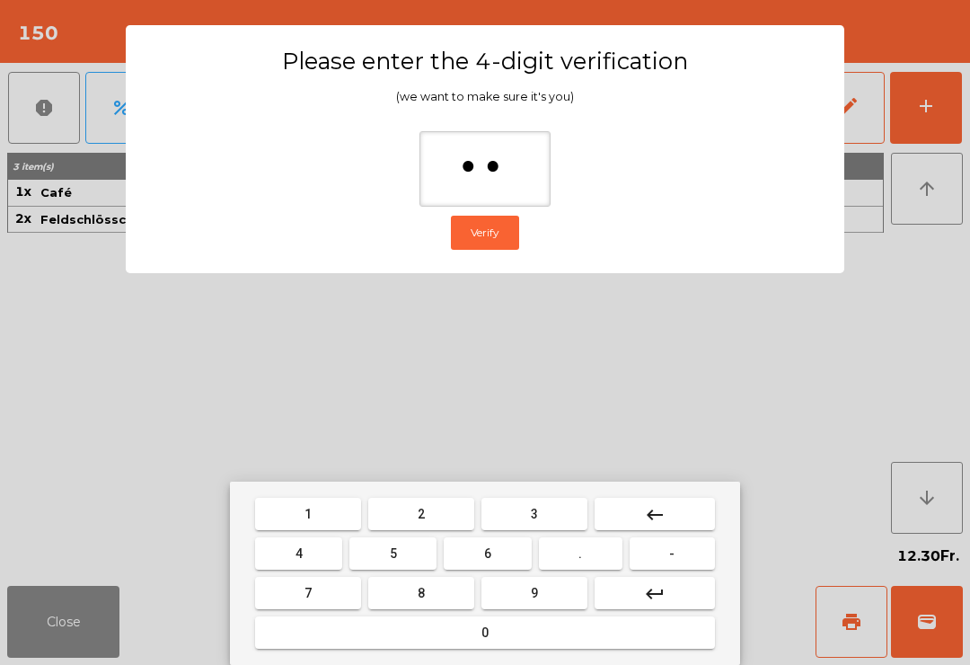
type input "***"
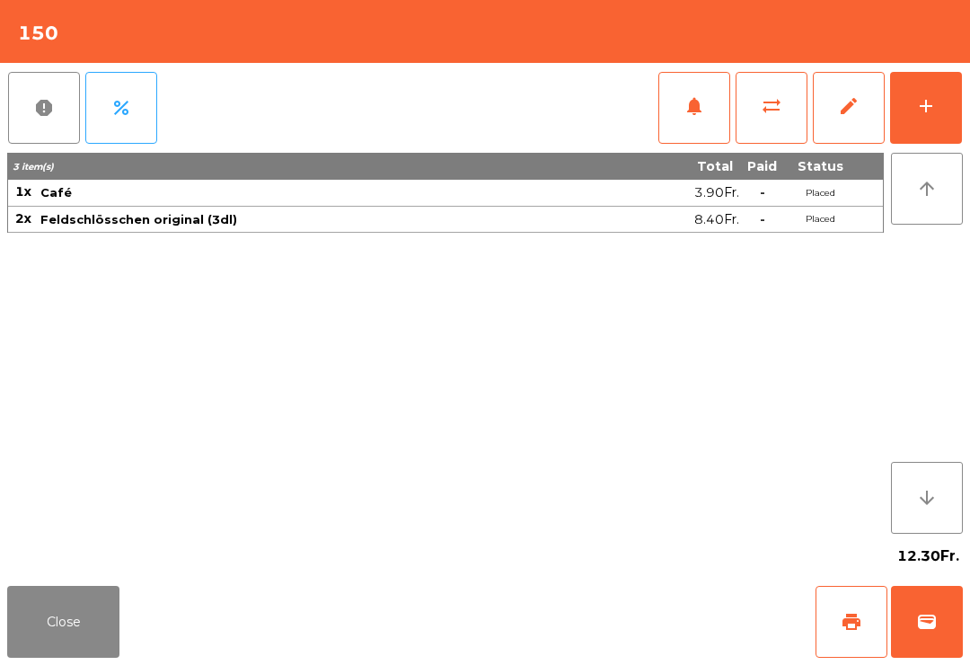
click at [584, 649] on div "Close print wallet" at bounding box center [485, 621] width 970 height 86
click at [583, 649] on div "Close print wallet" at bounding box center [485, 621] width 970 height 86
click at [594, 622] on div "Close print wallet" at bounding box center [485, 621] width 970 height 86
click at [594, 621] on div "Close print wallet" at bounding box center [485, 621] width 970 height 86
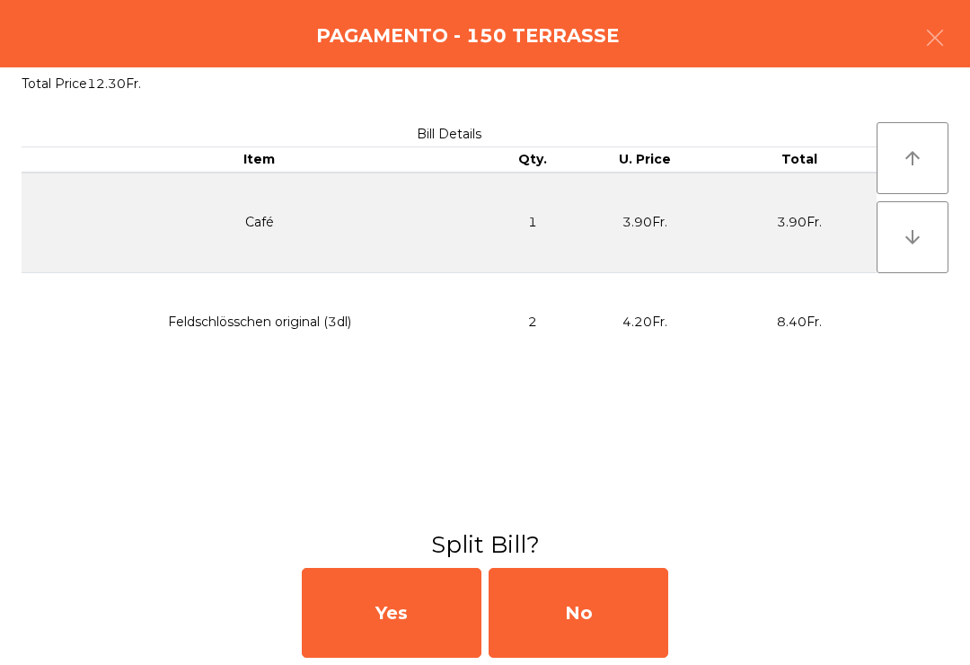
click at [602, 638] on div "No" at bounding box center [579, 613] width 180 height 90
click at [605, 636] on div "No" at bounding box center [579, 613] width 180 height 90
click at [617, 634] on div "No" at bounding box center [579, 613] width 180 height 90
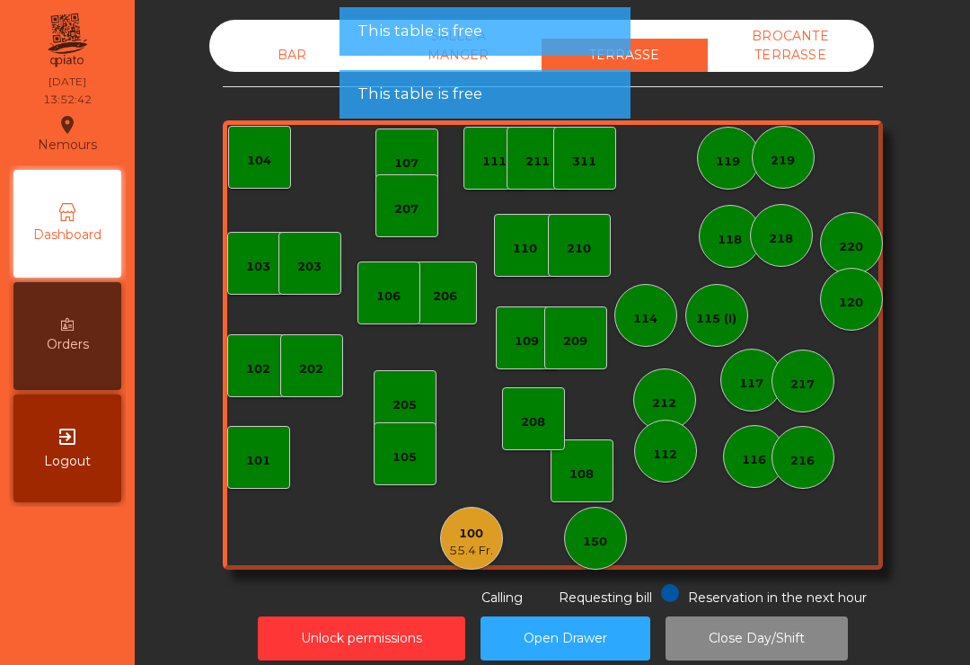
click at [471, 538] on div "100" at bounding box center [471, 533] width 44 height 18
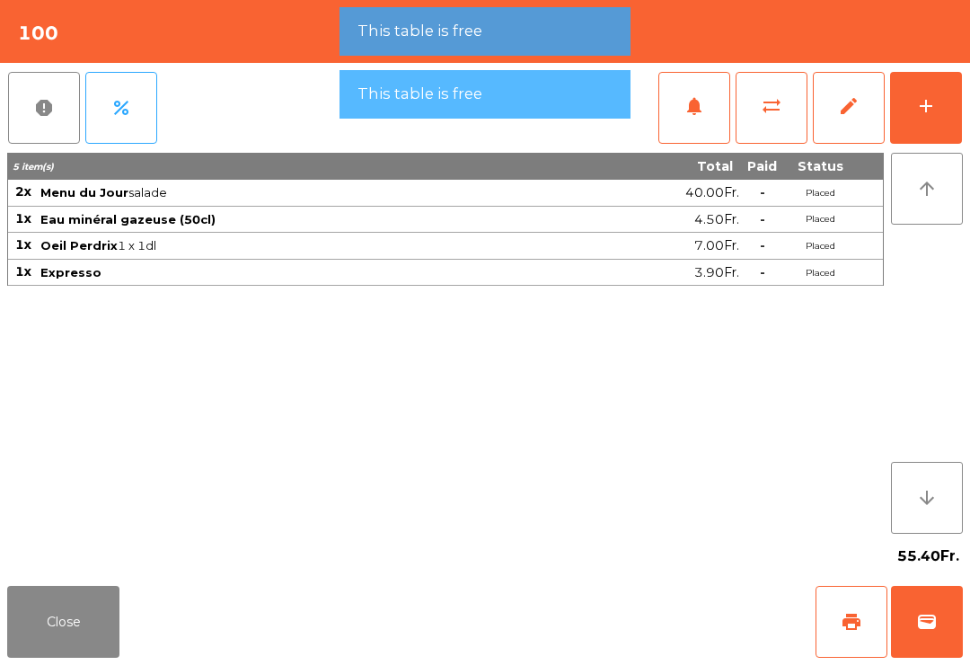
click at [841, 626] on span "print" at bounding box center [852, 622] width 22 height 22
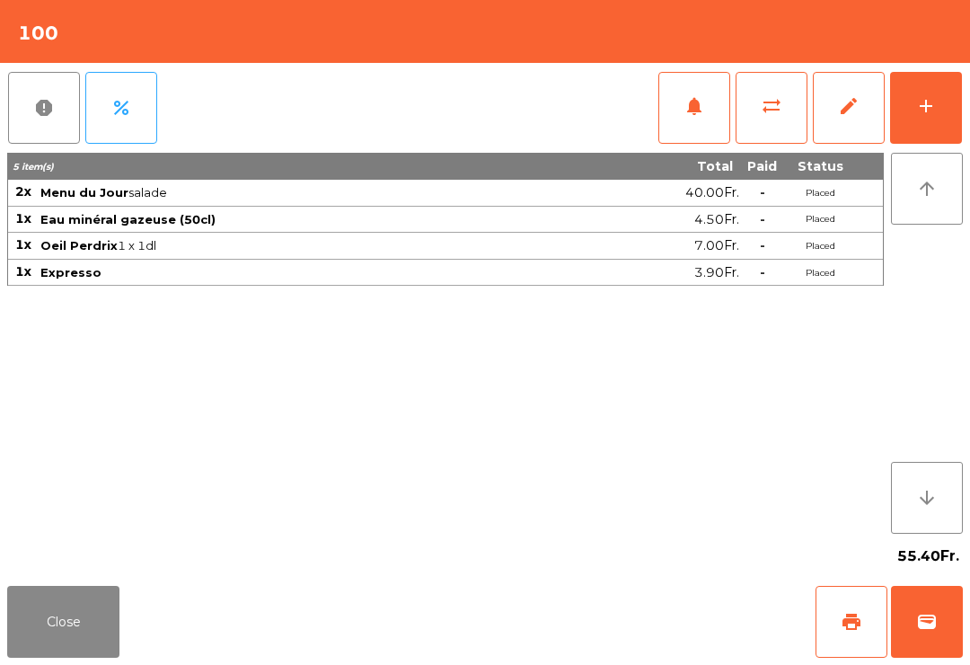
click at [935, 639] on button "wallet" at bounding box center [927, 622] width 72 height 72
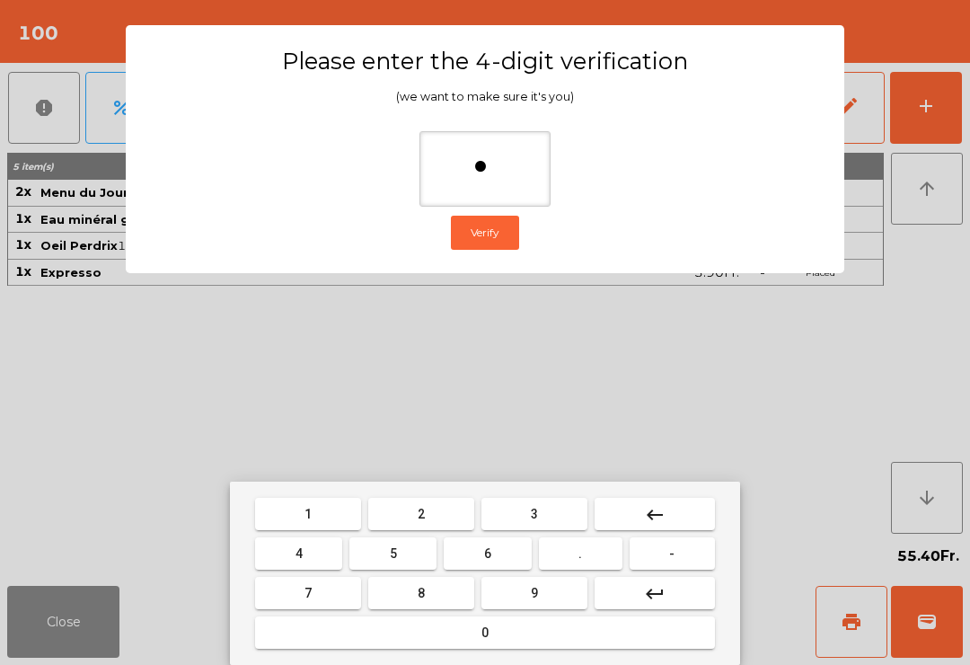
type input "**"
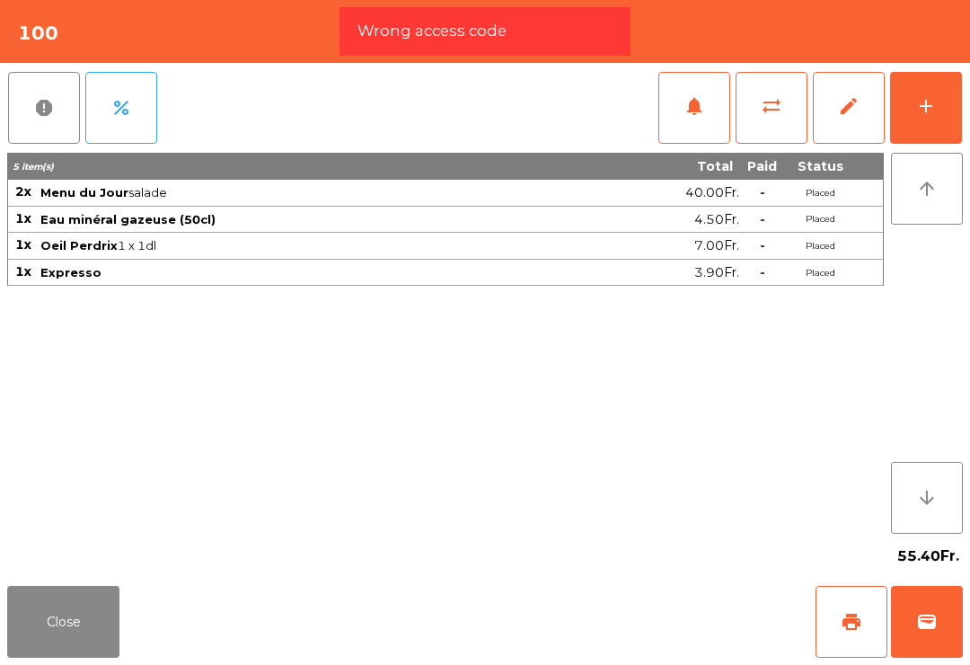
click at [906, 652] on button "wallet" at bounding box center [927, 622] width 72 height 72
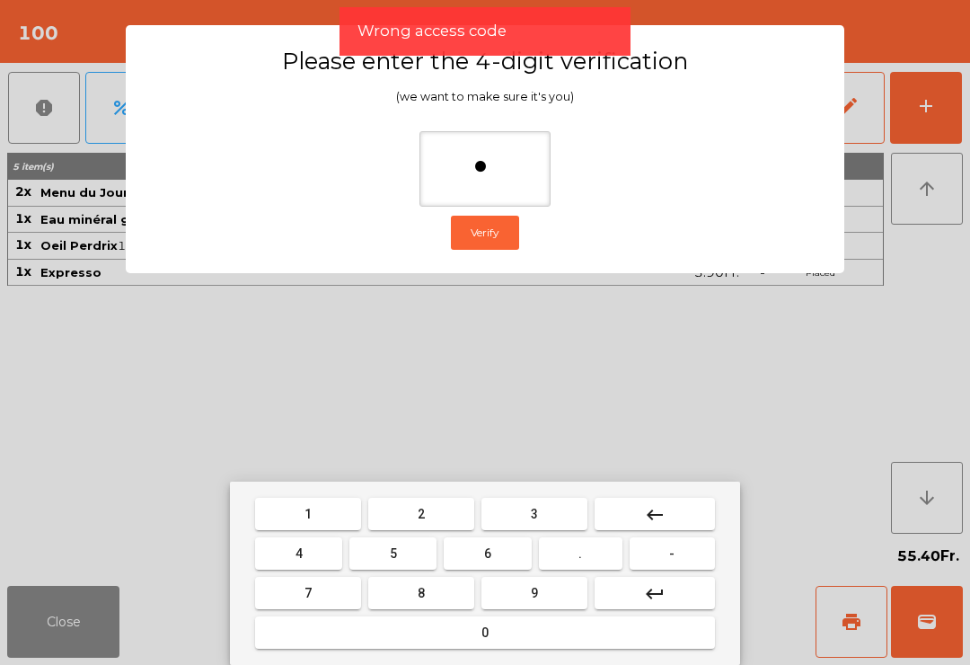
type input "**"
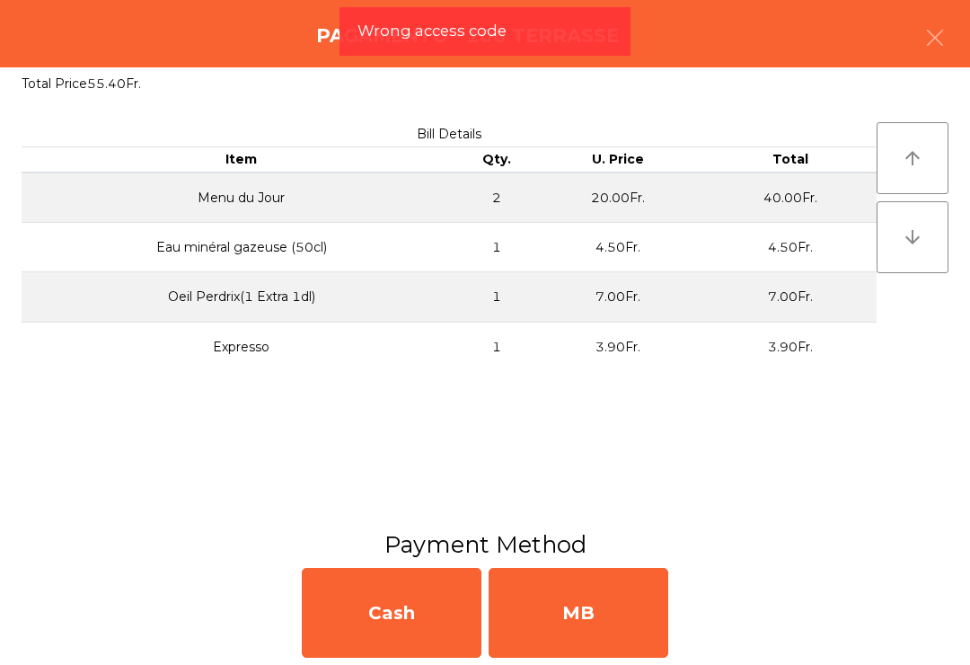
click at [547, 606] on div "MB" at bounding box center [579, 613] width 180 height 90
click at [562, 617] on div "No" at bounding box center [579, 613] width 180 height 90
click at [574, 628] on div "No" at bounding box center [579, 613] width 180 height 90
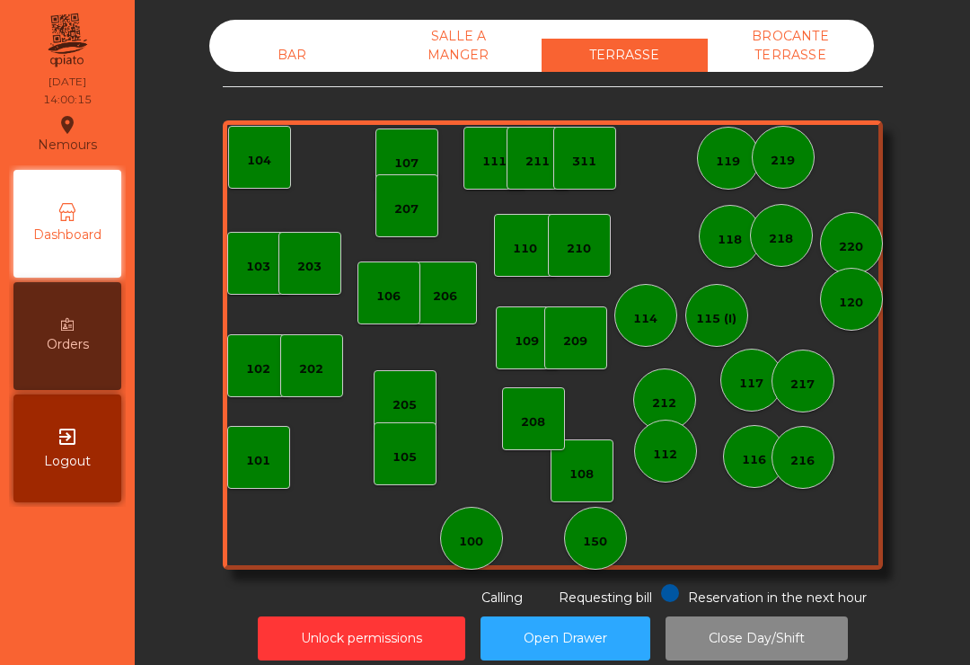
click at [576, 571] on div "BAR SALLE A MANGER TERRASSE BROCANTE TERRASSE 103 102 101 202 206 104 205 108 1…" at bounding box center [553, 313] width 660 height 587
click at [603, 529] on div "150" at bounding box center [595, 537] width 24 height 25
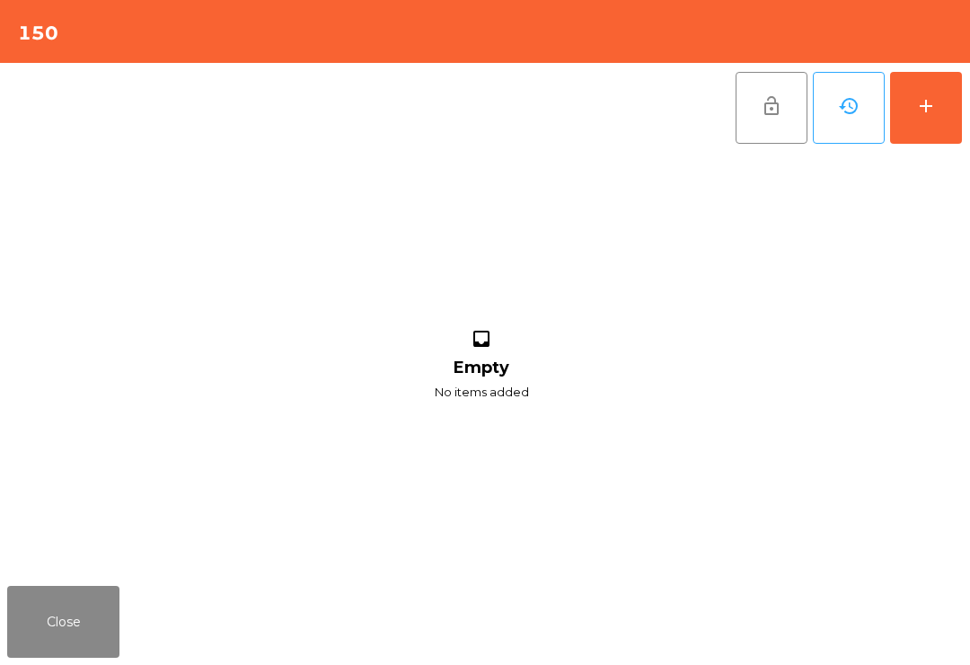
click at [920, 104] on div "add" at bounding box center [926, 106] width 22 height 22
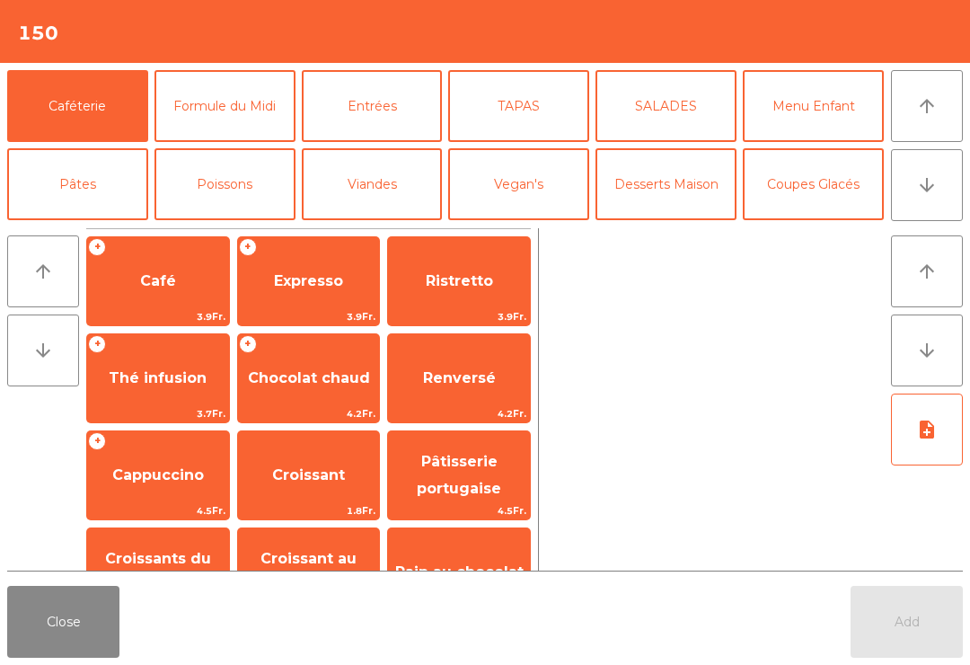
scroll to position [51, 0]
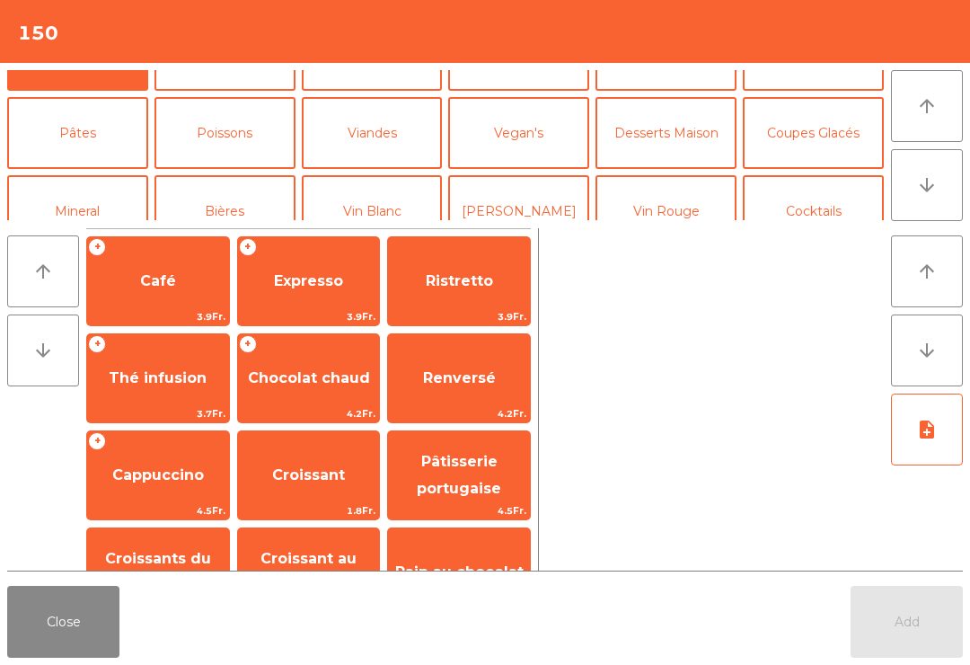
click at [89, 175] on button "Mineral" at bounding box center [77, 211] width 141 height 72
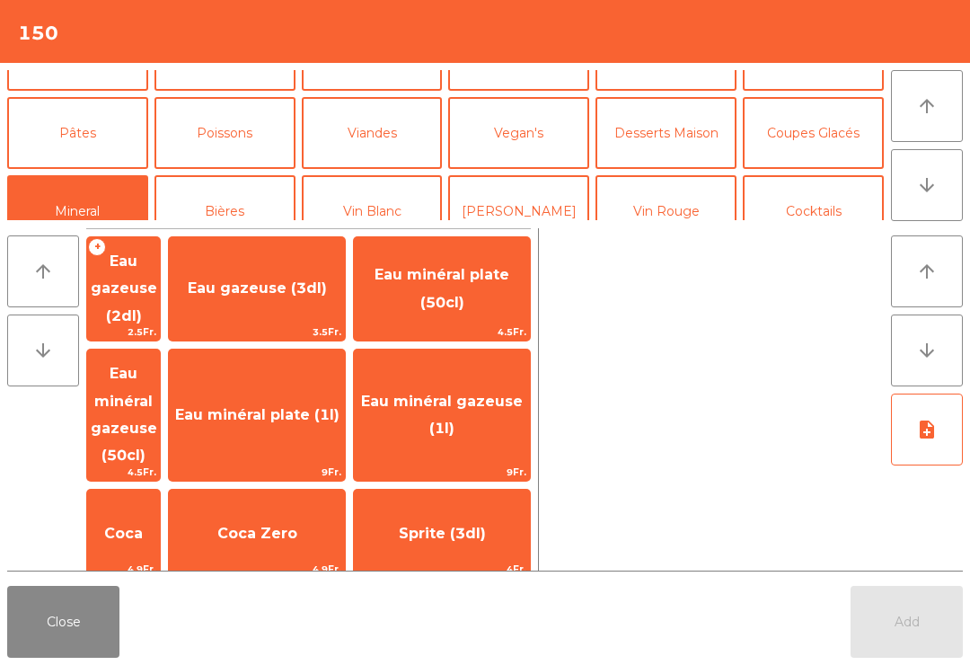
click at [297, 524] on span "Coca Zero" at bounding box center [257, 532] width 80 height 17
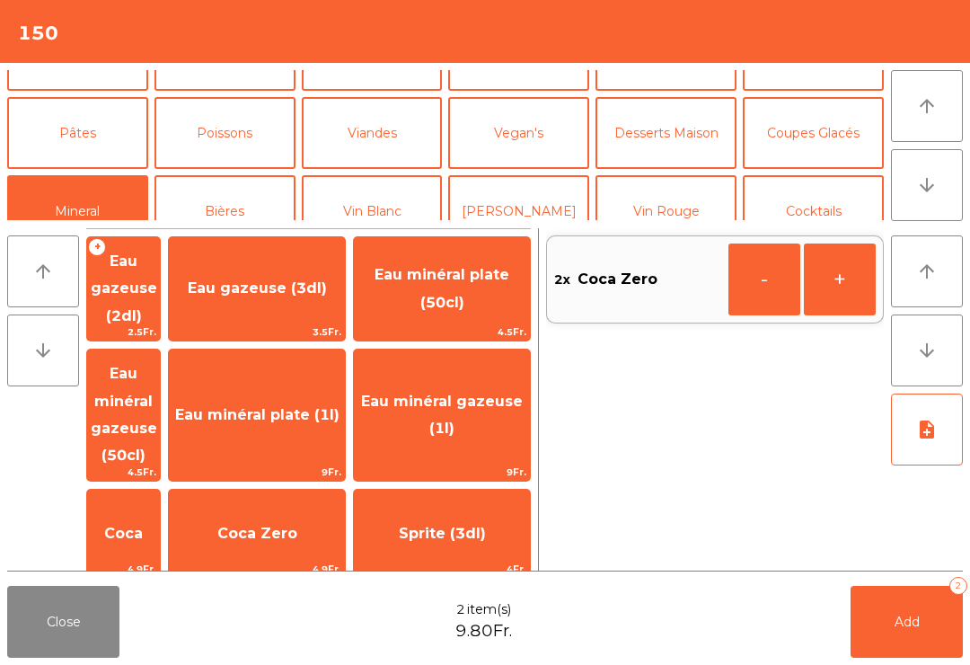
scroll to position [93, 0]
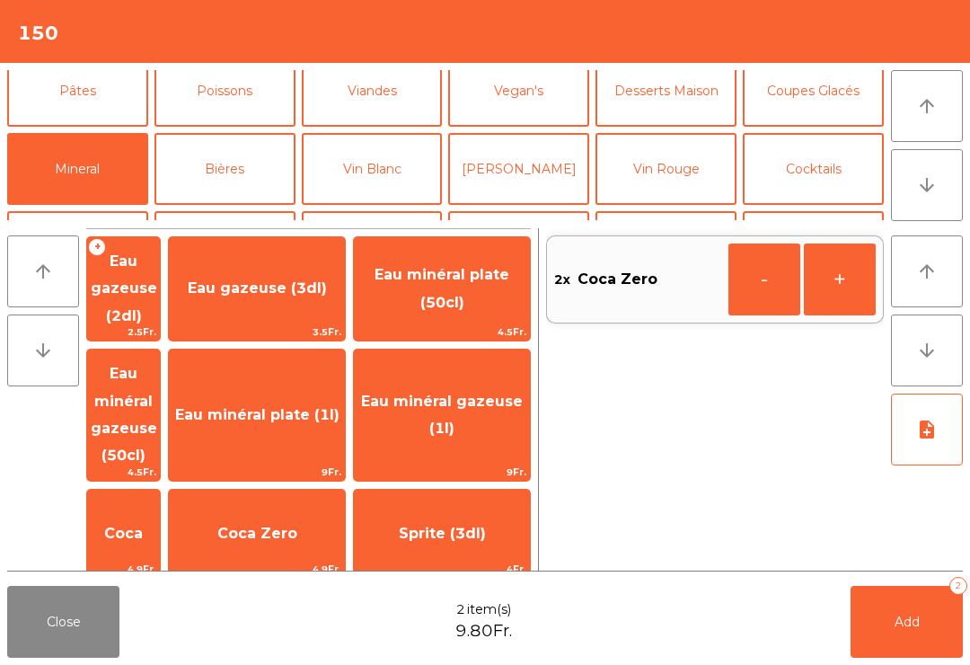
click at [928, 645] on button "Add 2" at bounding box center [906, 622] width 112 height 72
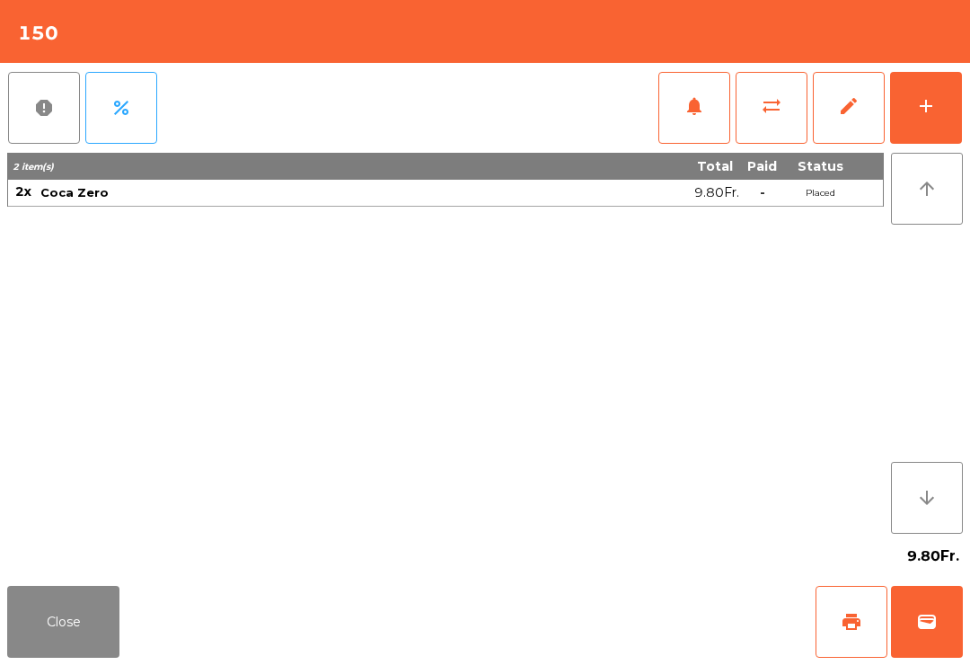
click at [942, 615] on button "wallet" at bounding box center [927, 622] width 72 height 72
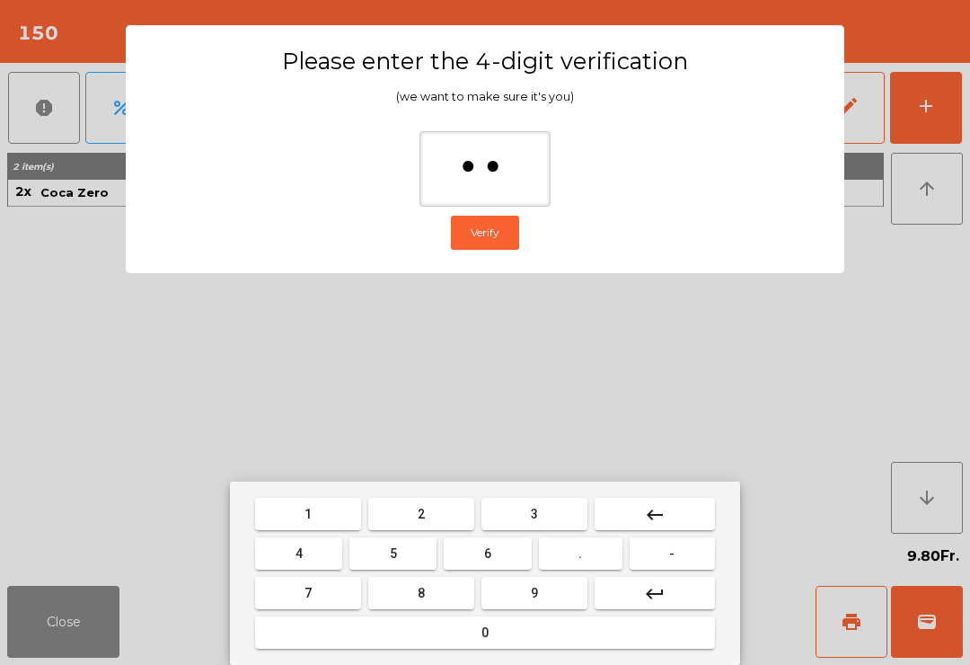
type input "***"
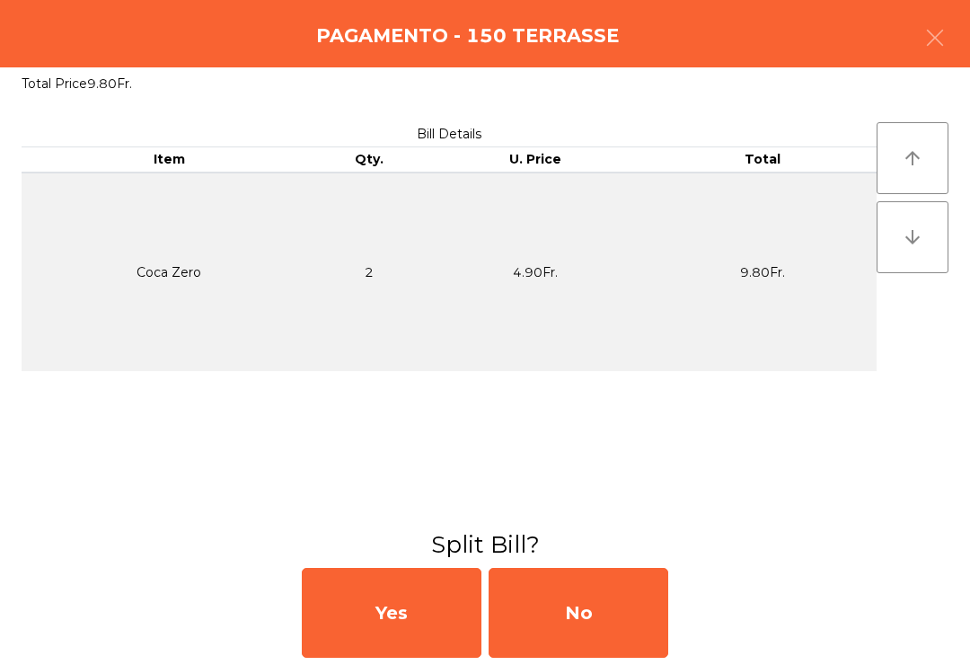
click at [604, 619] on div "No" at bounding box center [579, 613] width 180 height 90
click at [603, 618] on div "MB" at bounding box center [579, 613] width 180 height 90
click at [599, 618] on div "No" at bounding box center [579, 613] width 180 height 90
click at [594, 627] on div "No" at bounding box center [579, 613] width 180 height 90
click at [595, 625] on div "No" at bounding box center [579, 613] width 180 height 90
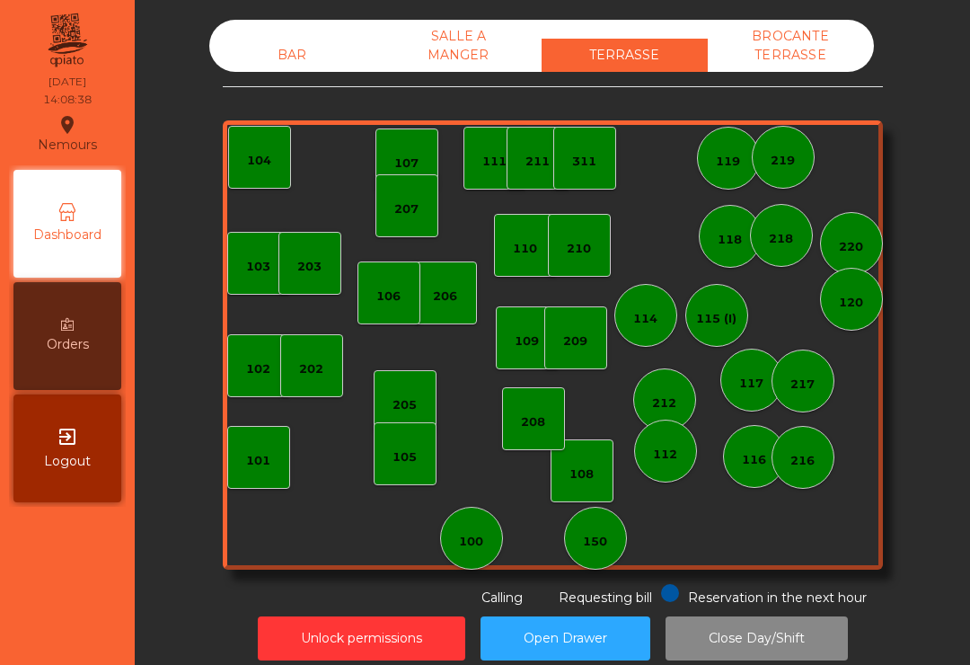
click at [409, 411] on div "205" at bounding box center [404, 405] width 24 height 18
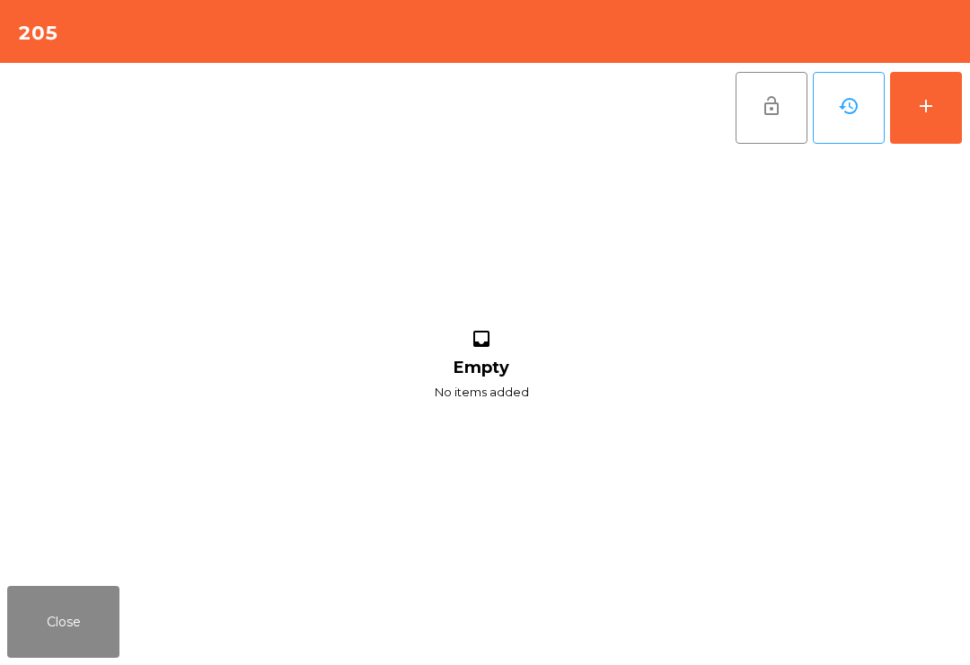
click at [947, 106] on button "add" at bounding box center [926, 108] width 72 height 72
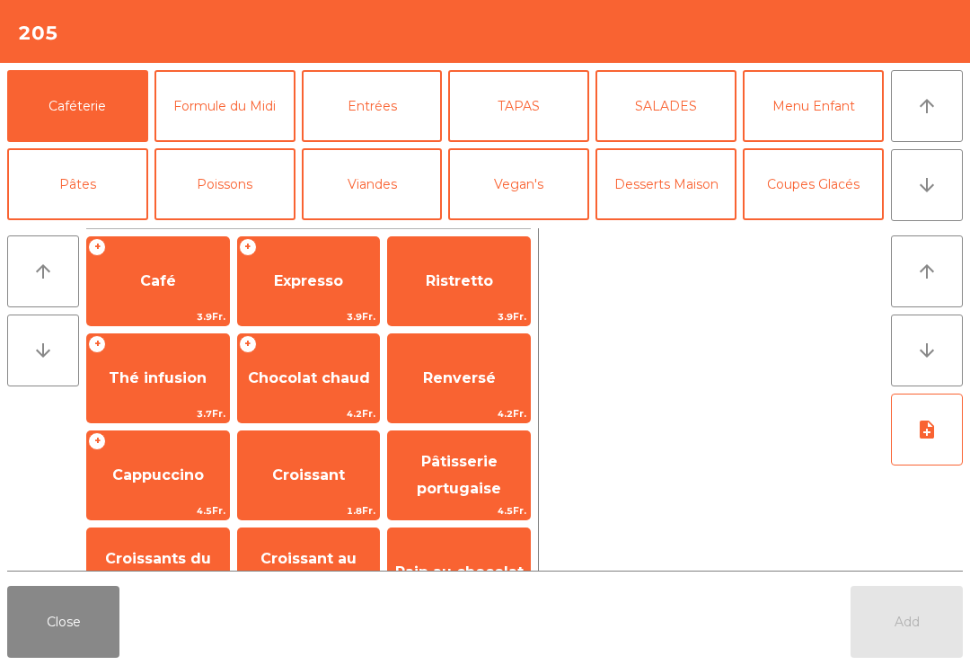
scroll to position [31, 0]
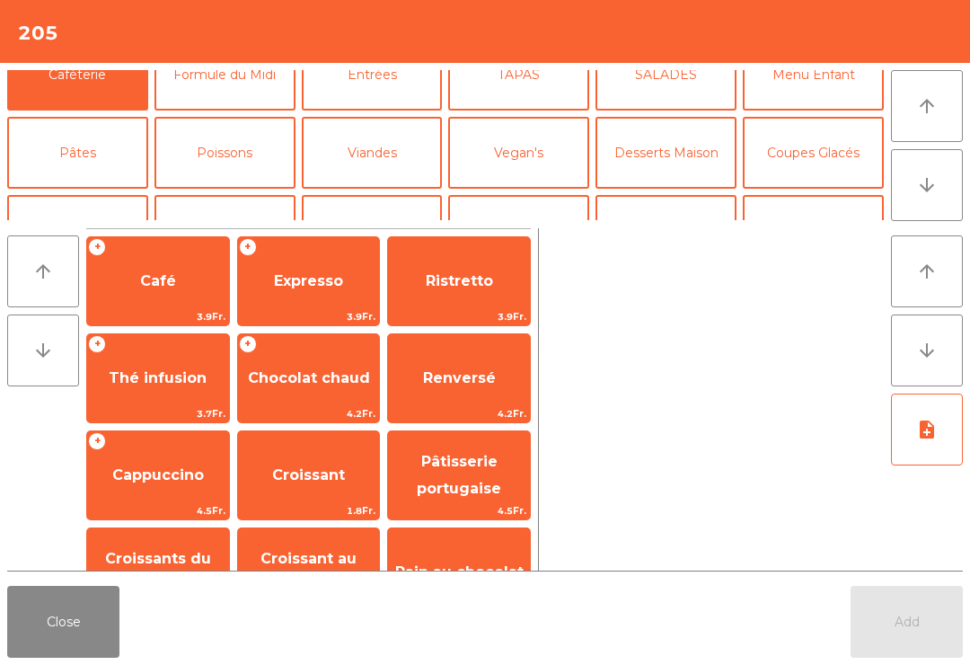
click at [240, 195] on button "Bières" at bounding box center [224, 231] width 141 height 72
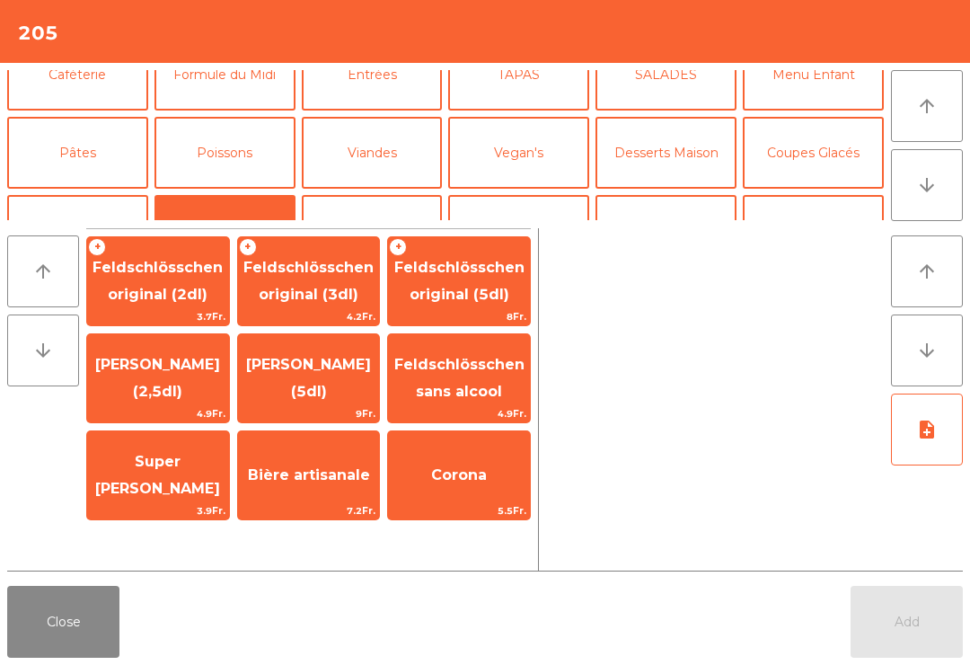
click at [329, 276] on span "Feldschlösschen original (3dl)" at bounding box center [308, 281] width 130 height 44
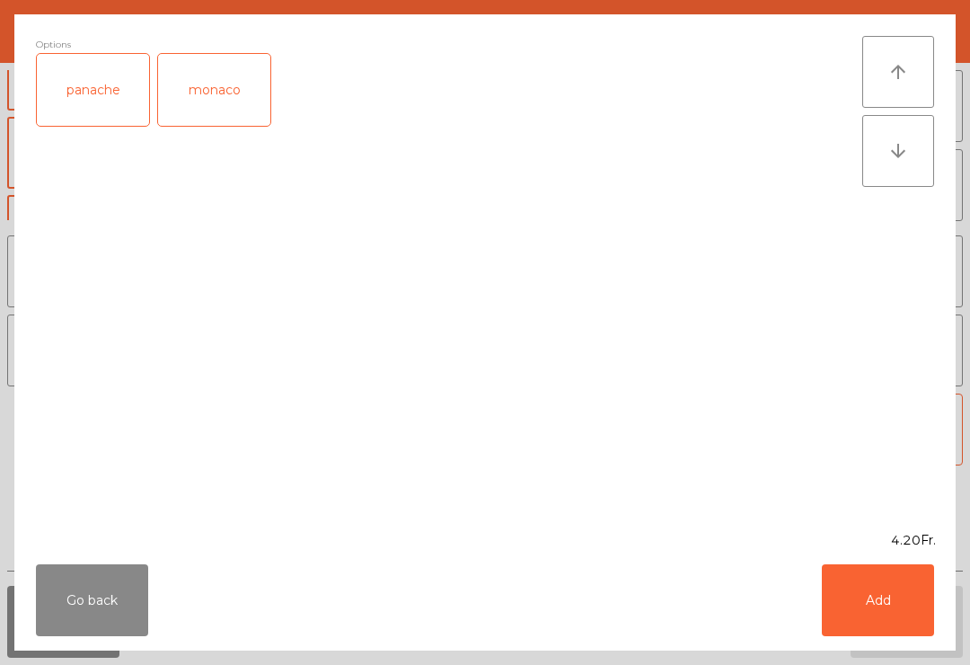
click at [908, 584] on button "Add" at bounding box center [878, 600] width 112 height 72
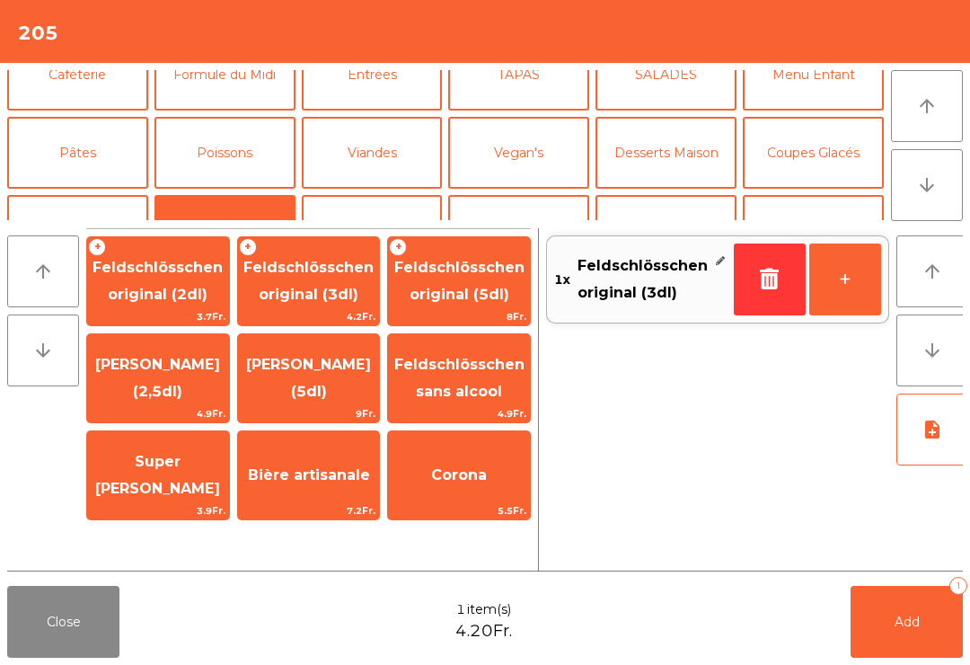
scroll to position [111, 0]
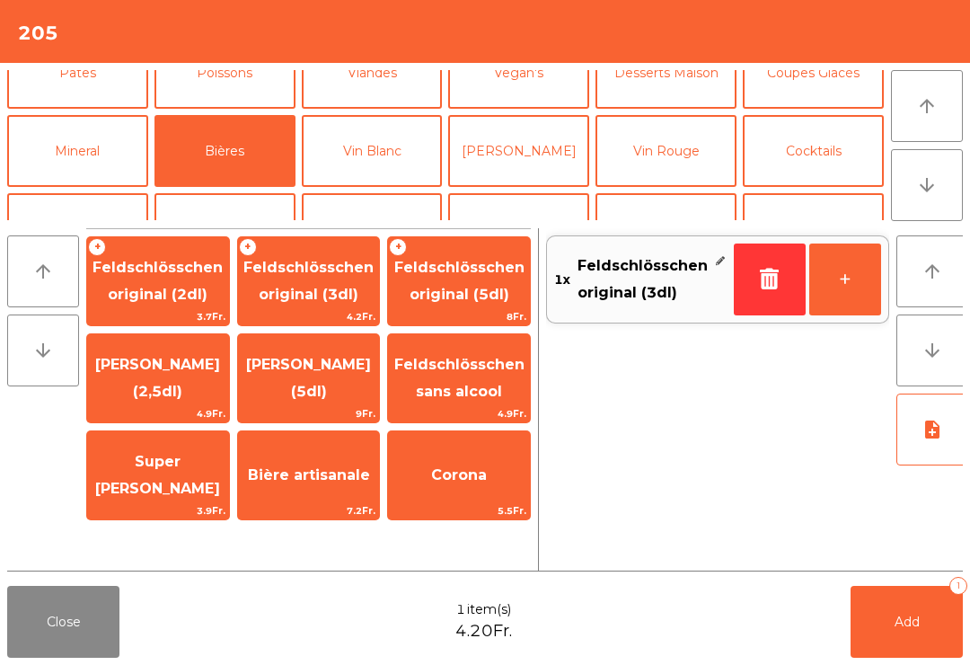
click at [859, 278] on button "+" at bounding box center [845, 279] width 72 height 72
click at [929, 650] on button "Add 2" at bounding box center [906, 622] width 112 height 72
